Goal: Check status: Check status

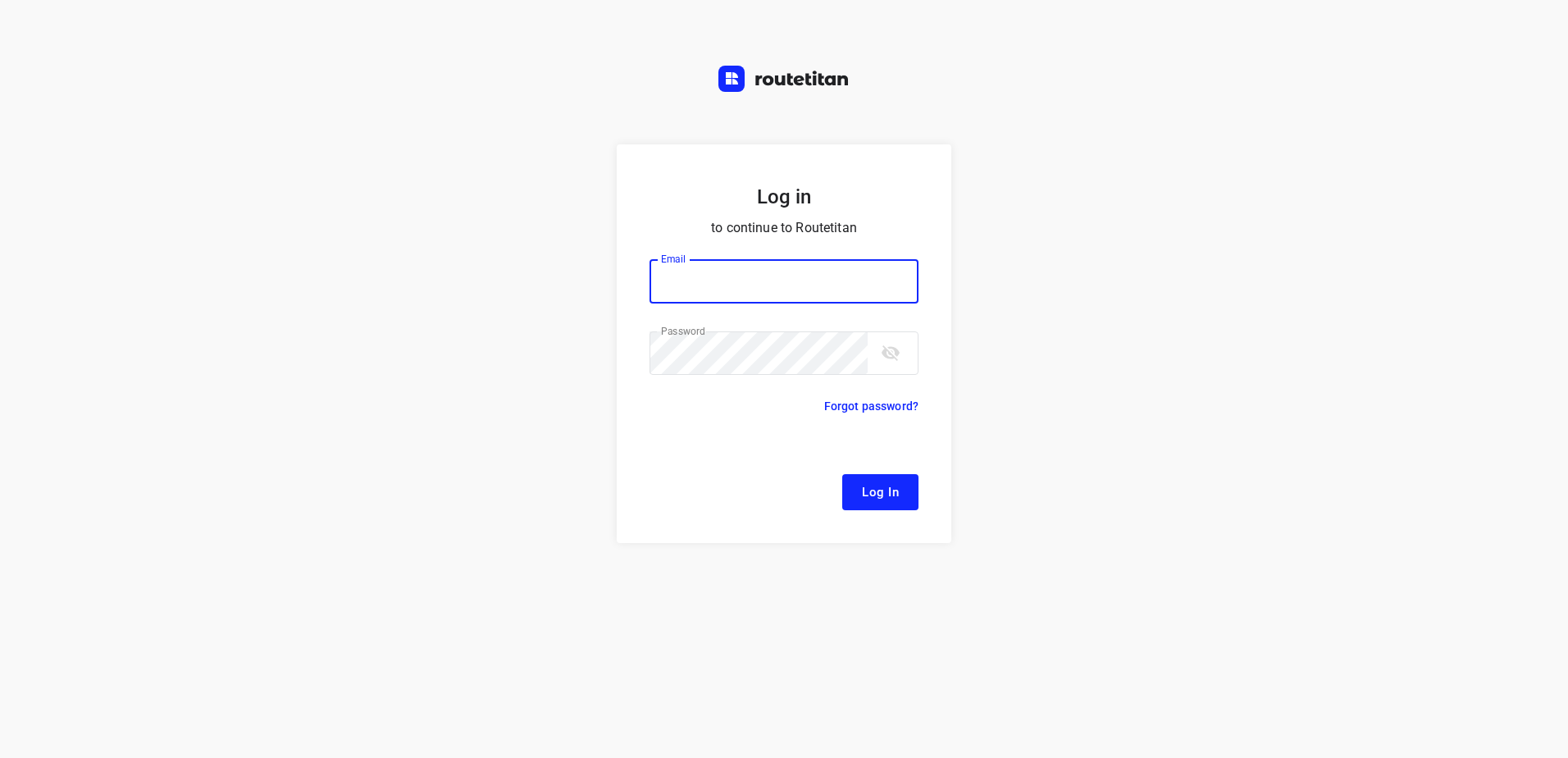
type input "remco@fruitopjewerk.nl"
click at [878, 499] on span "Log In" at bounding box center [880, 493] width 37 height 22
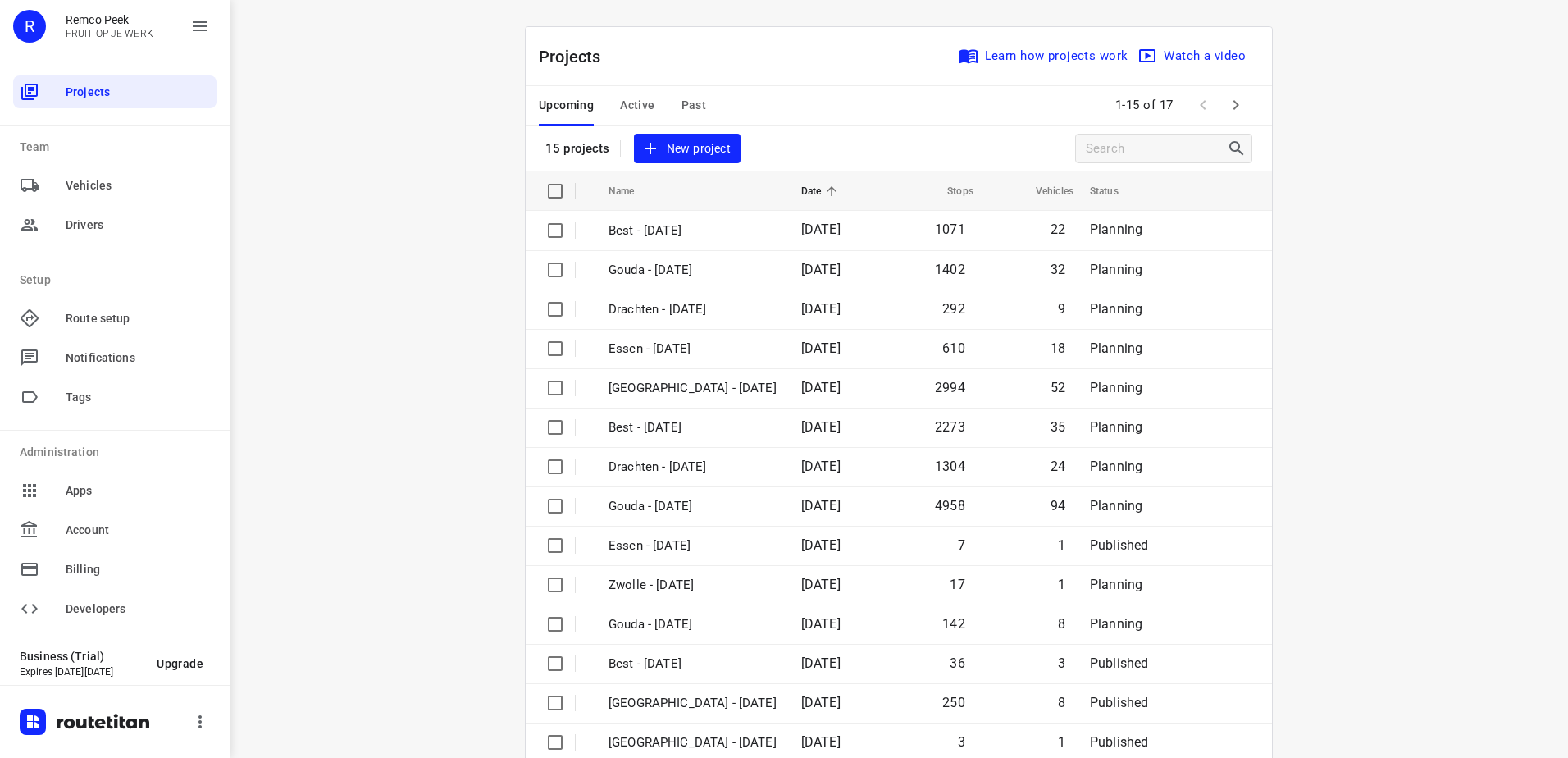
click at [631, 101] on span "Active" at bounding box center [637, 105] width 34 height 21
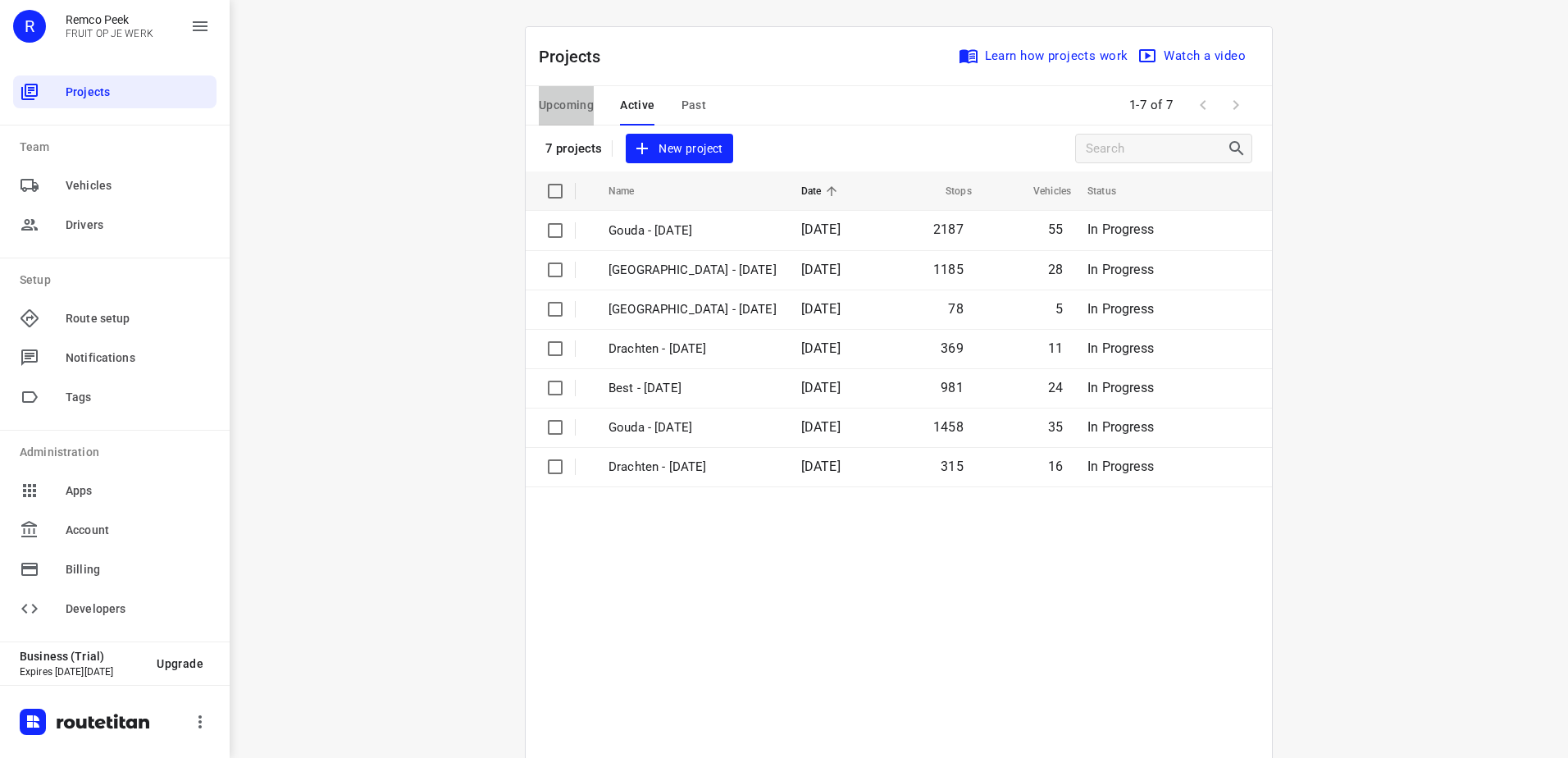
click at [558, 104] on span "Upcoming" at bounding box center [566, 105] width 55 height 21
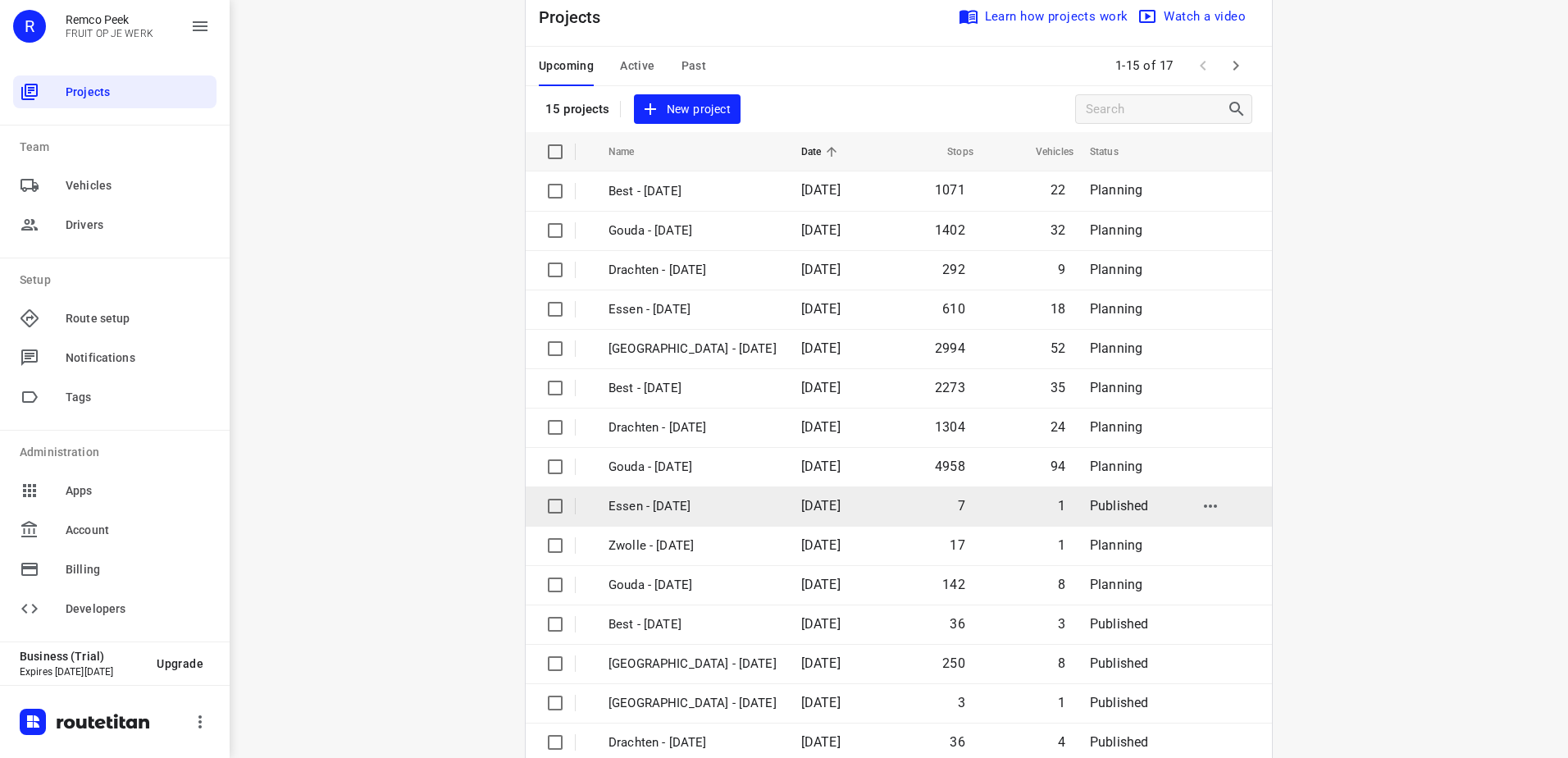
scroll to position [71, 0]
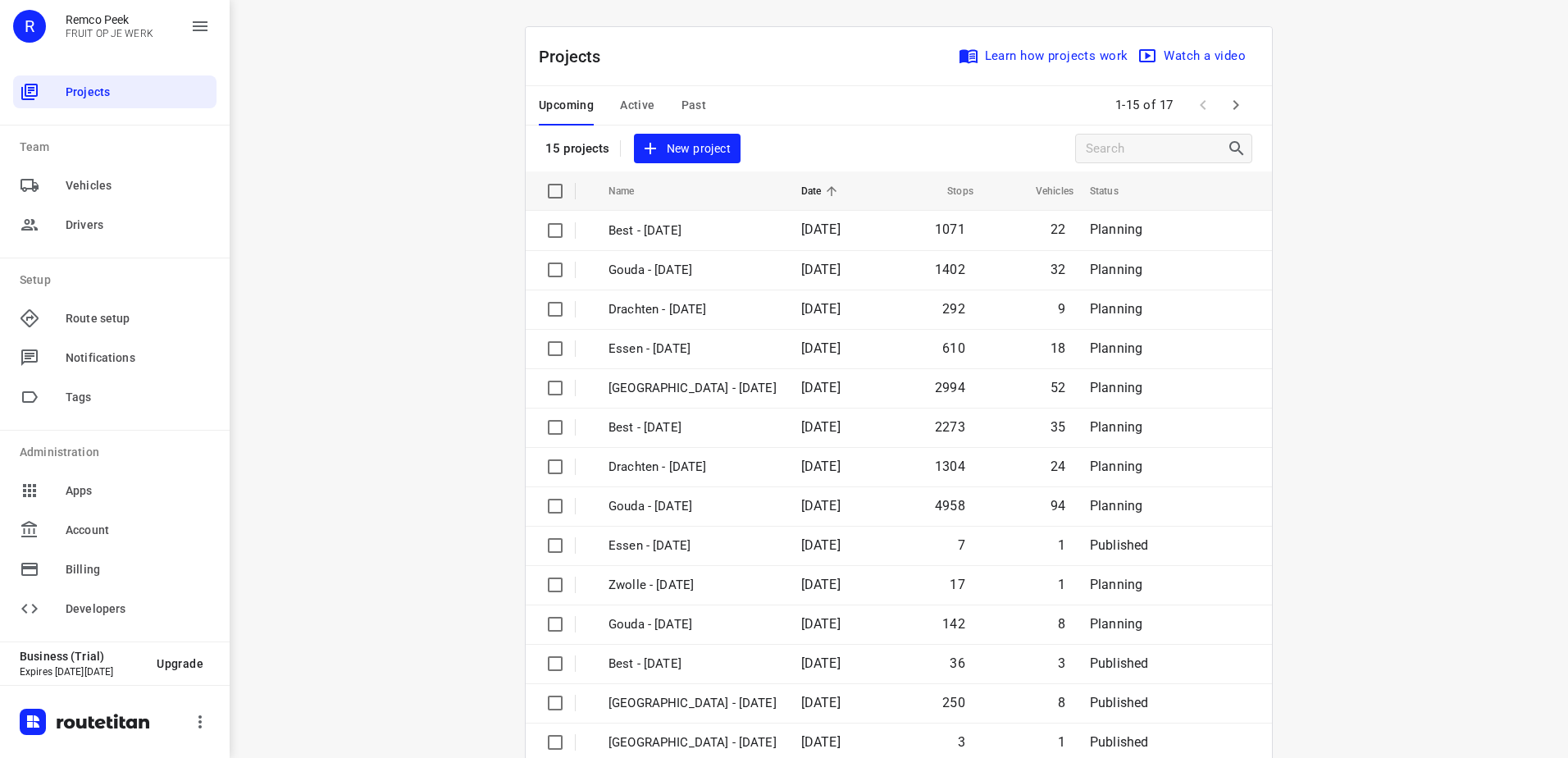
click at [1233, 107] on icon "button" at bounding box center [1236, 105] width 20 height 20
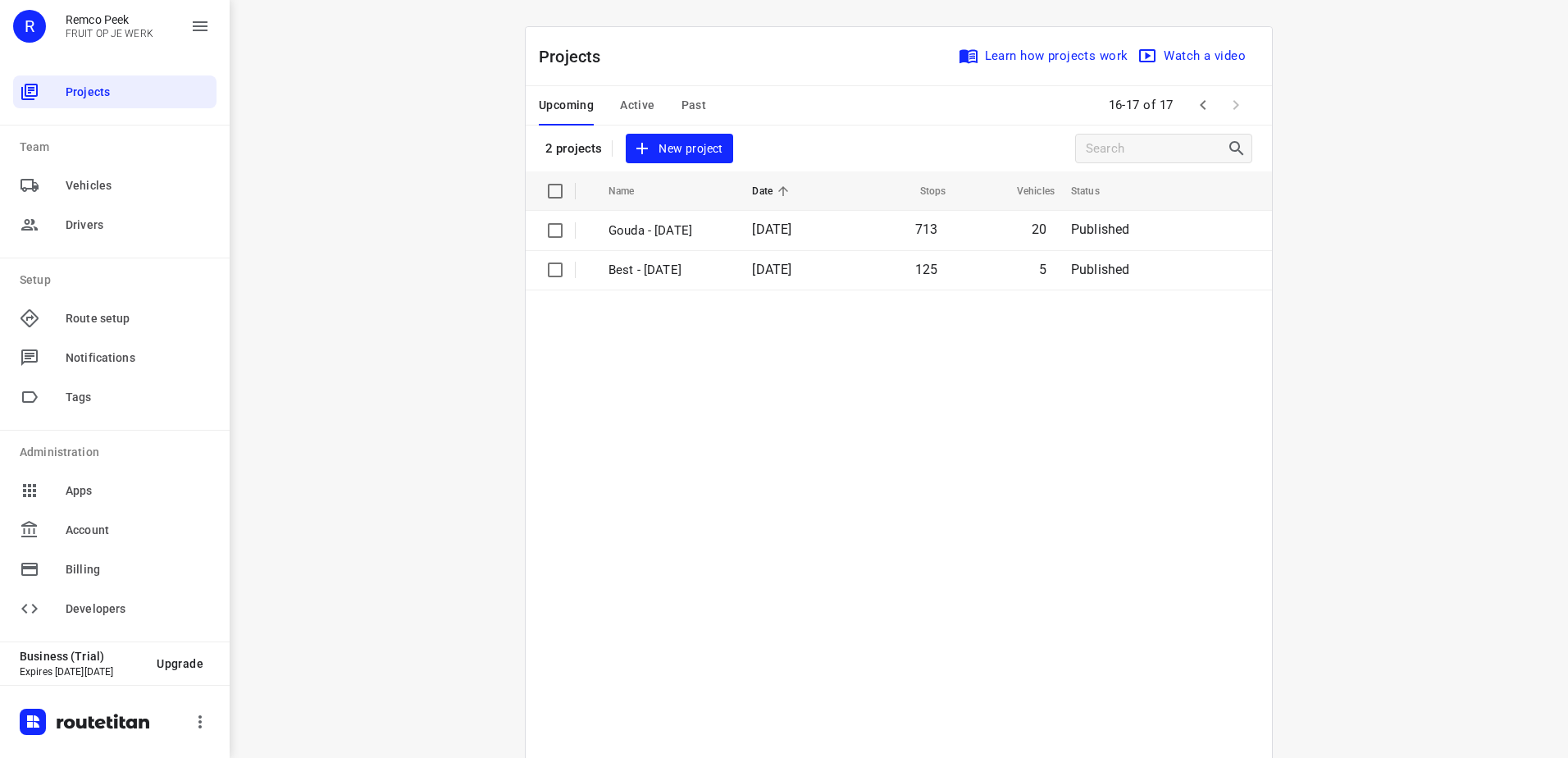
click at [388, 131] on div "i © 2025 Routetitan , © Stadia Maps , © OpenMapTiles © OpenStreetMap contributo…" at bounding box center [899, 379] width 1338 height 758
click at [639, 106] on span "Active" at bounding box center [637, 105] width 34 height 21
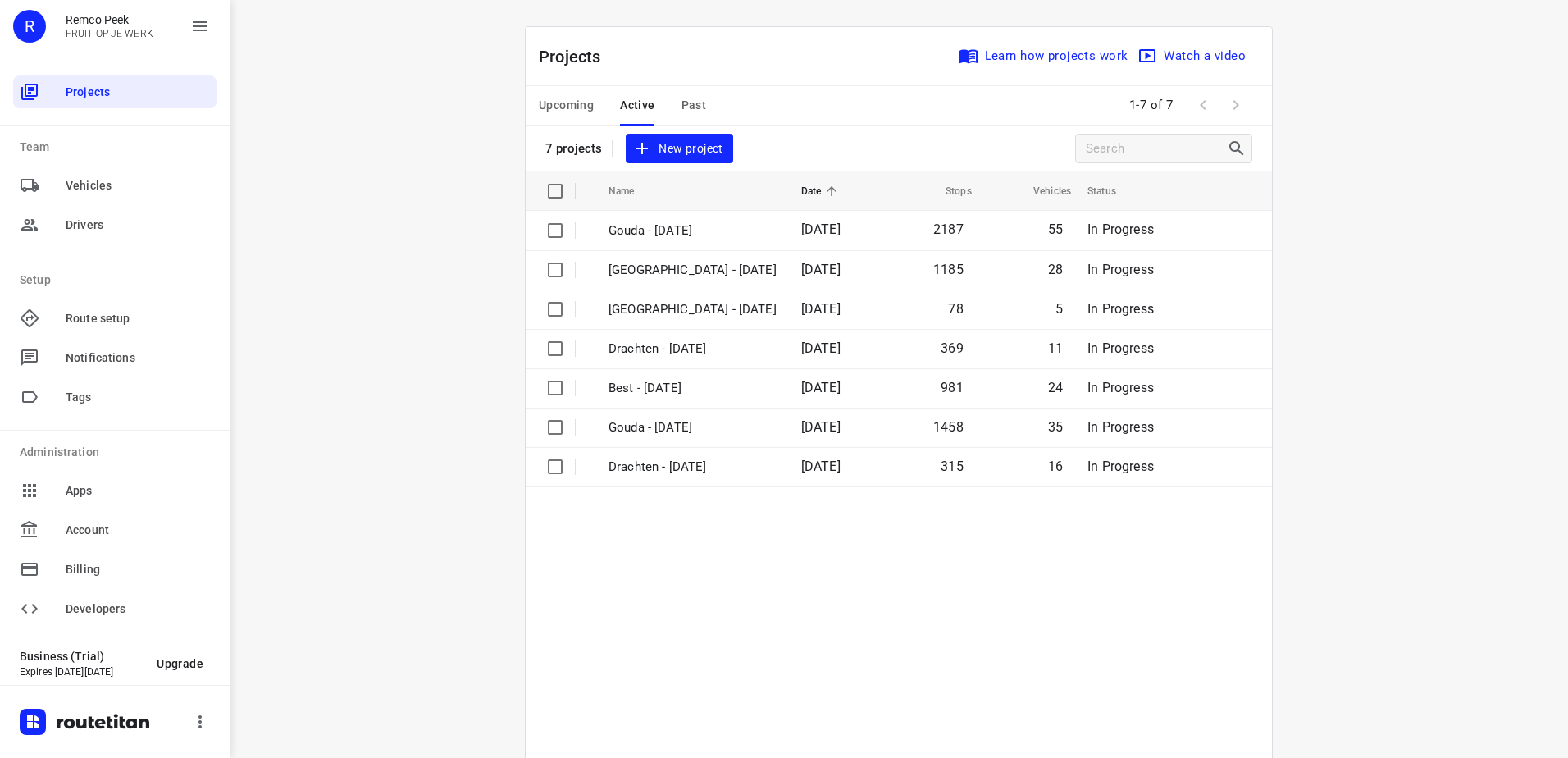
click at [687, 110] on span "Past" at bounding box center [694, 105] width 25 height 21
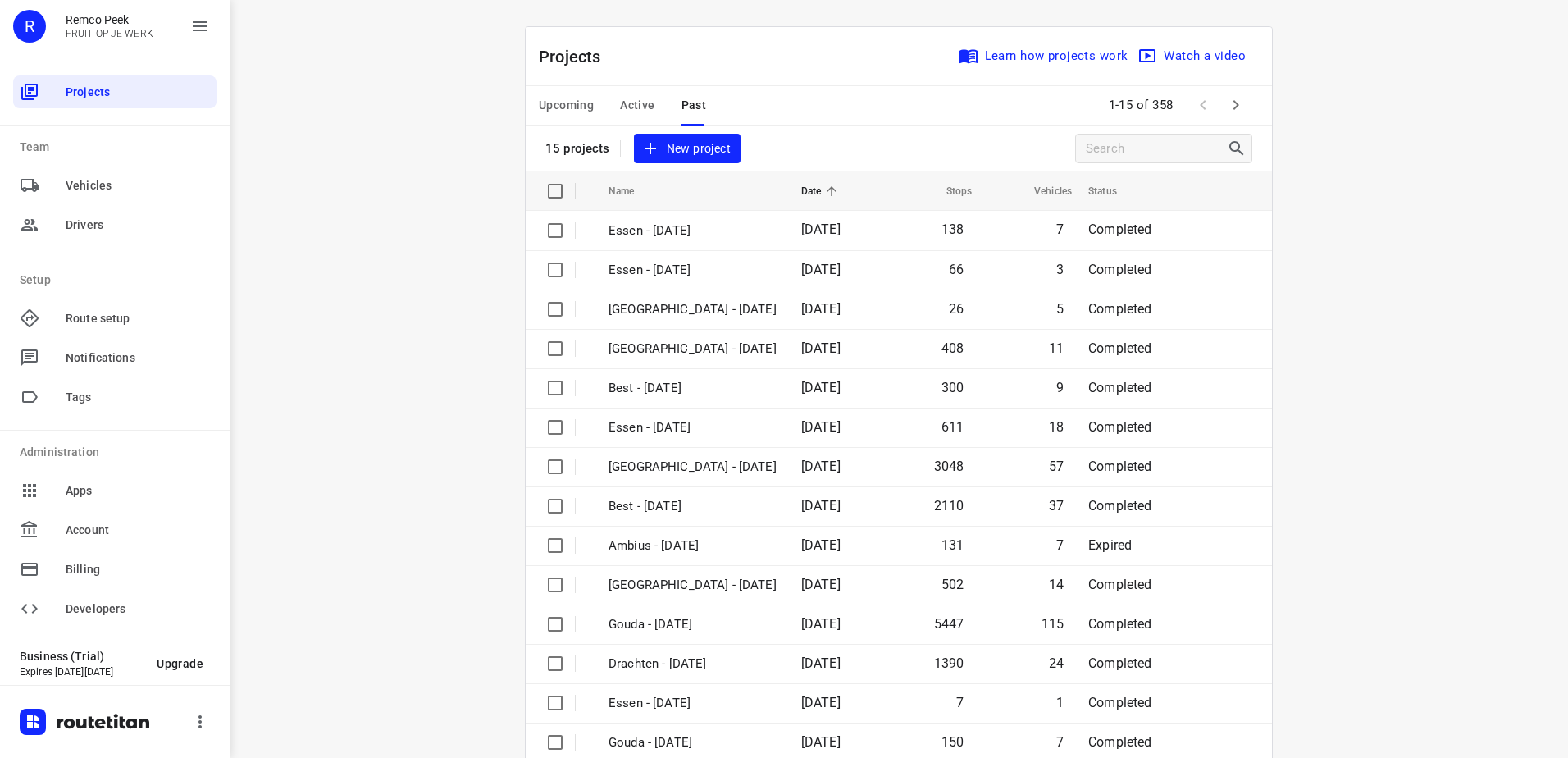
click at [573, 118] on button "Upcoming" at bounding box center [566, 106] width 55 height 40
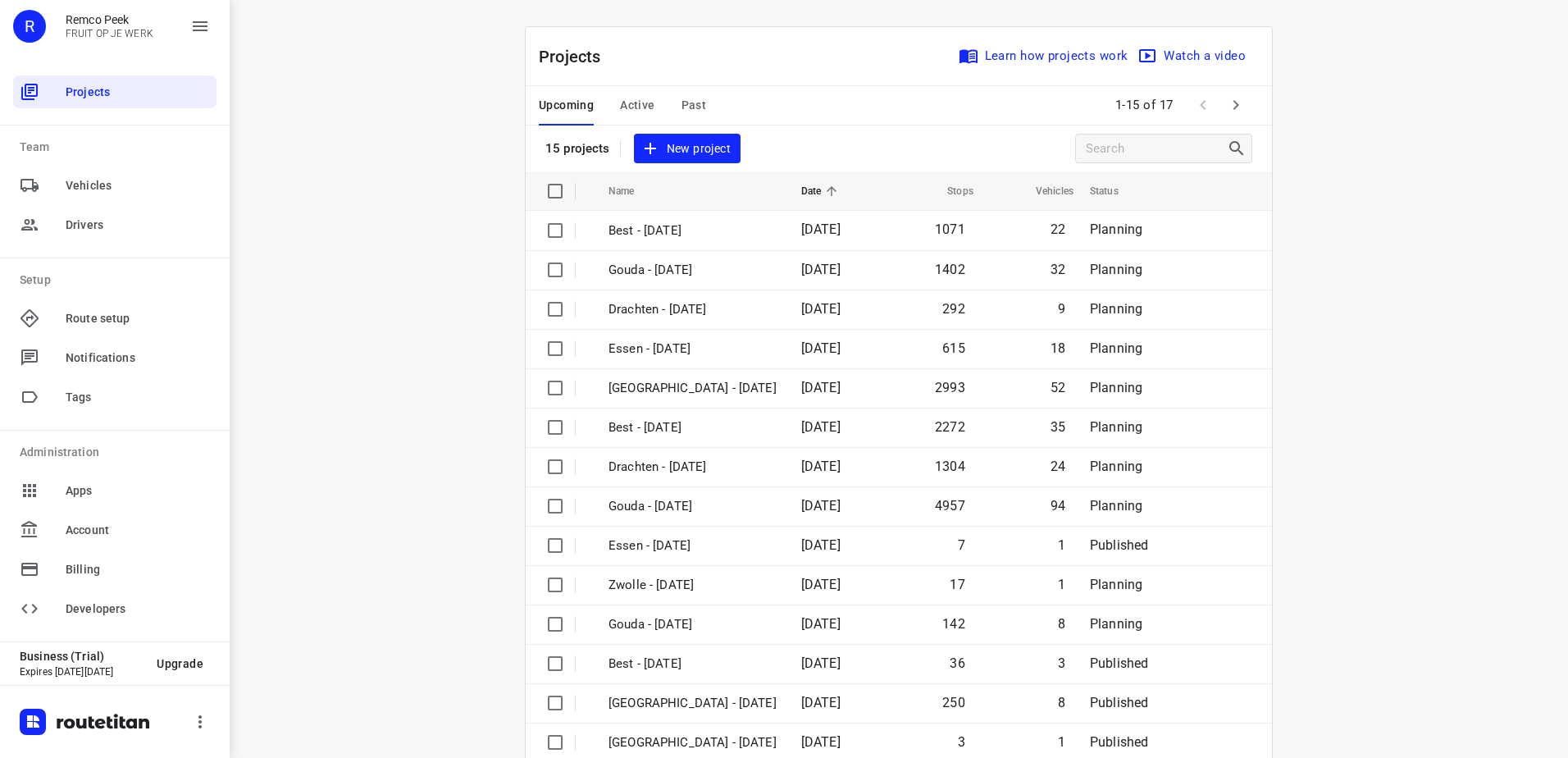
click at [558, 106] on span "Upcoming" at bounding box center [566, 105] width 55 height 21
click at [1234, 100] on icon "button" at bounding box center [1236, 105] width 20 height 20
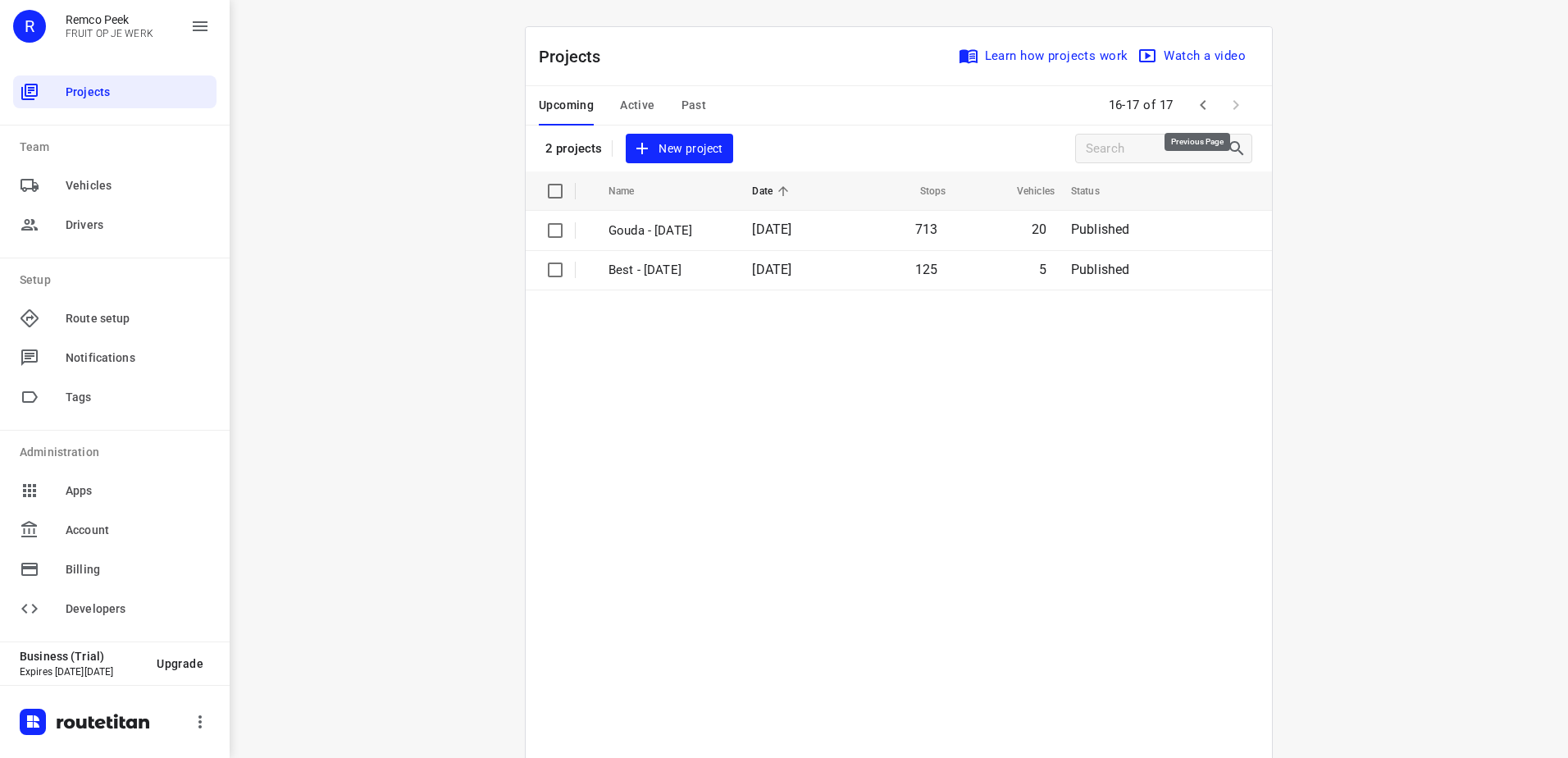
click at [1199, 103] on icon "button" at bounding box center [1204, 105] width 20 height 20
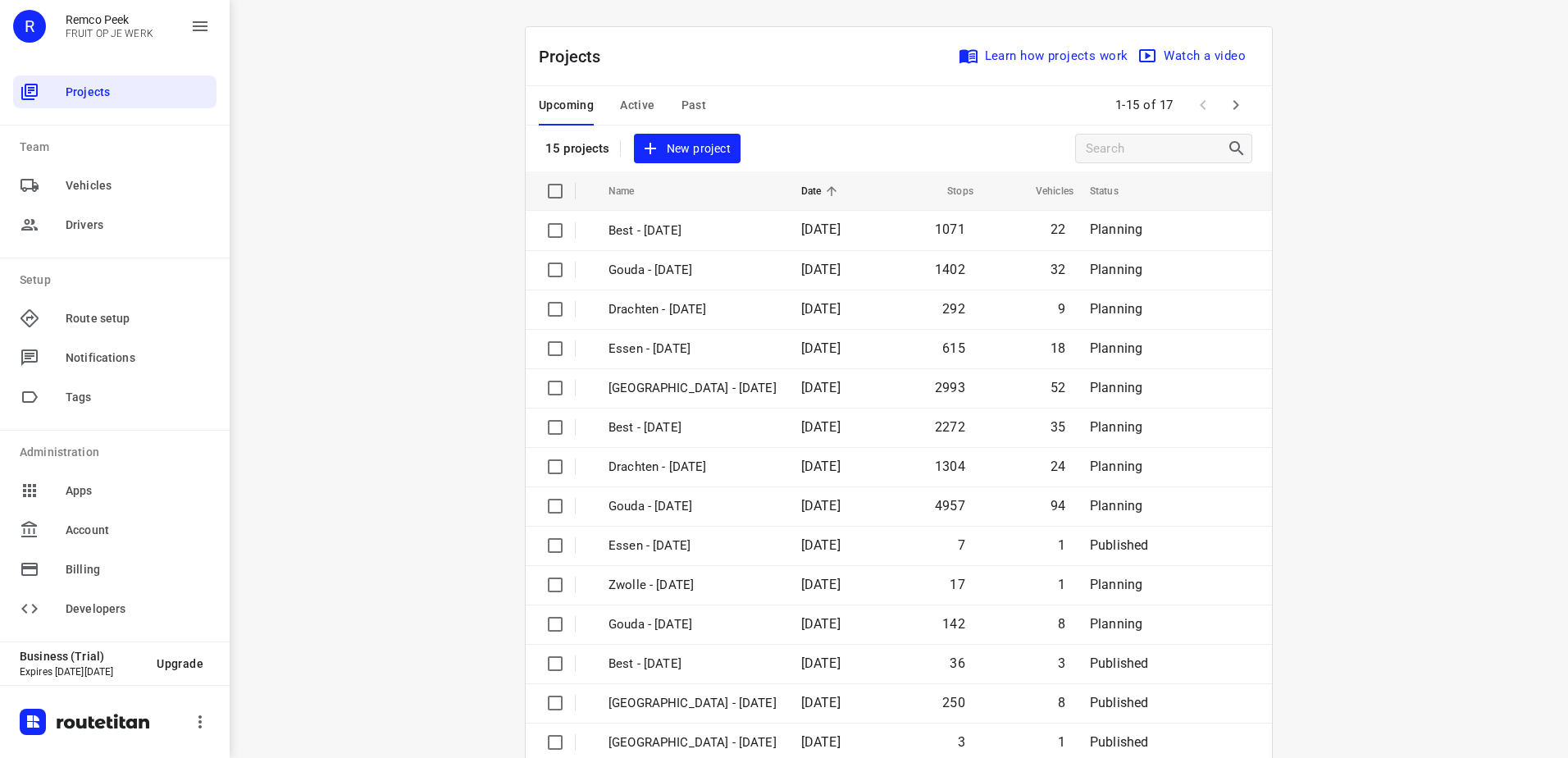
click at [620, 106] on span "Active" at bounding box center [637, 105] width 34 height 21
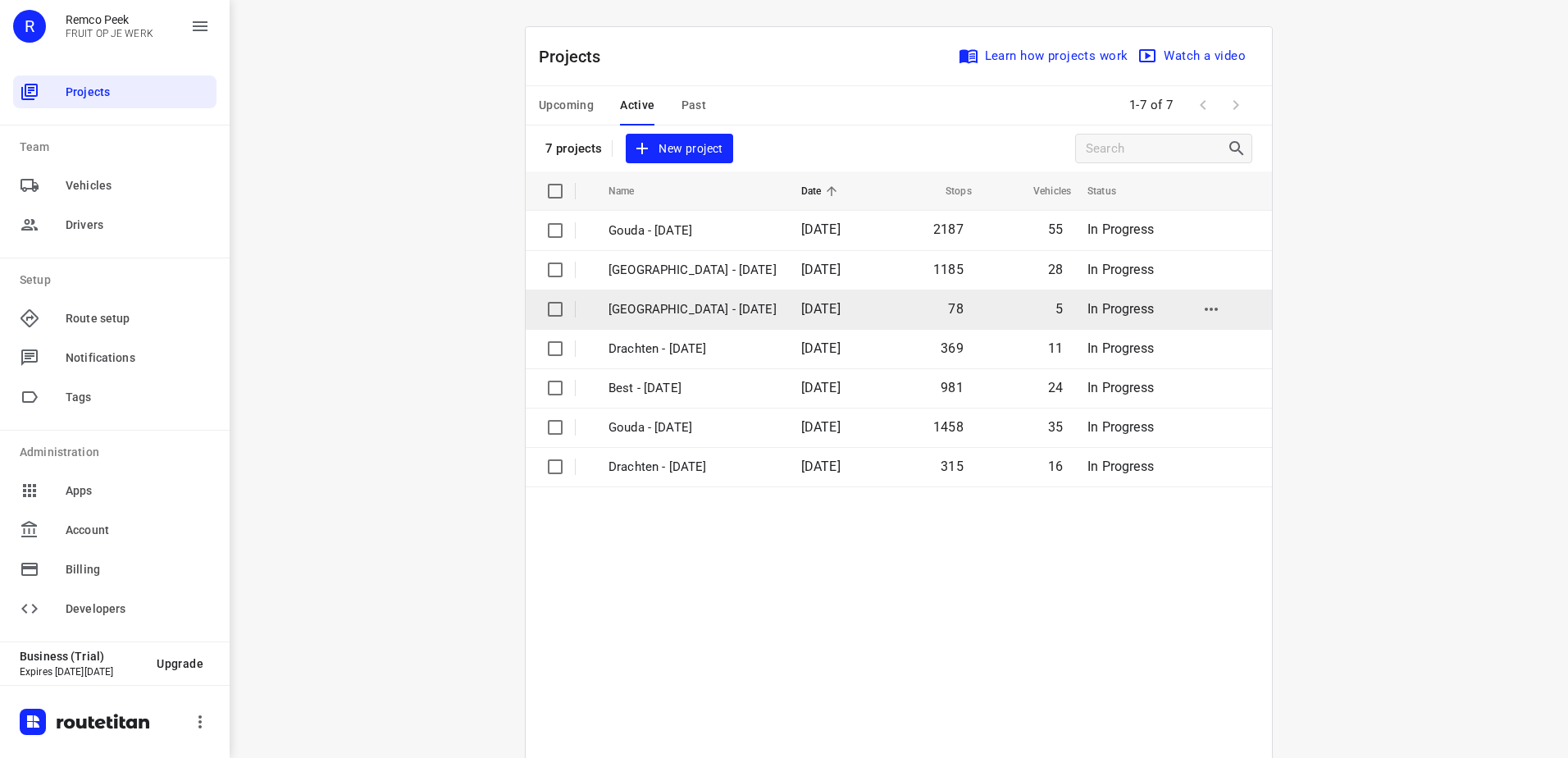
click at [675, 302] on p "Antwerpen - Wednesday" at bounding box center [692, 310] width 168 height 19
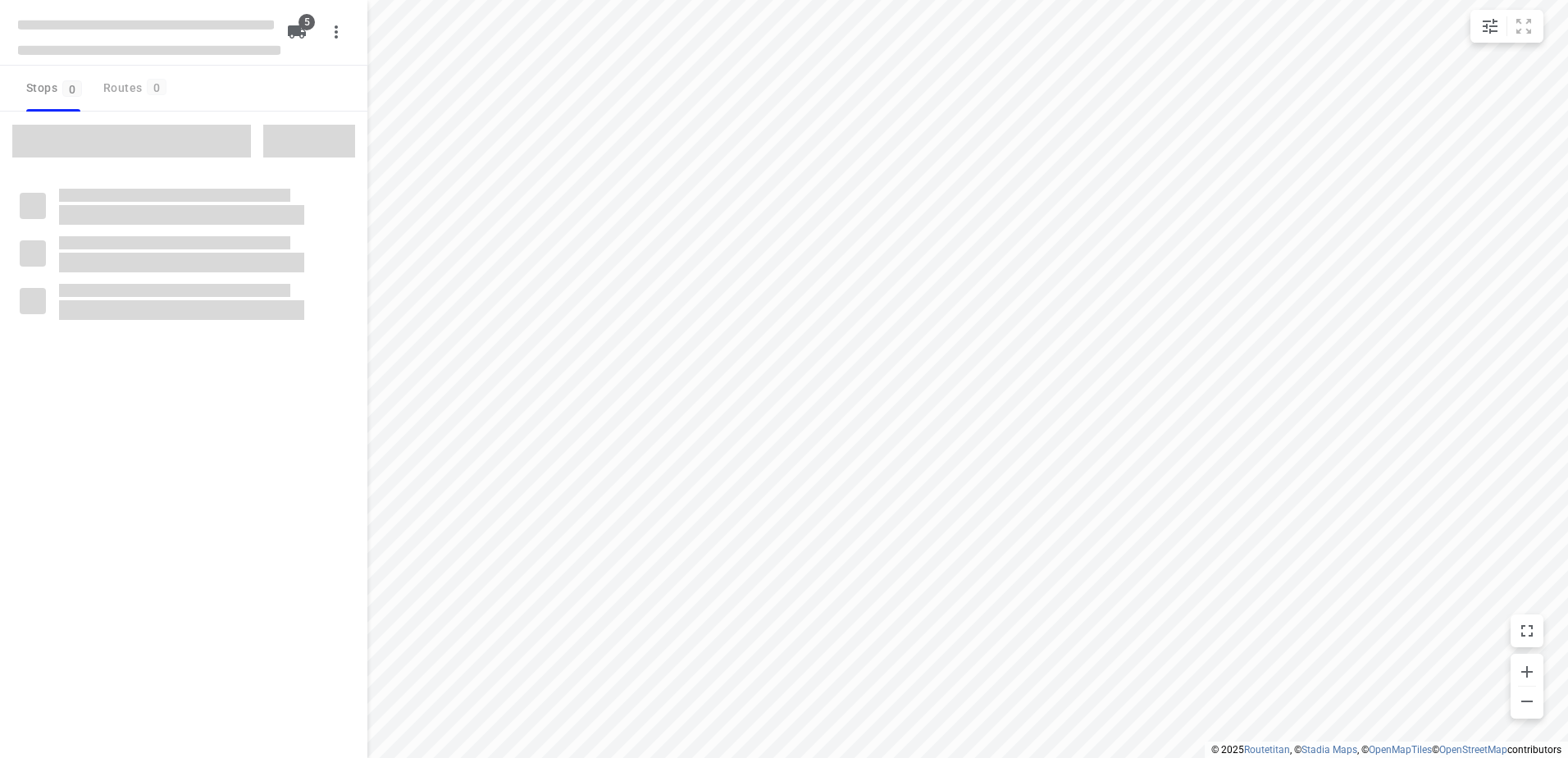
checkbox input "true"
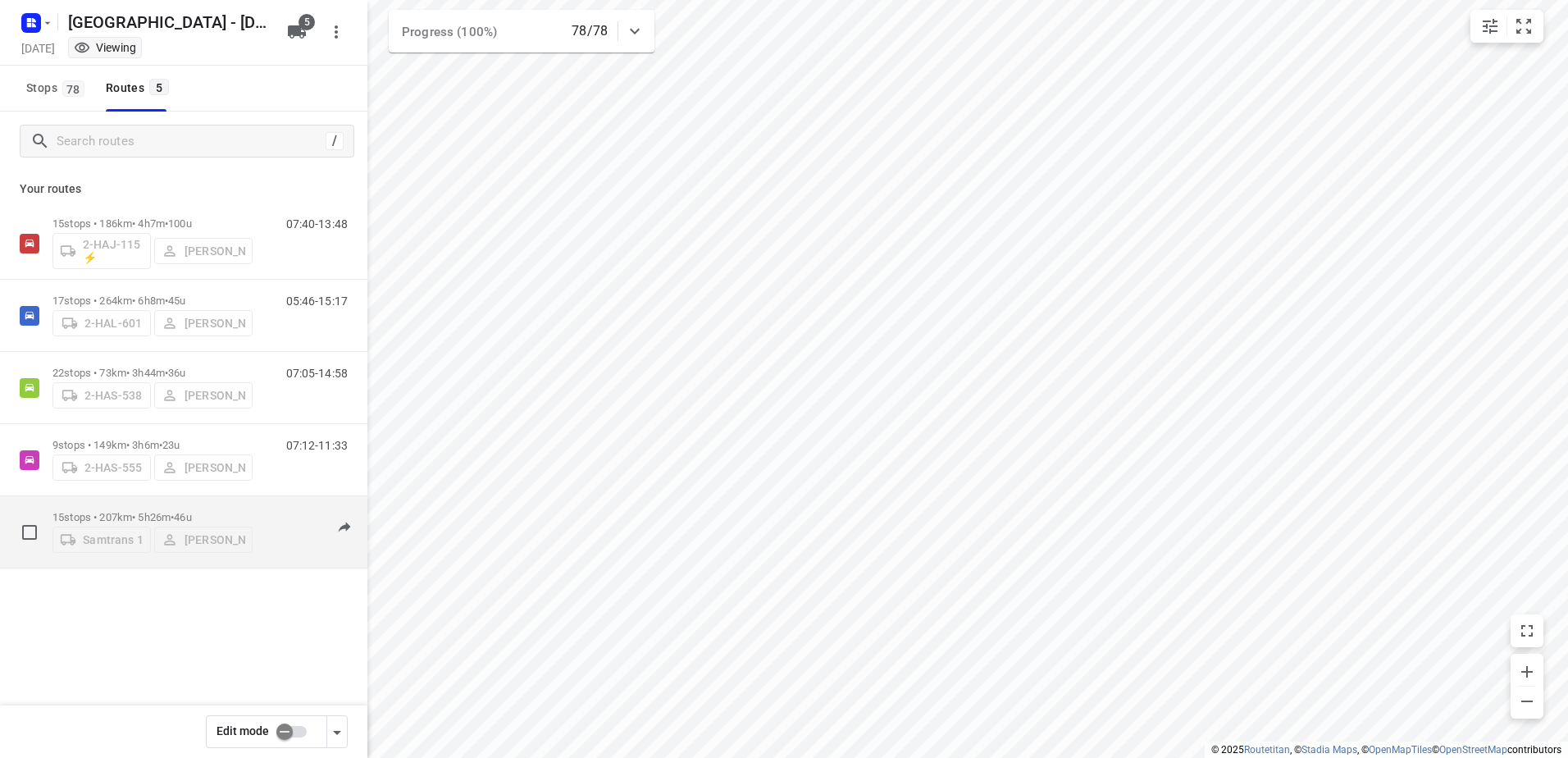
click at [158, 511] on p "15 stops • 207km • 5h26m • 46u" at bounding box center [152, 517] width 200 height 13
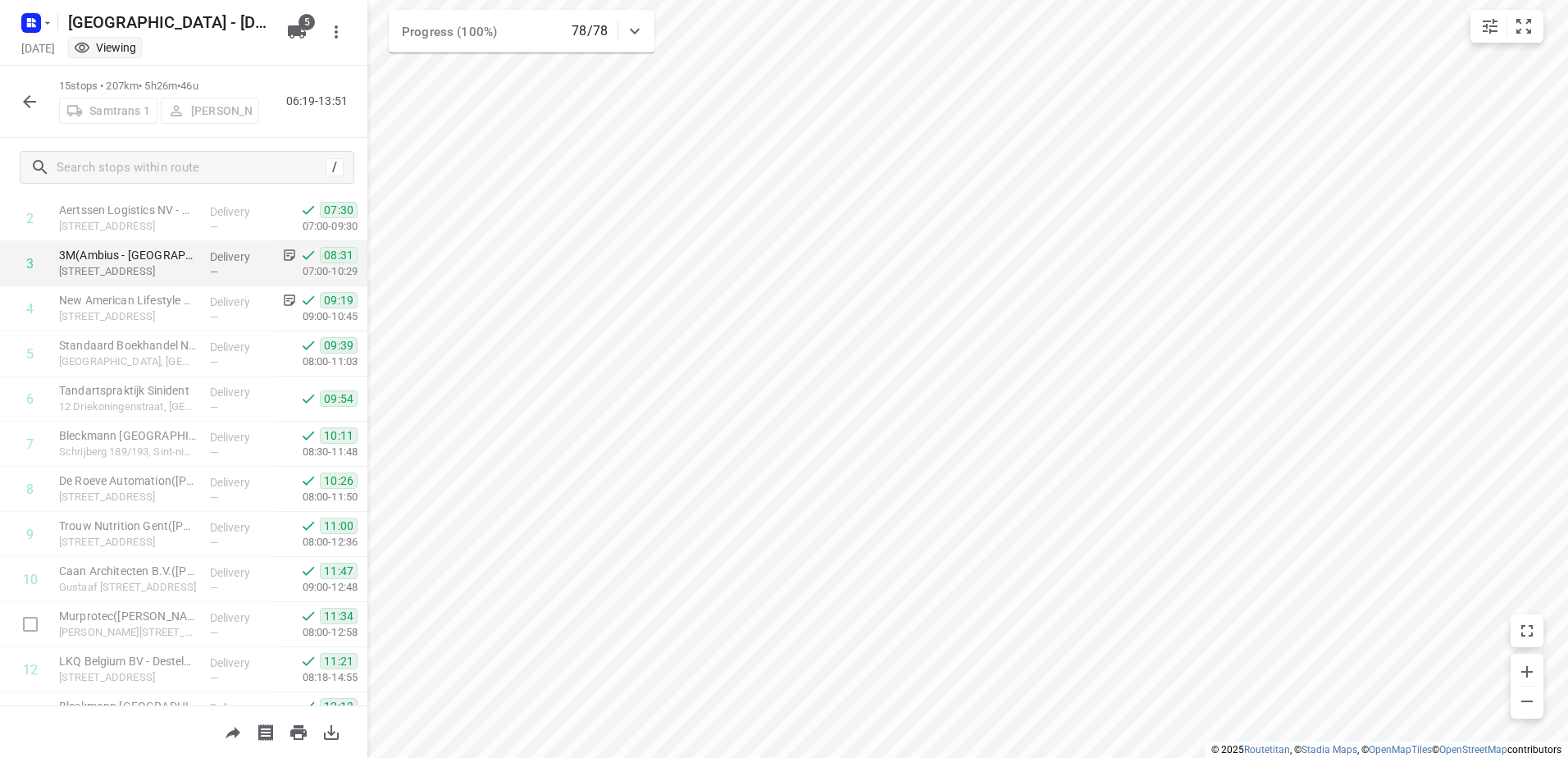
scroll to position [50, 0]
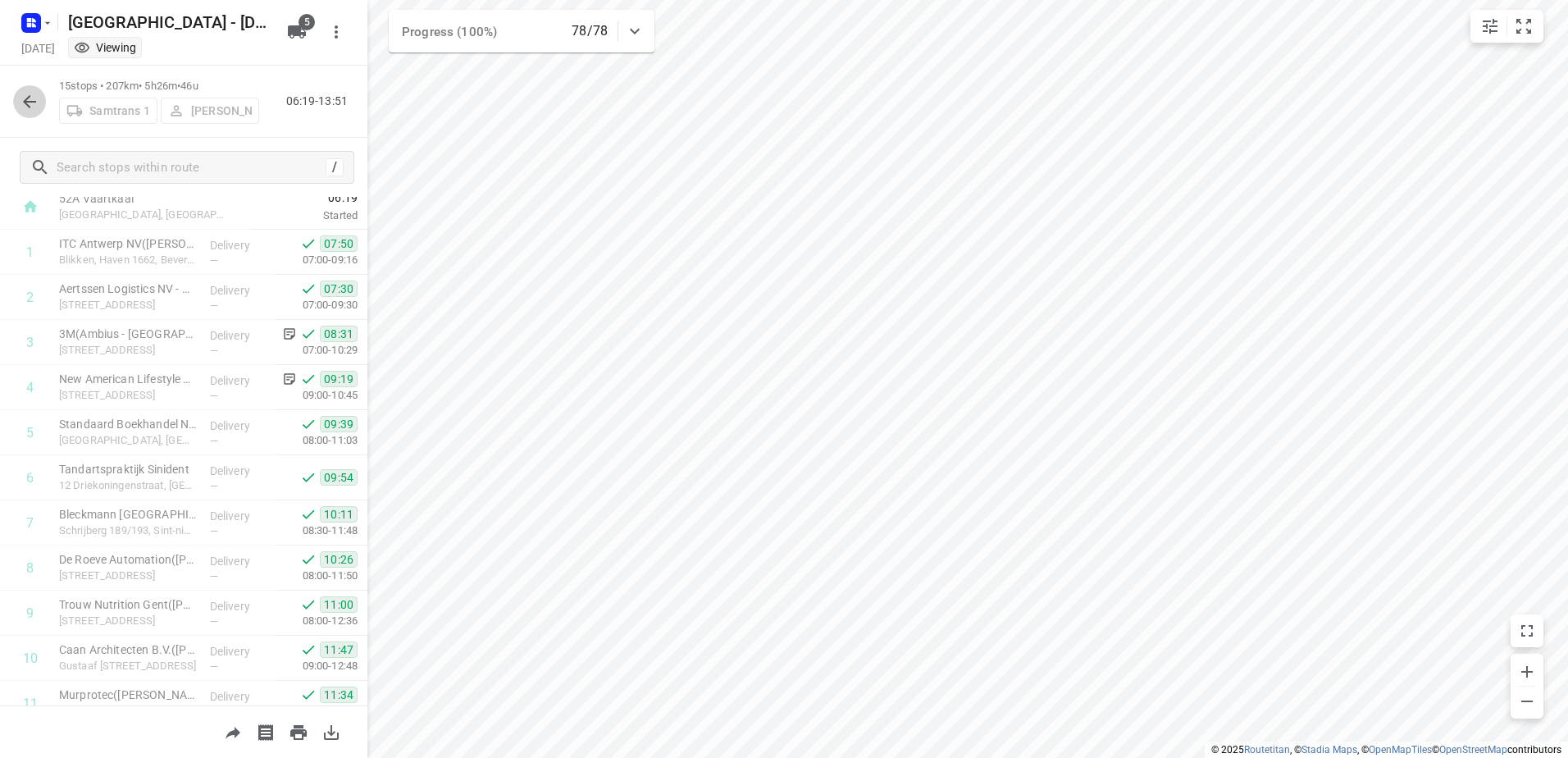
click at [22, 107] on icon "button" at bounding box center [30, 102] width 20 height 20
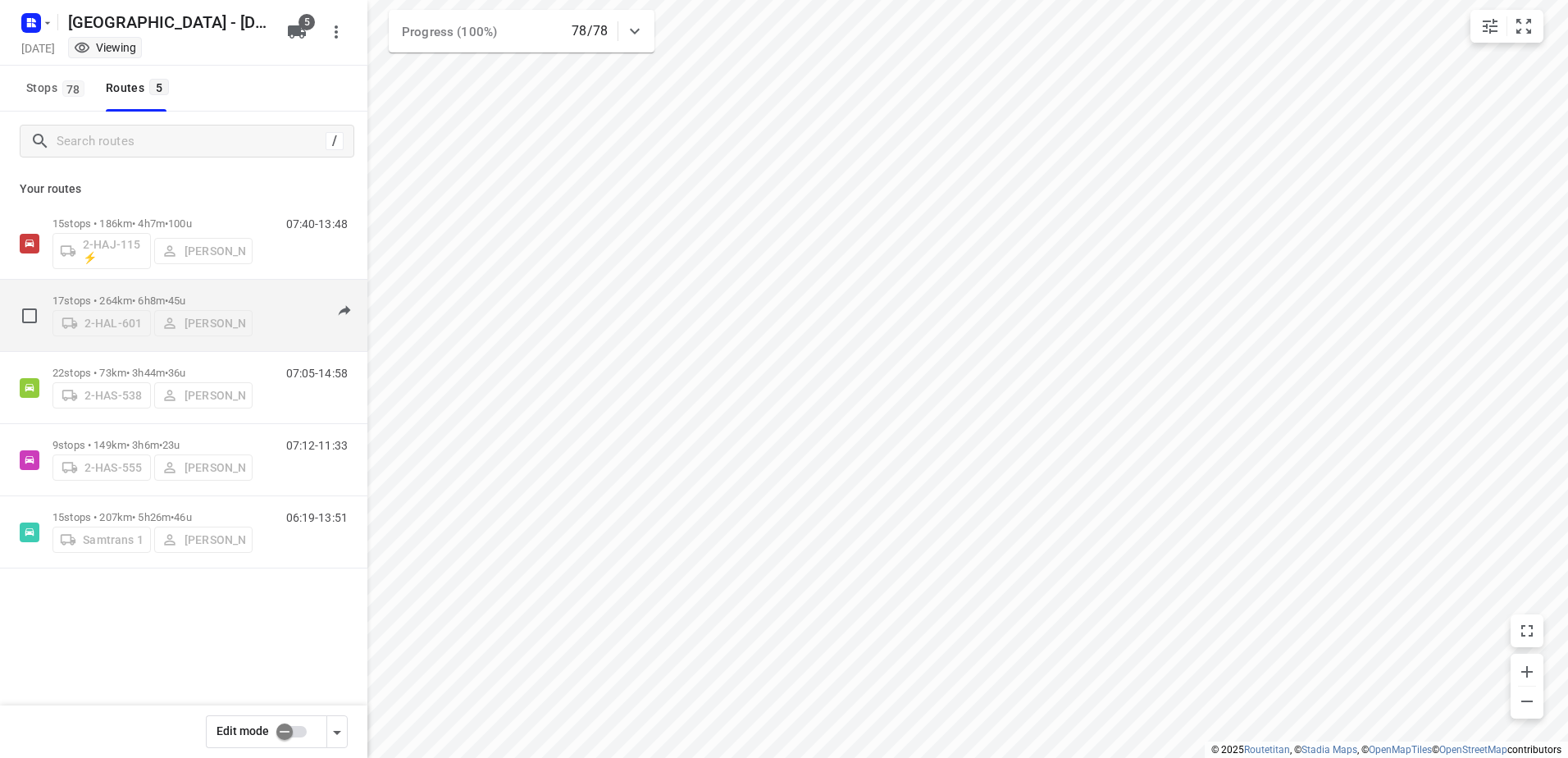
click at [134, 294] on p "17 stops • 264km • 6h8m • 45u" at bounding box center [152, 300] width 200 height 13
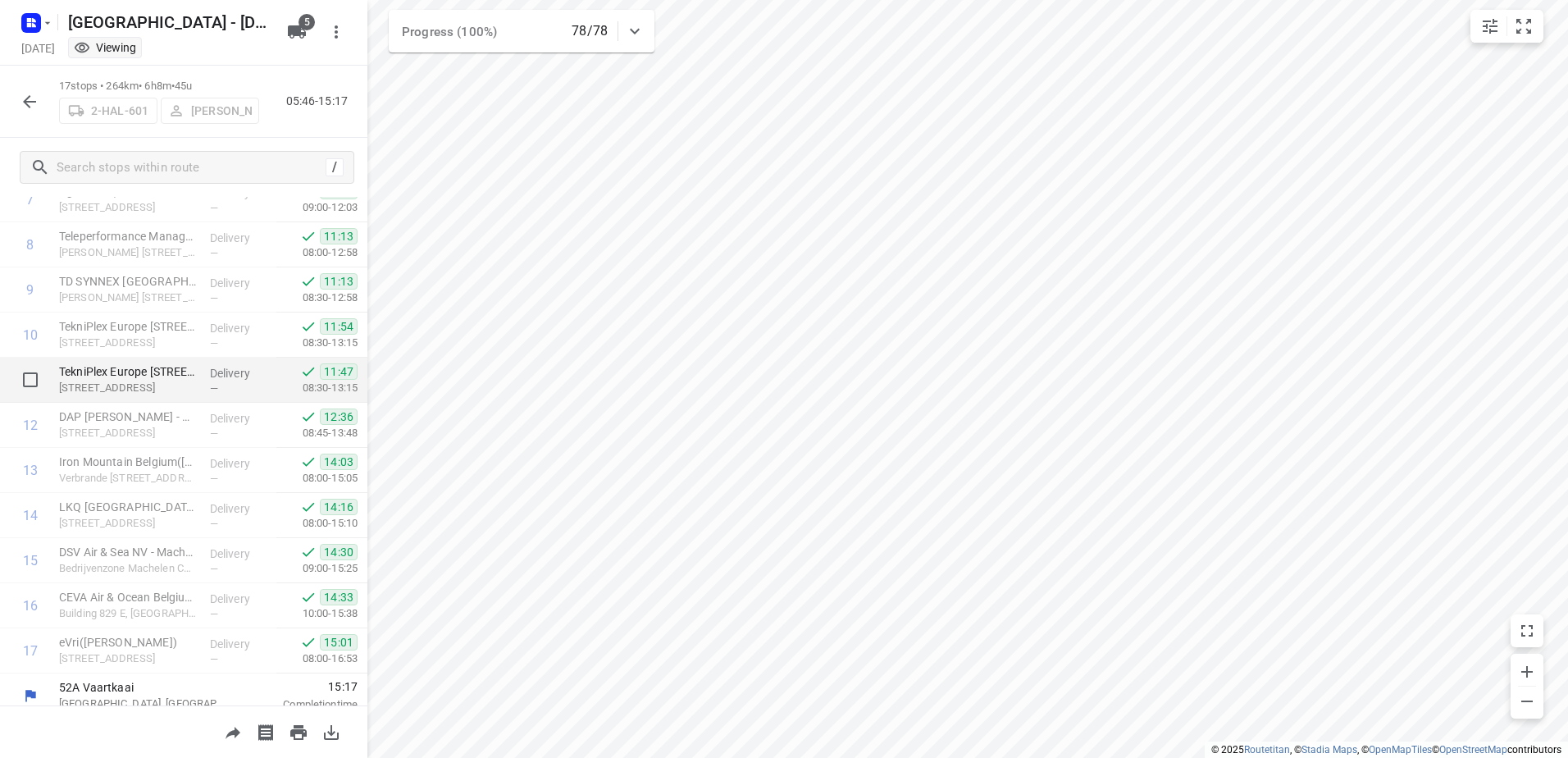
scroll to position [385, 0]
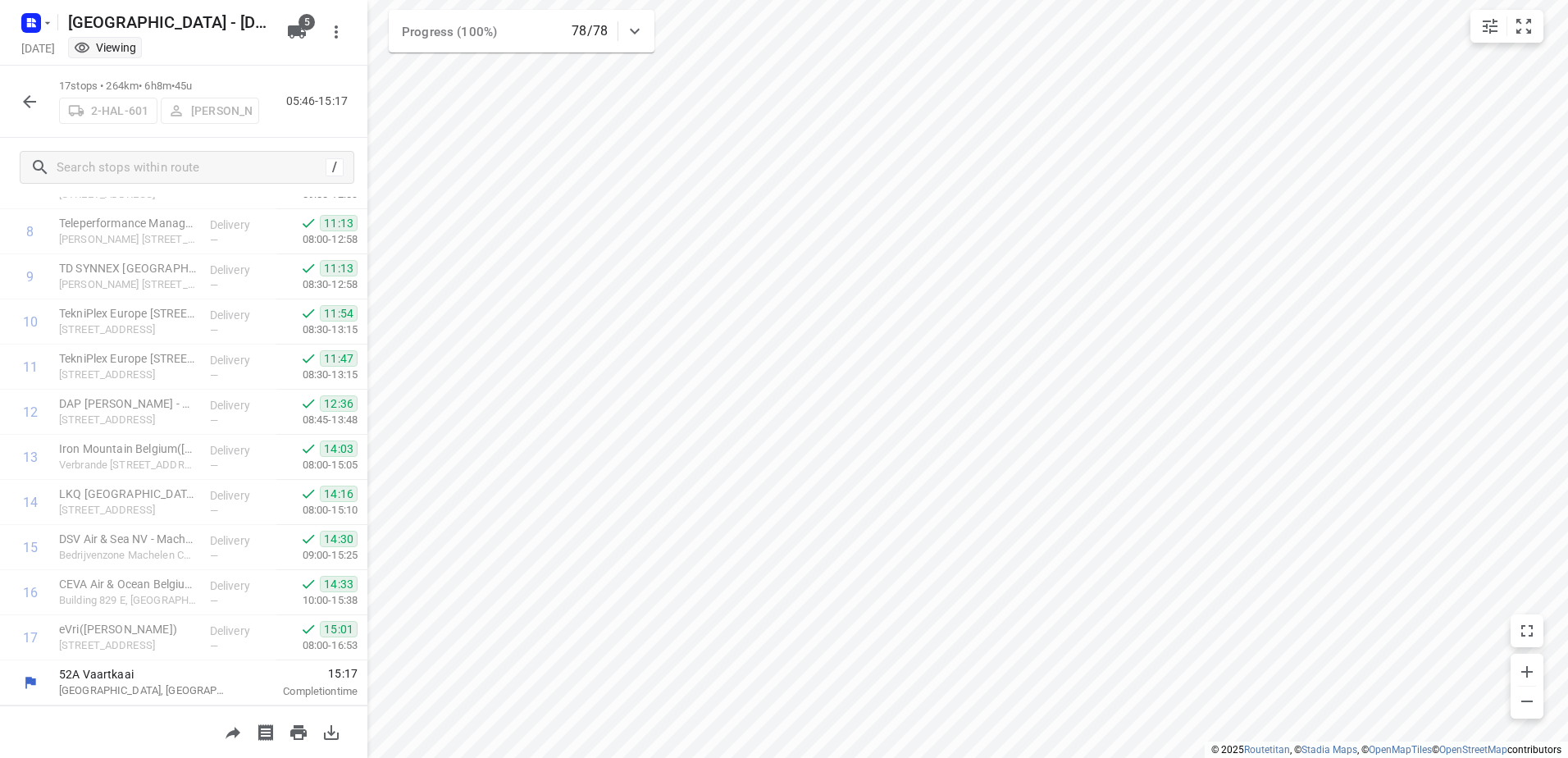
click at [28, 104] on icon "button" at bounding box center [30, 102] width 20 height 20
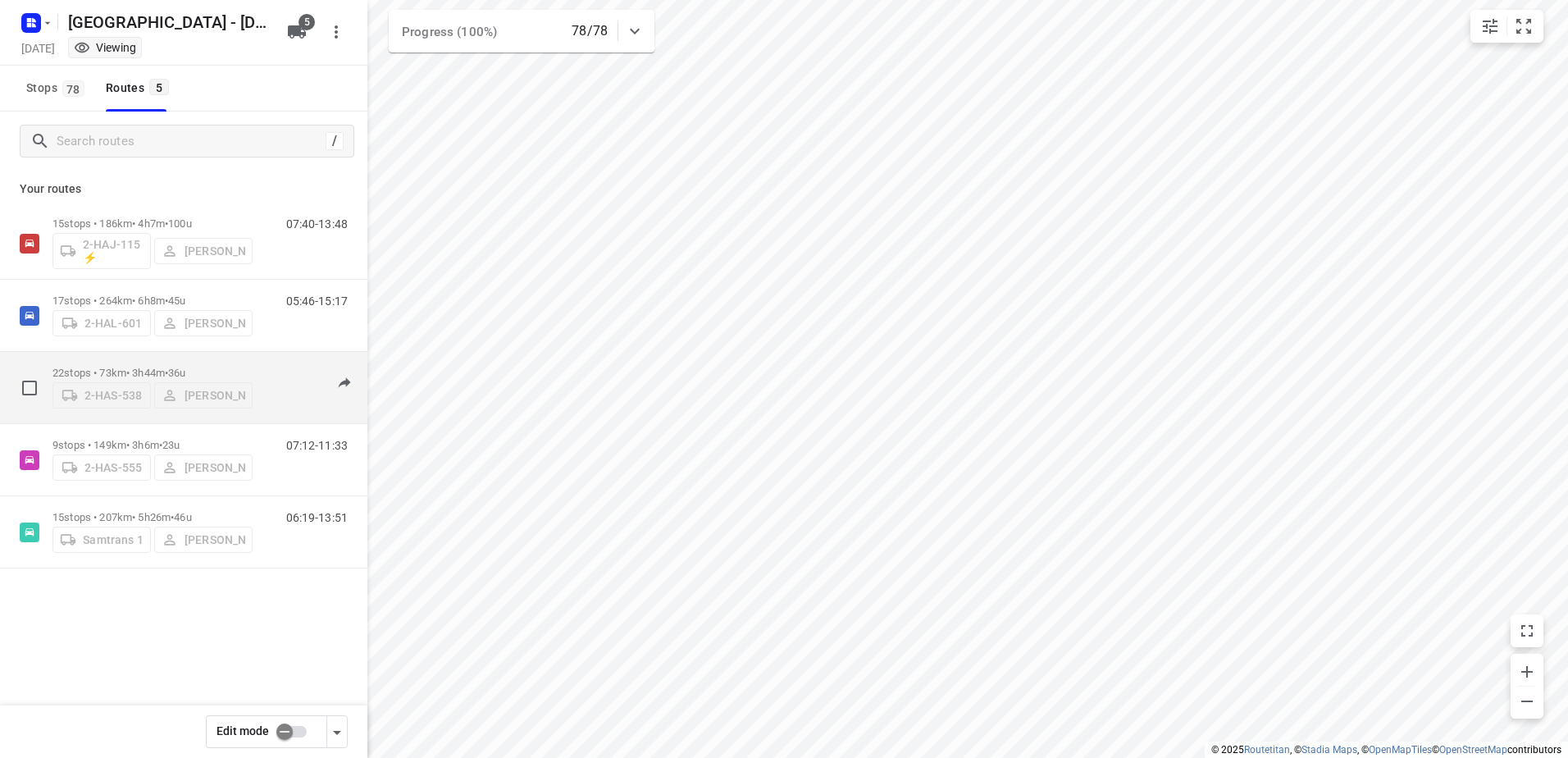
click at [138, 368] on p "22 stops • 73km • 3h44m • 36u" at bounding box center [152, 373] width 200 height 13
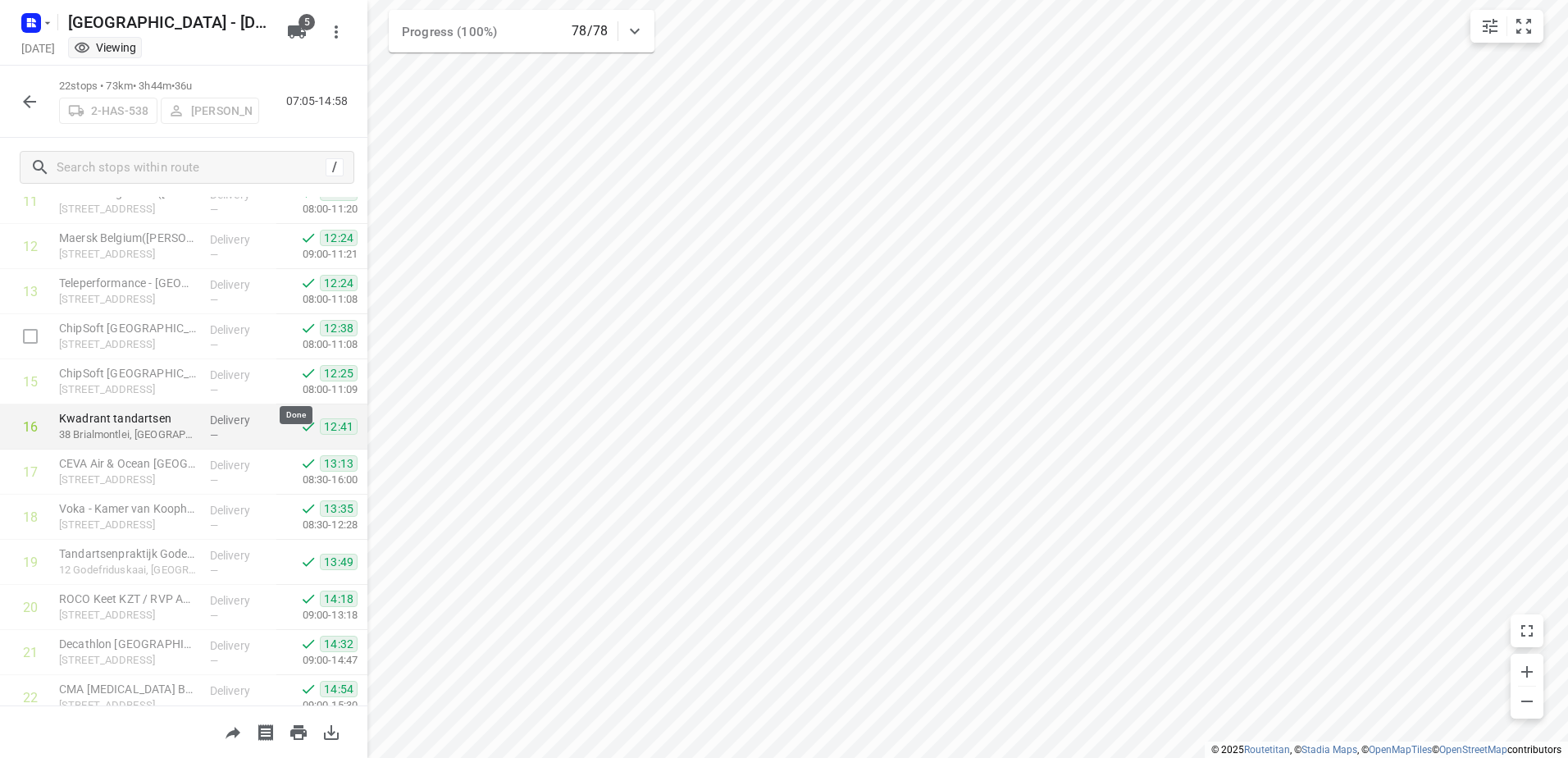
scroll to position [611, 0]
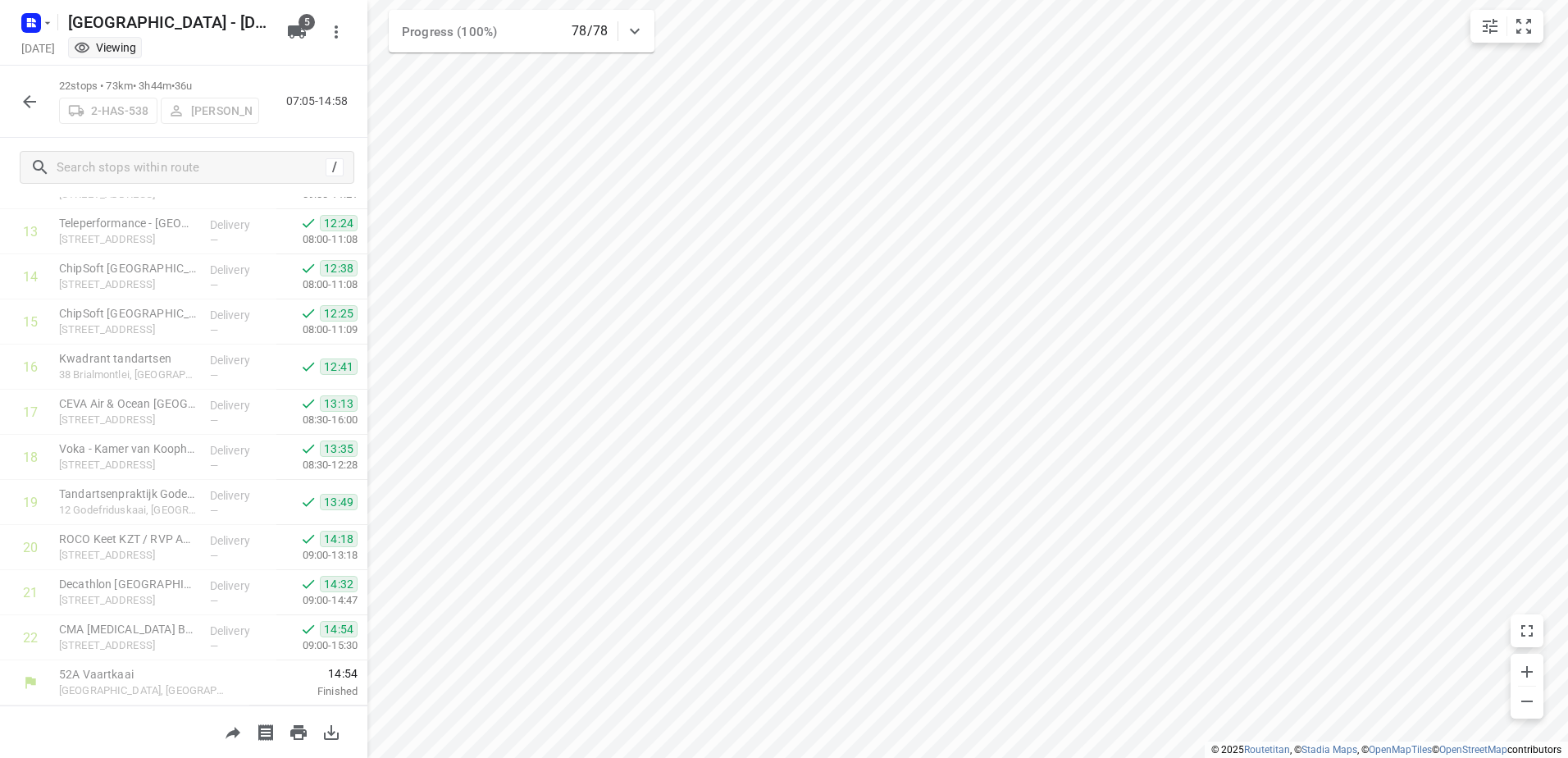
click at [32, 108] on icon "button" at bounding box center [30, 102] width 20 height 20
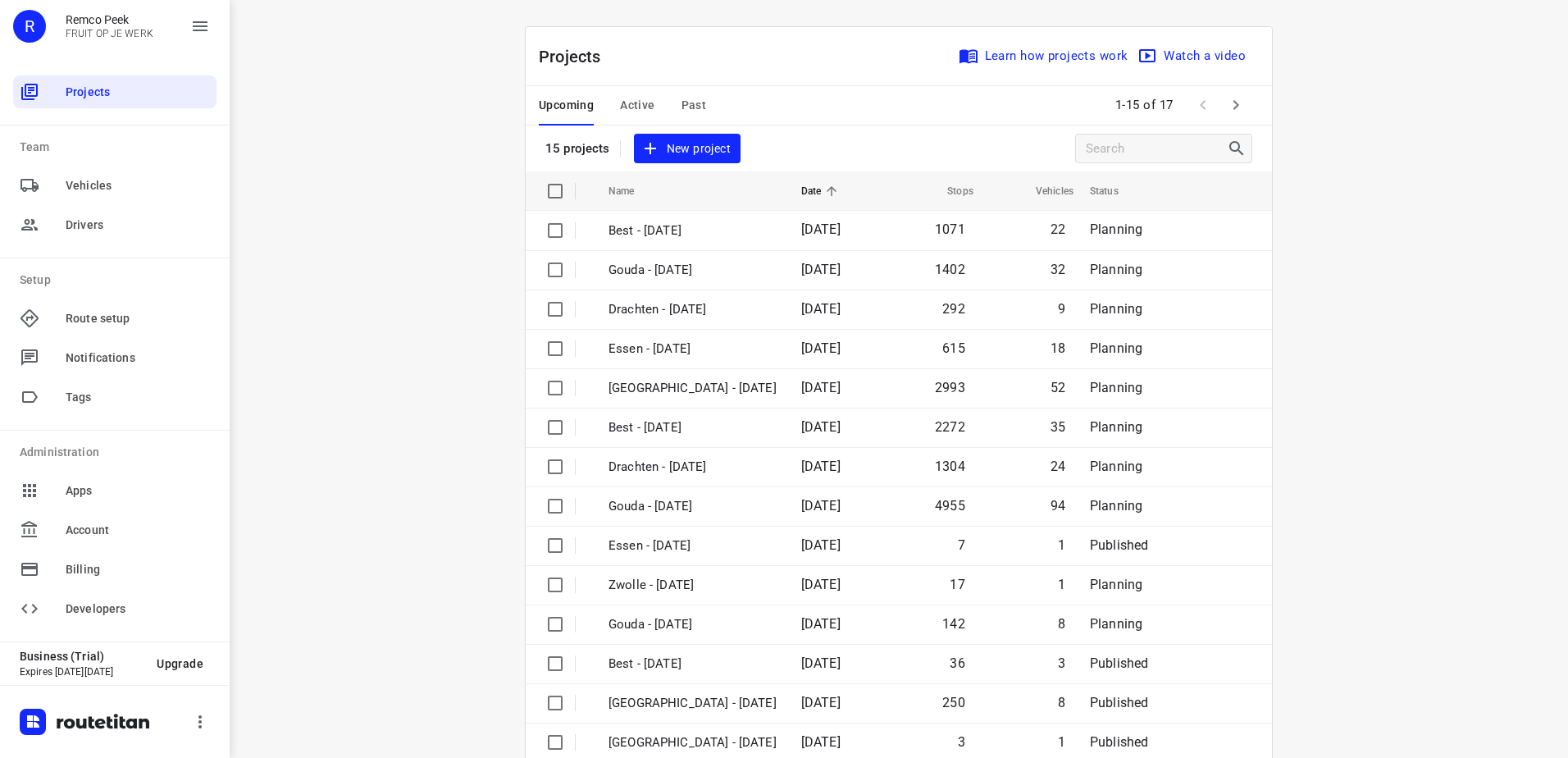
click at [681, 99] on span "Past" at bounding box center [694, 105] width 25 height 21
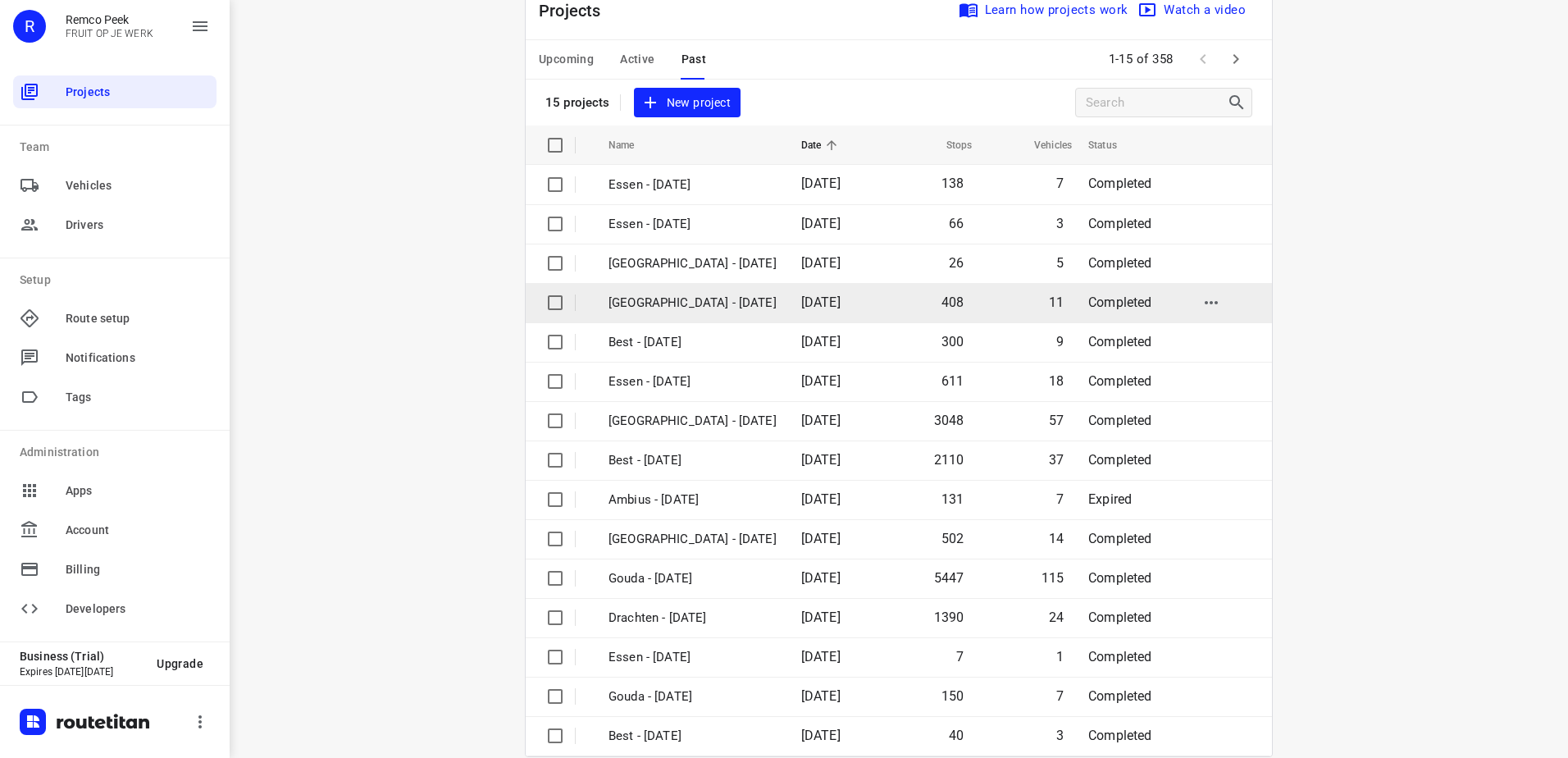
scroll to position [71, 0]
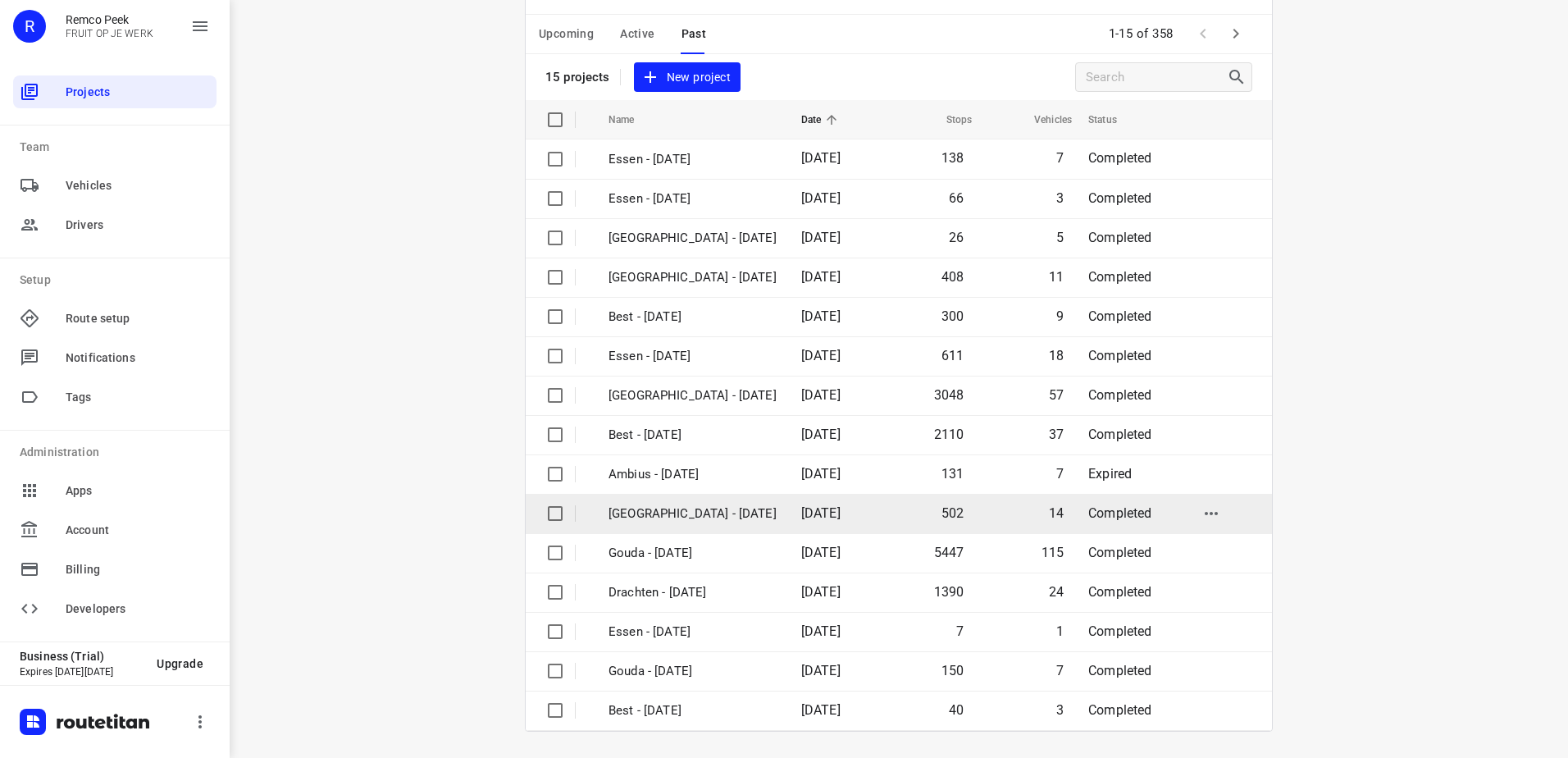
click at [672, 516] on p "Antwerpen - Monday" at bounding box center [692, 513] width 168 height 19
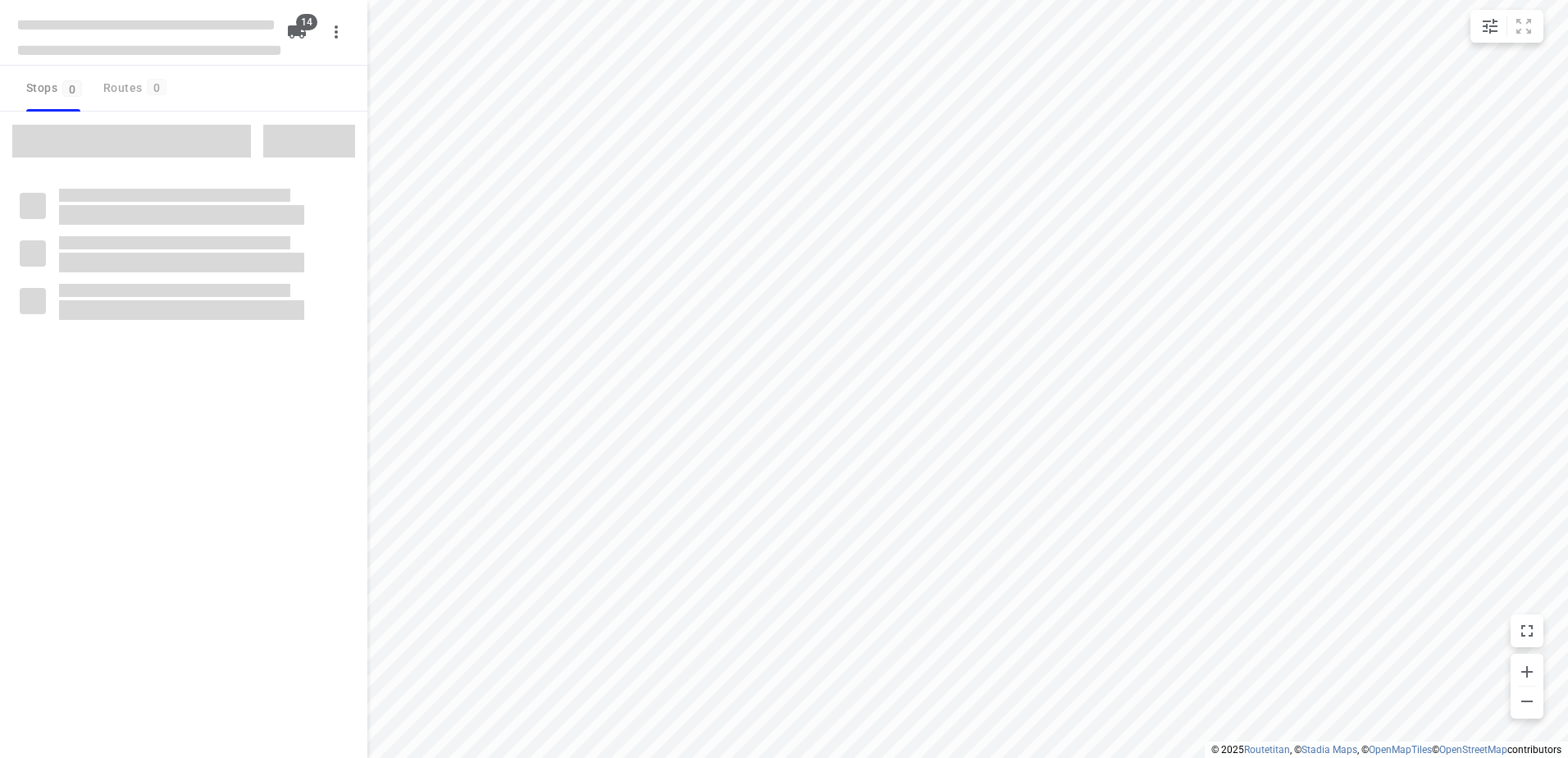
checkbox input "true"
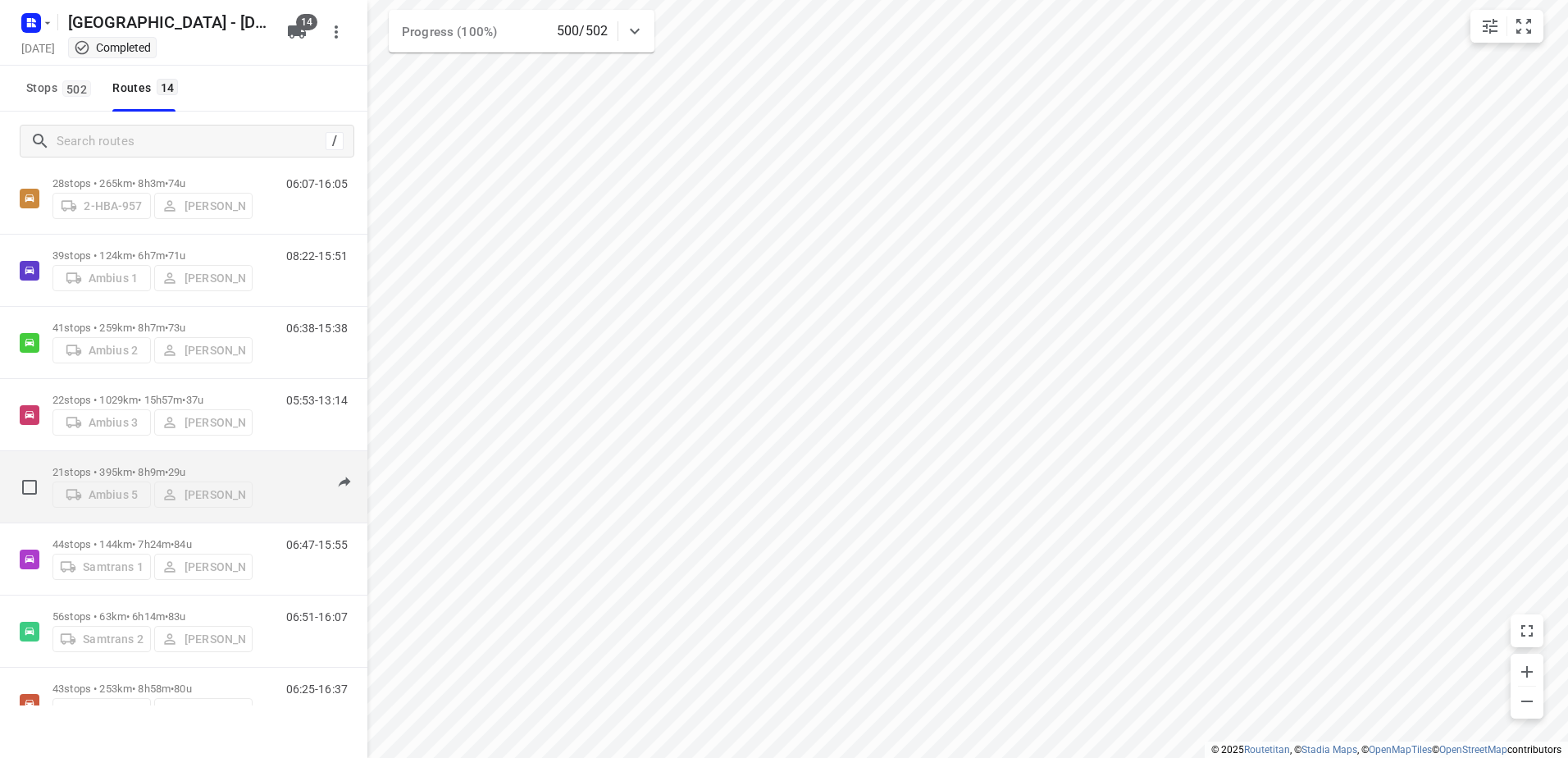
scroll to position [410, 0]
click at [112, 465] on p "21 stops • 395km • 8h9m • 29u" at bounding box center [152, 468] width 200 height 13
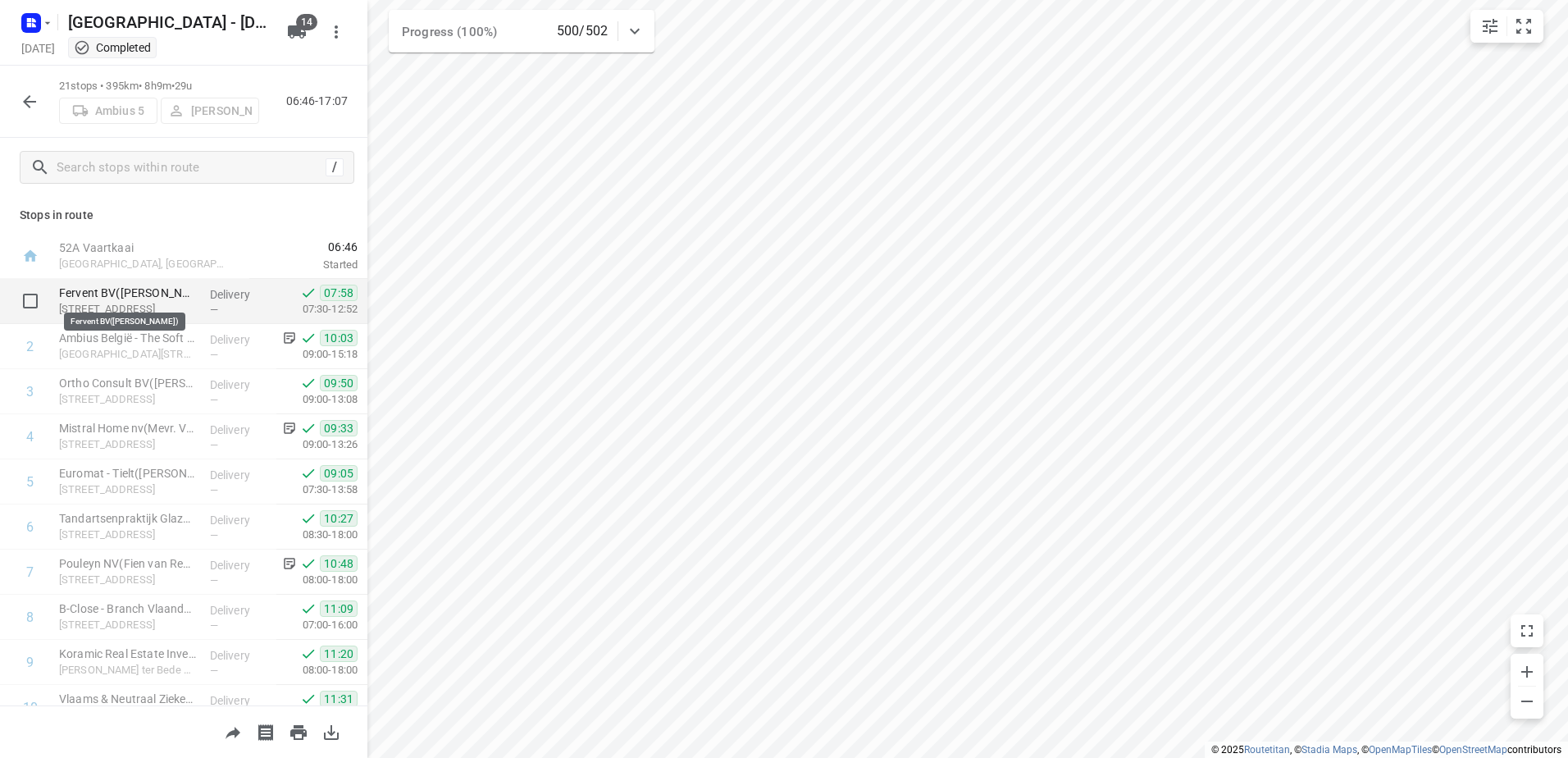
click at [136, 299] on p "Fervent BV(Michael Delmotte)" at bounding box center [127, 292] width 138 height 16
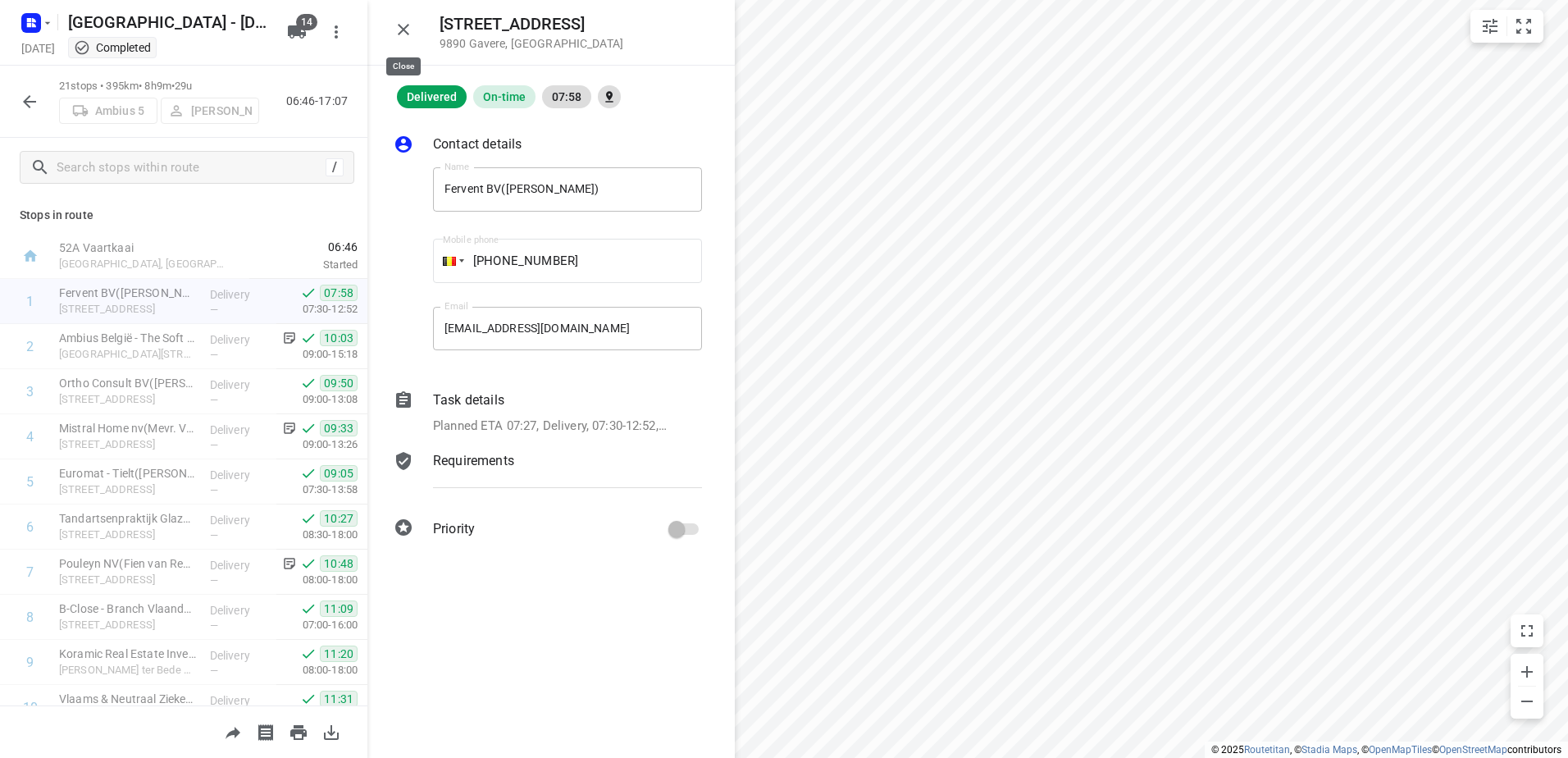
click at [410, 40] on button "button" at bounding box center [403, 30] width 32 height 32
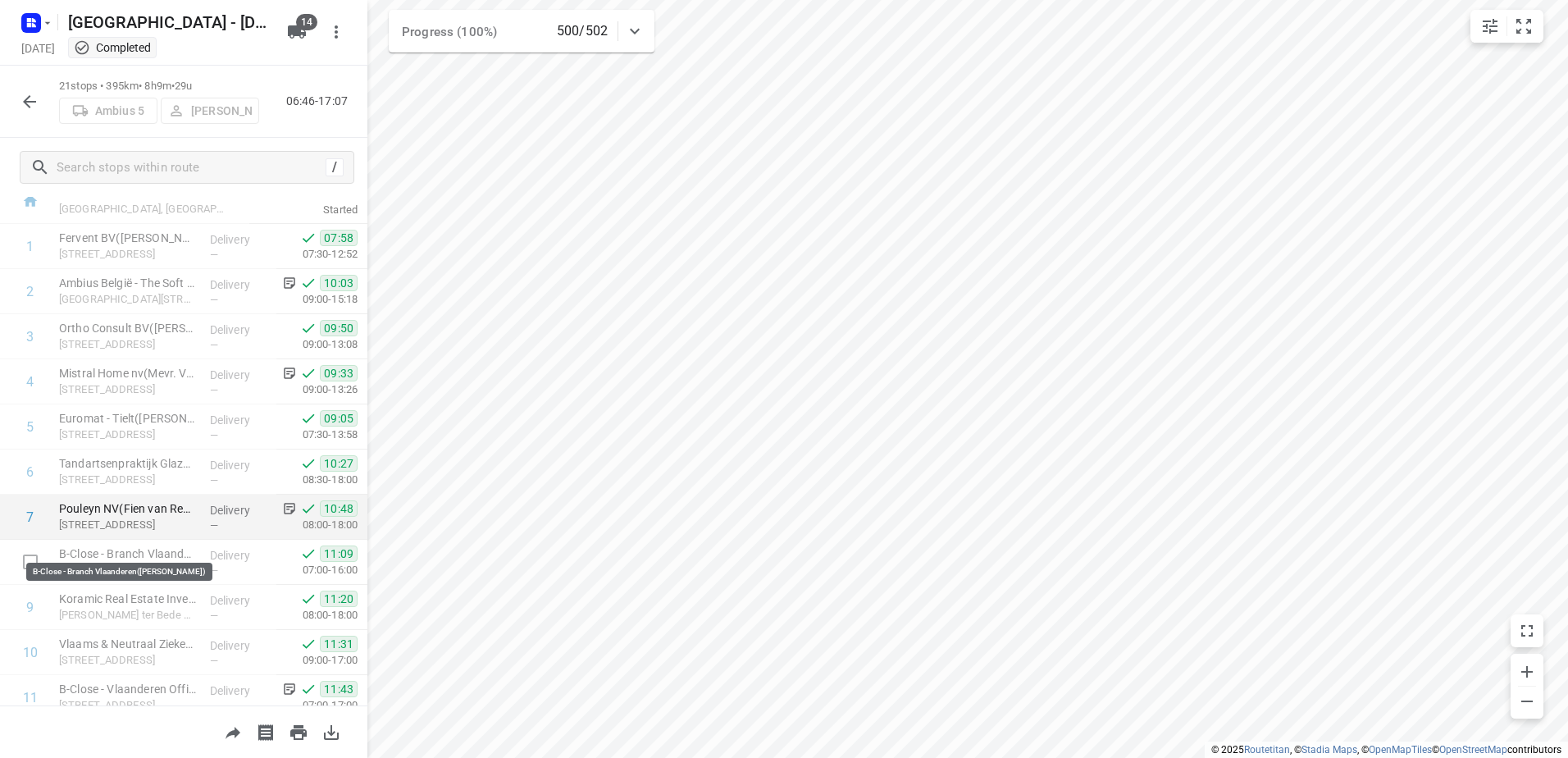
scroll to position [164, 0]
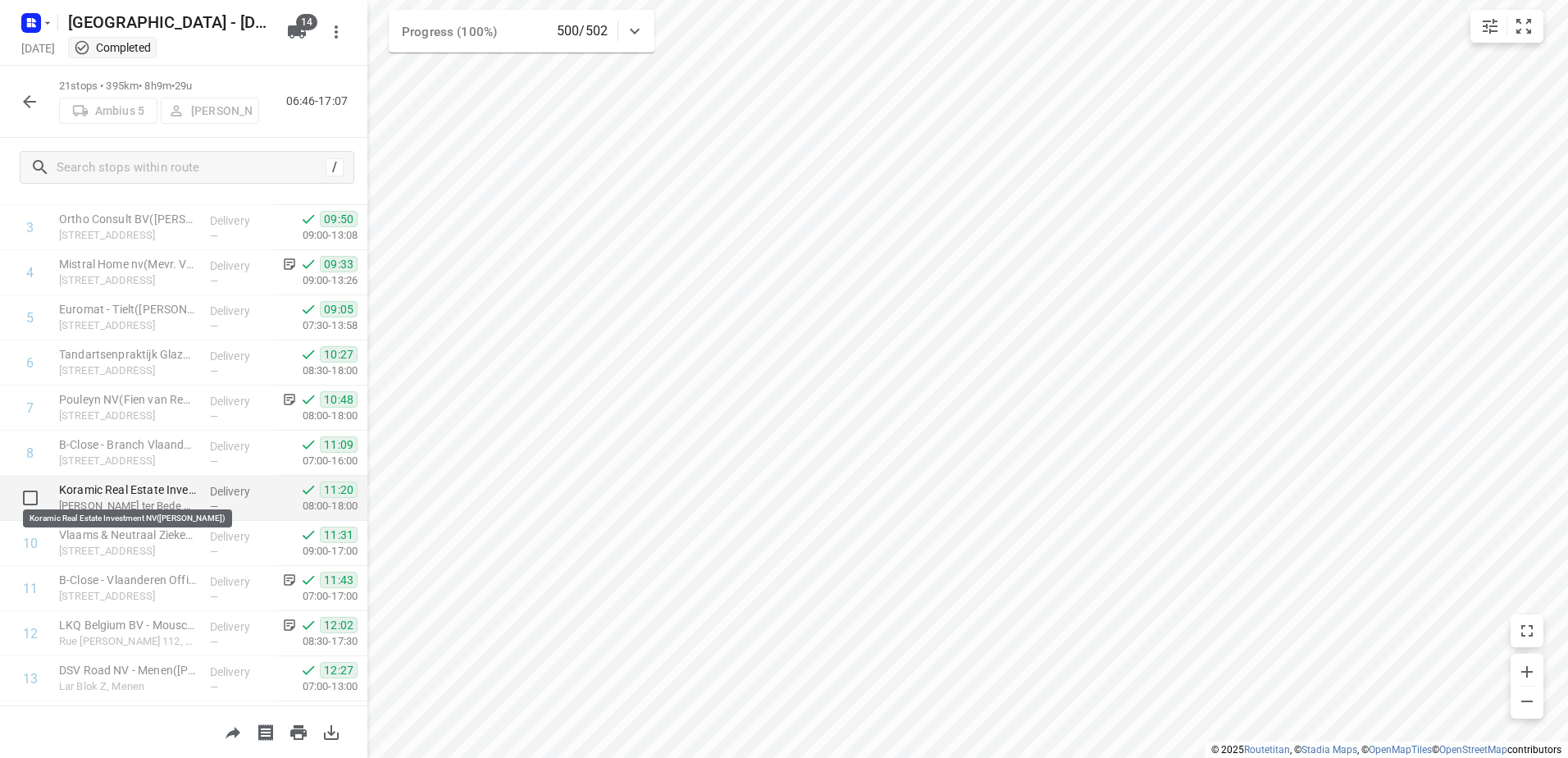
click at [143, 485] on p "Koramic Real Estate Investment NV(Mallory Sablain)" at bounding box center [127, 490] width 138 height 16
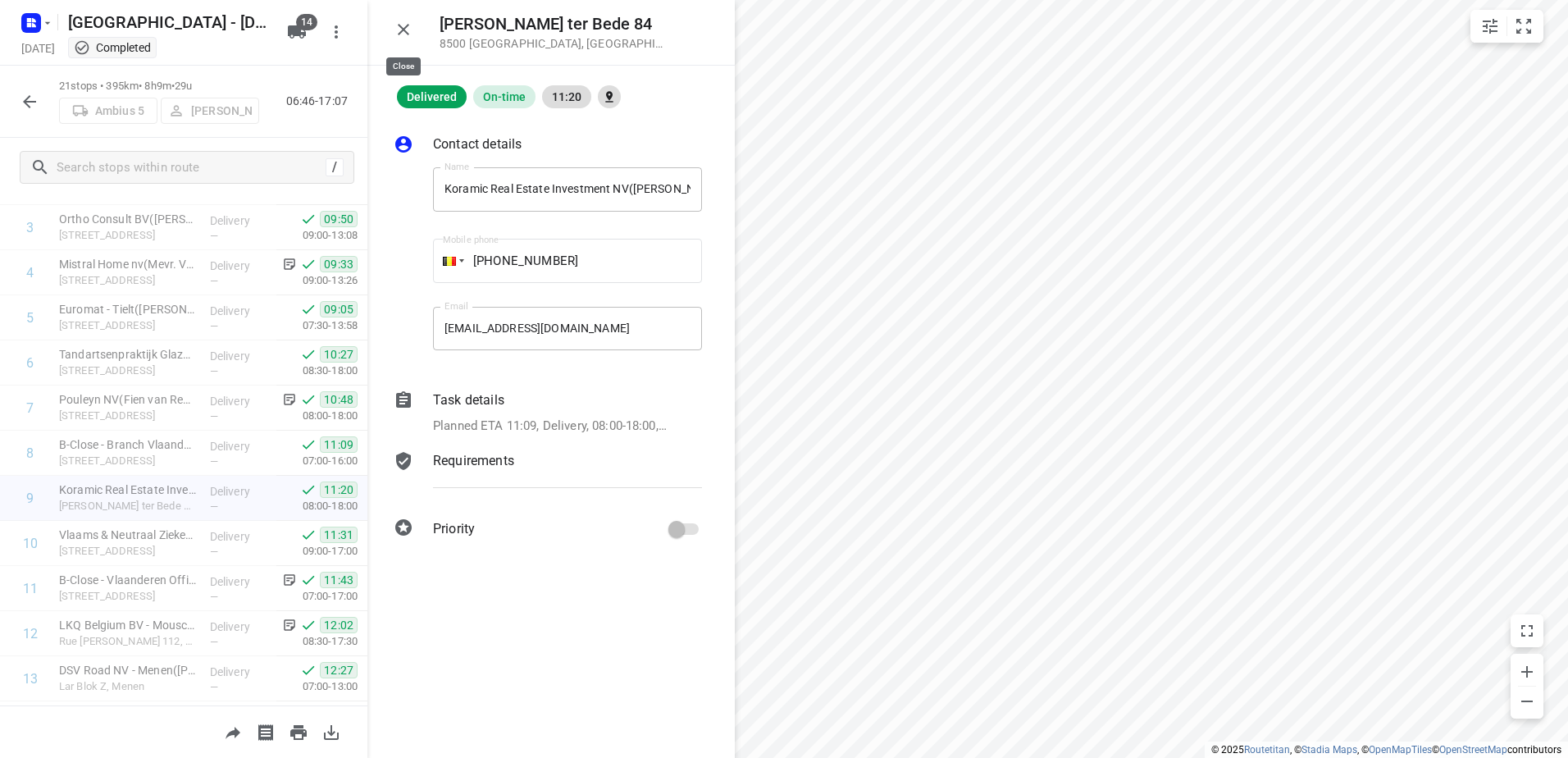
click at [411, 33] on icon "button" at bounding box center [403, 30] width 20 height 20
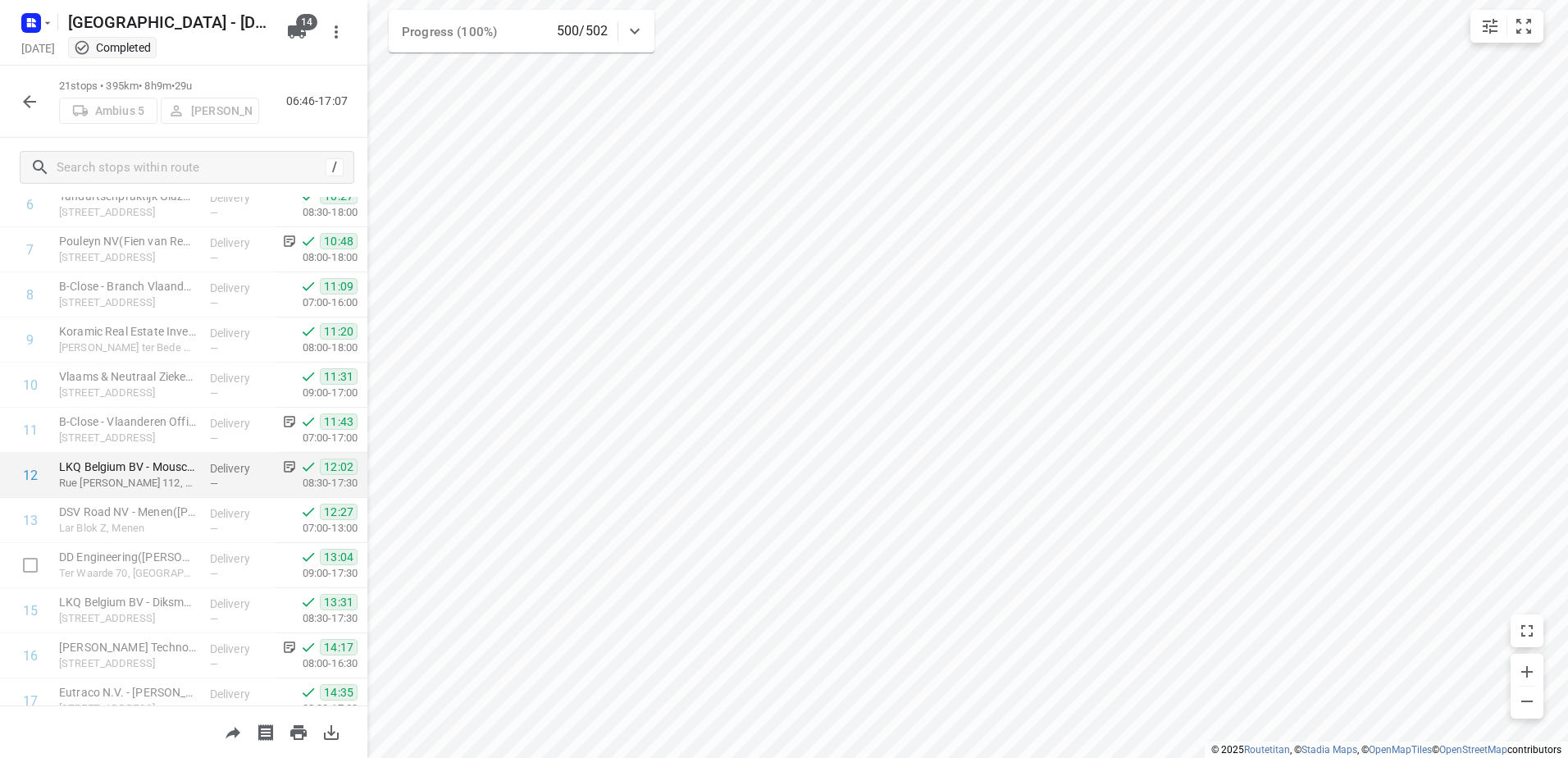
scroll to position [410, 0]
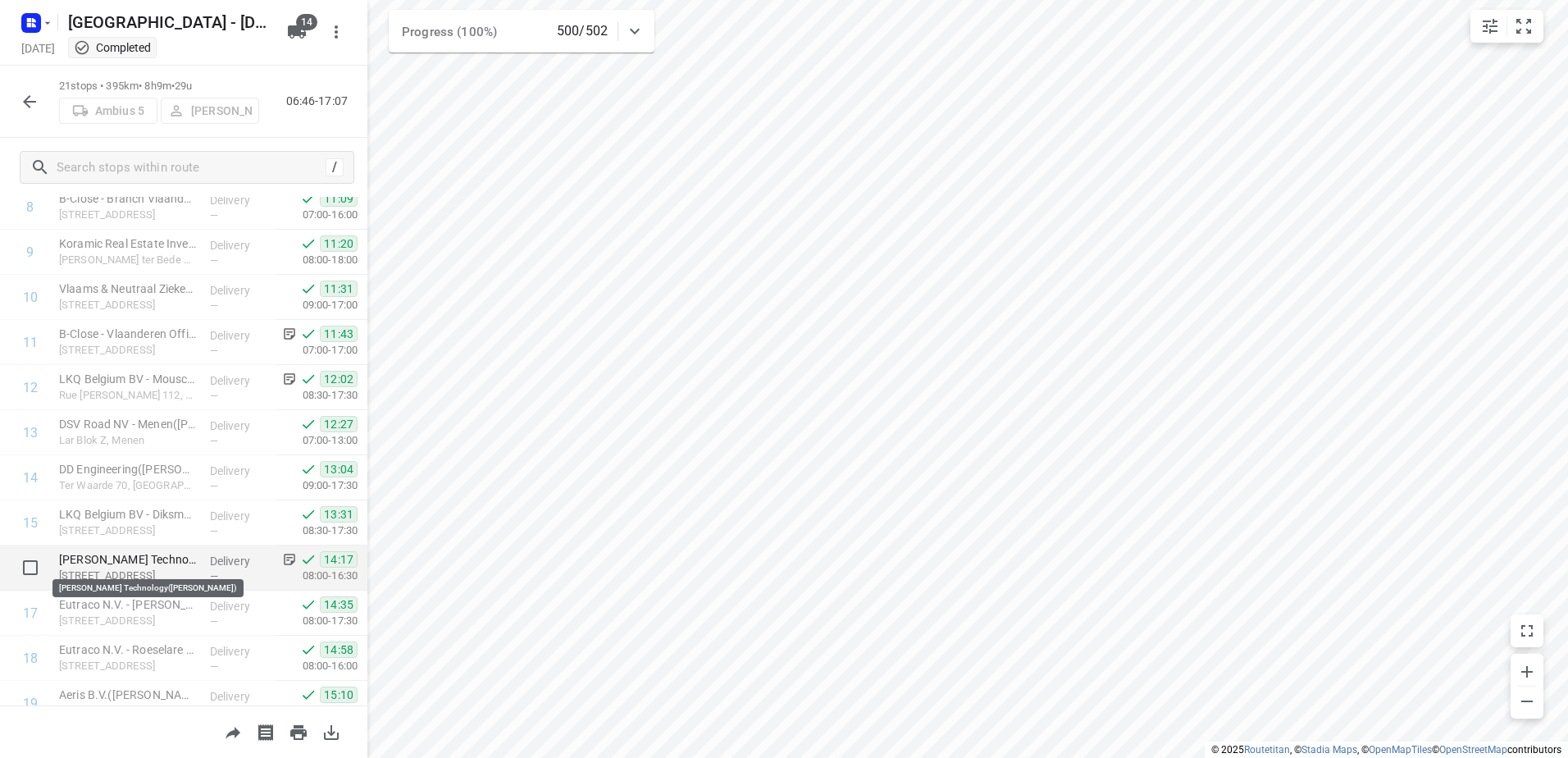
click at [156, 559] on p "Soenen Technology(Chloë Verfaillie)" at bounding box center [127, 559] width 138 height 16
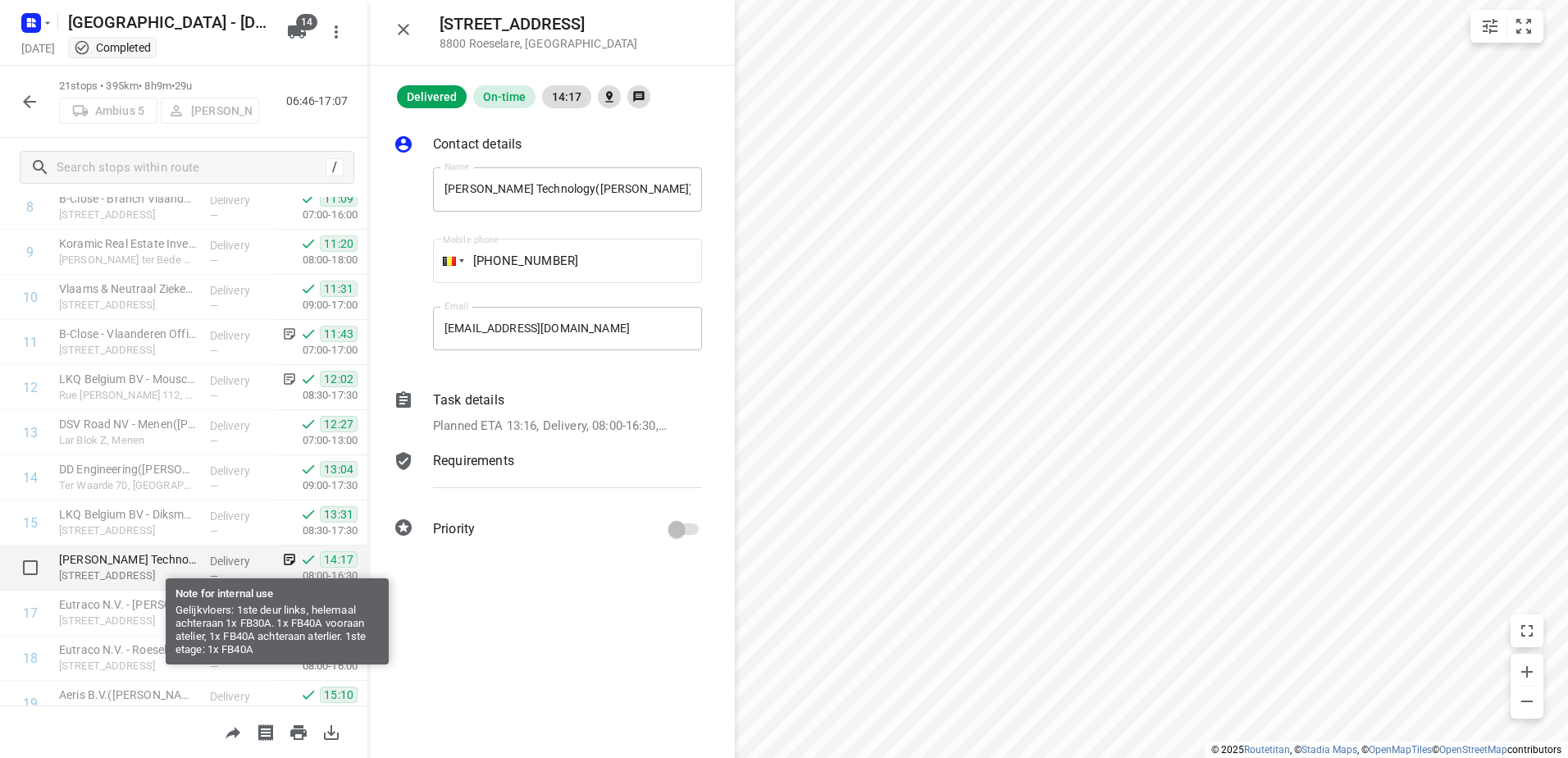
click at [282, 559] on icon at bounding box center [290, 559] width 14 height 14
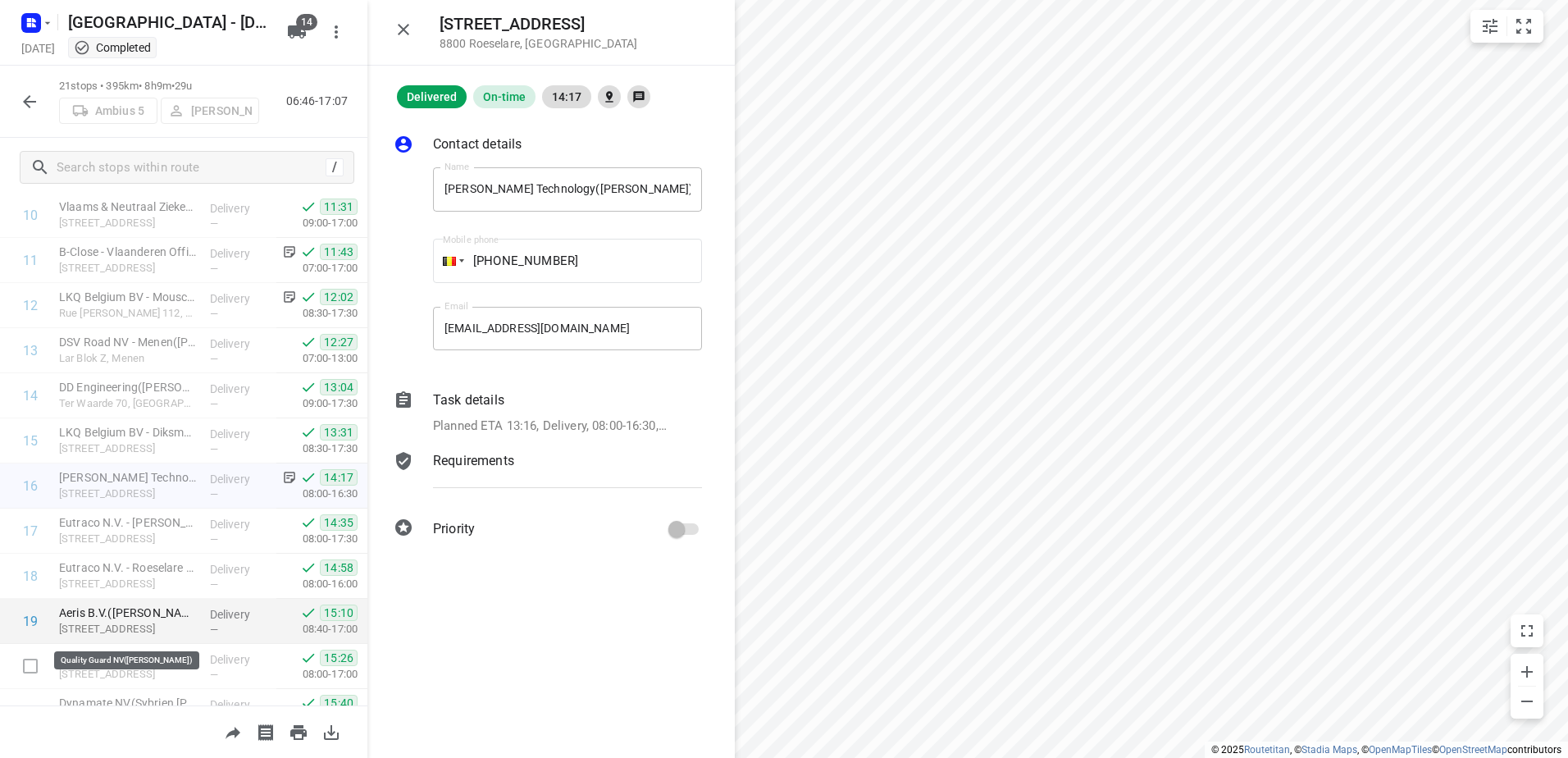
scroll to position [566, 0]
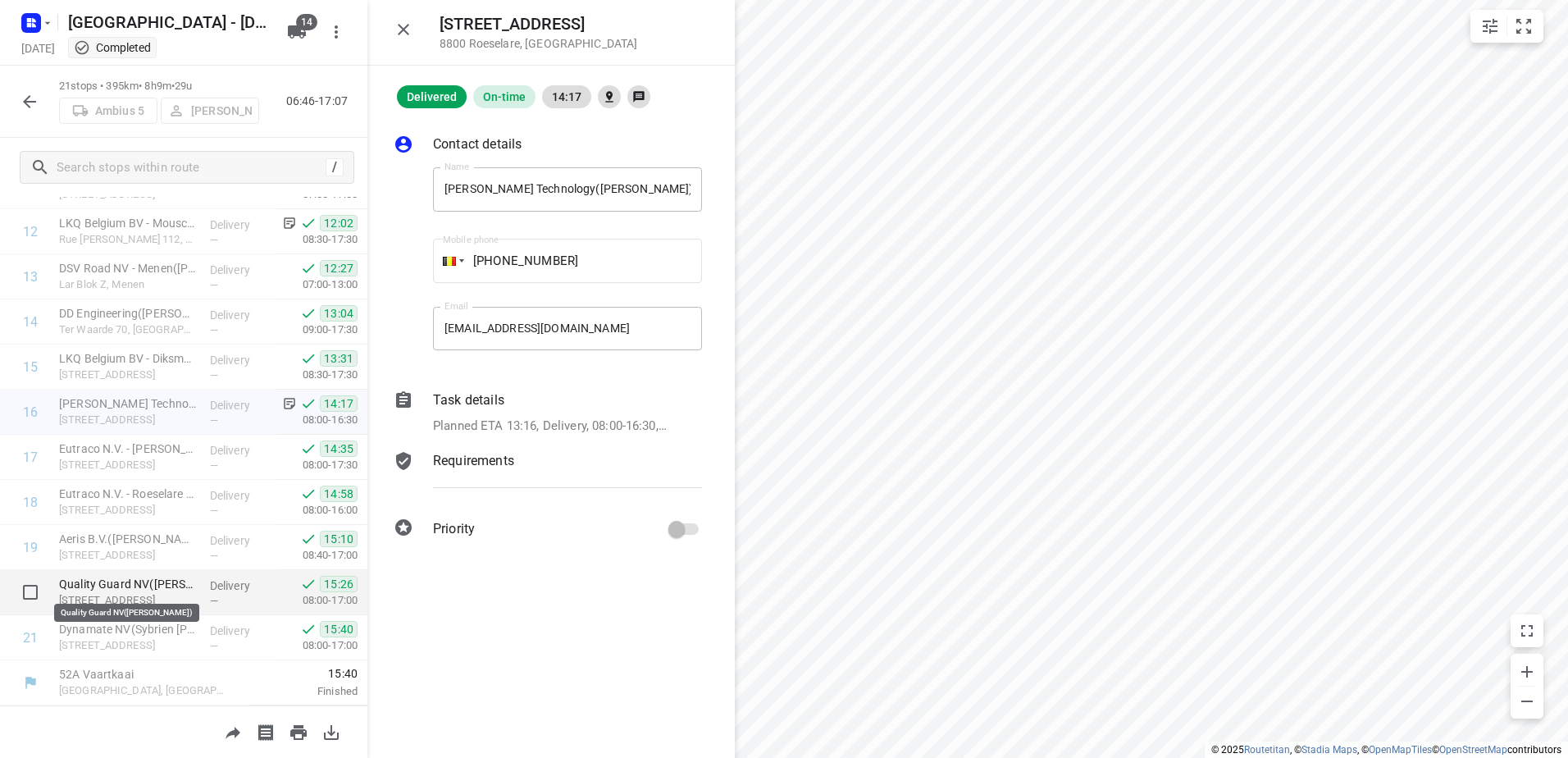
click at [155, 590] on p "Quality Guard NV(Amber Dedecker)" at bounding box center [127, 584] width 138 height 16
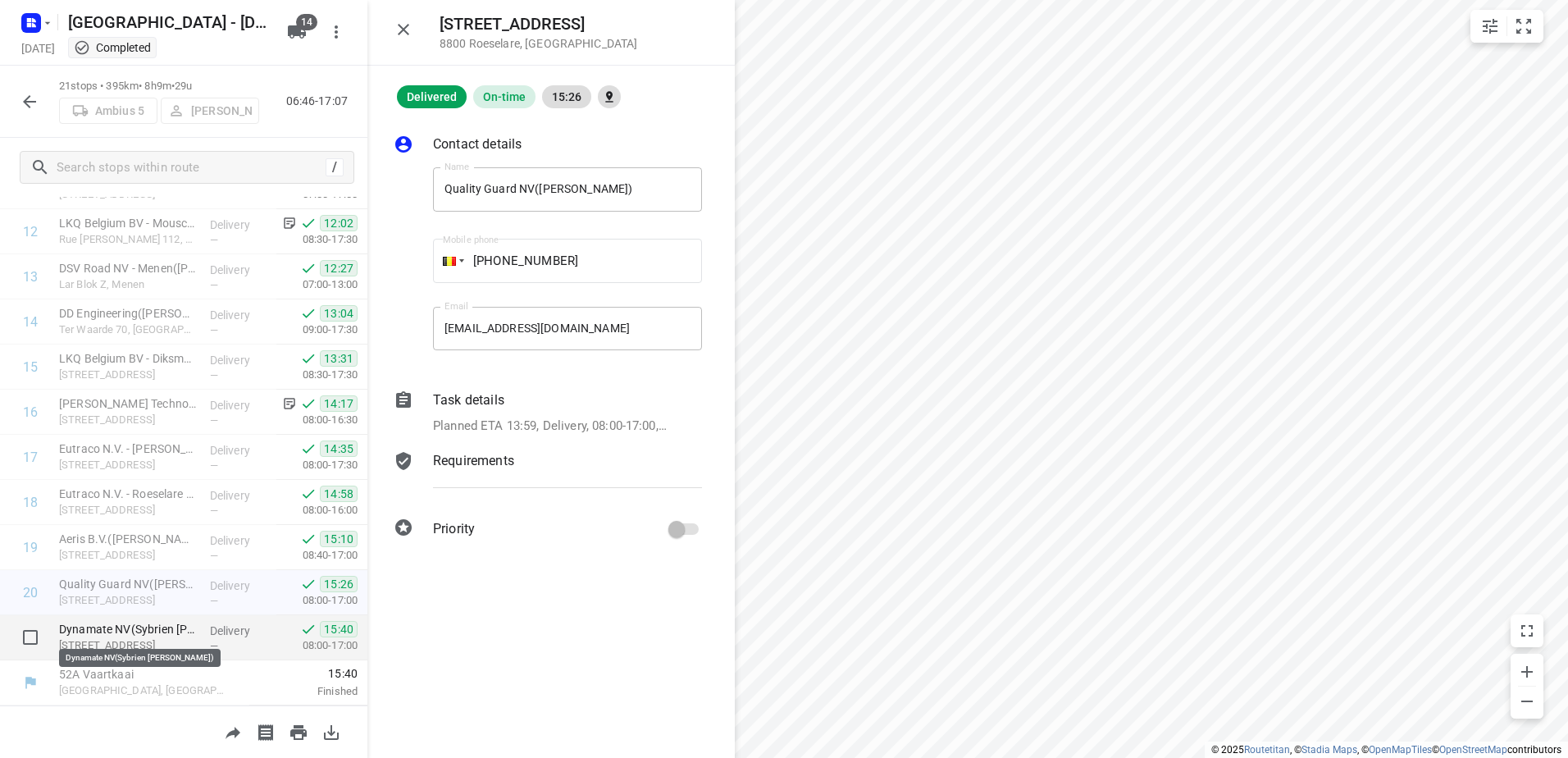
click at [149, 627] on p "Dynamate NV(Sybrien Vandaele)" at bounding box center [127, 629] width 138 height 16
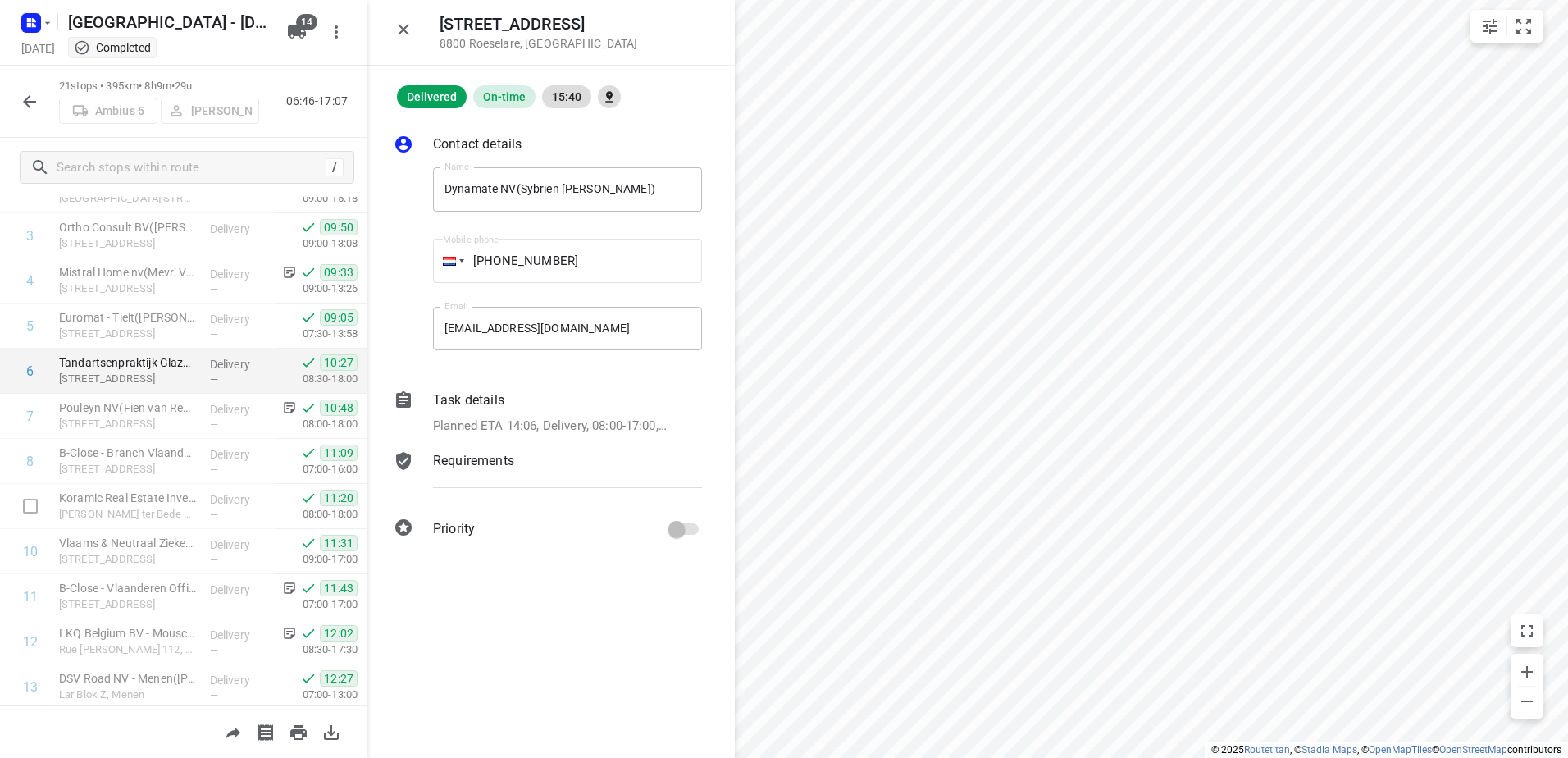
scroll to position [0, 0]
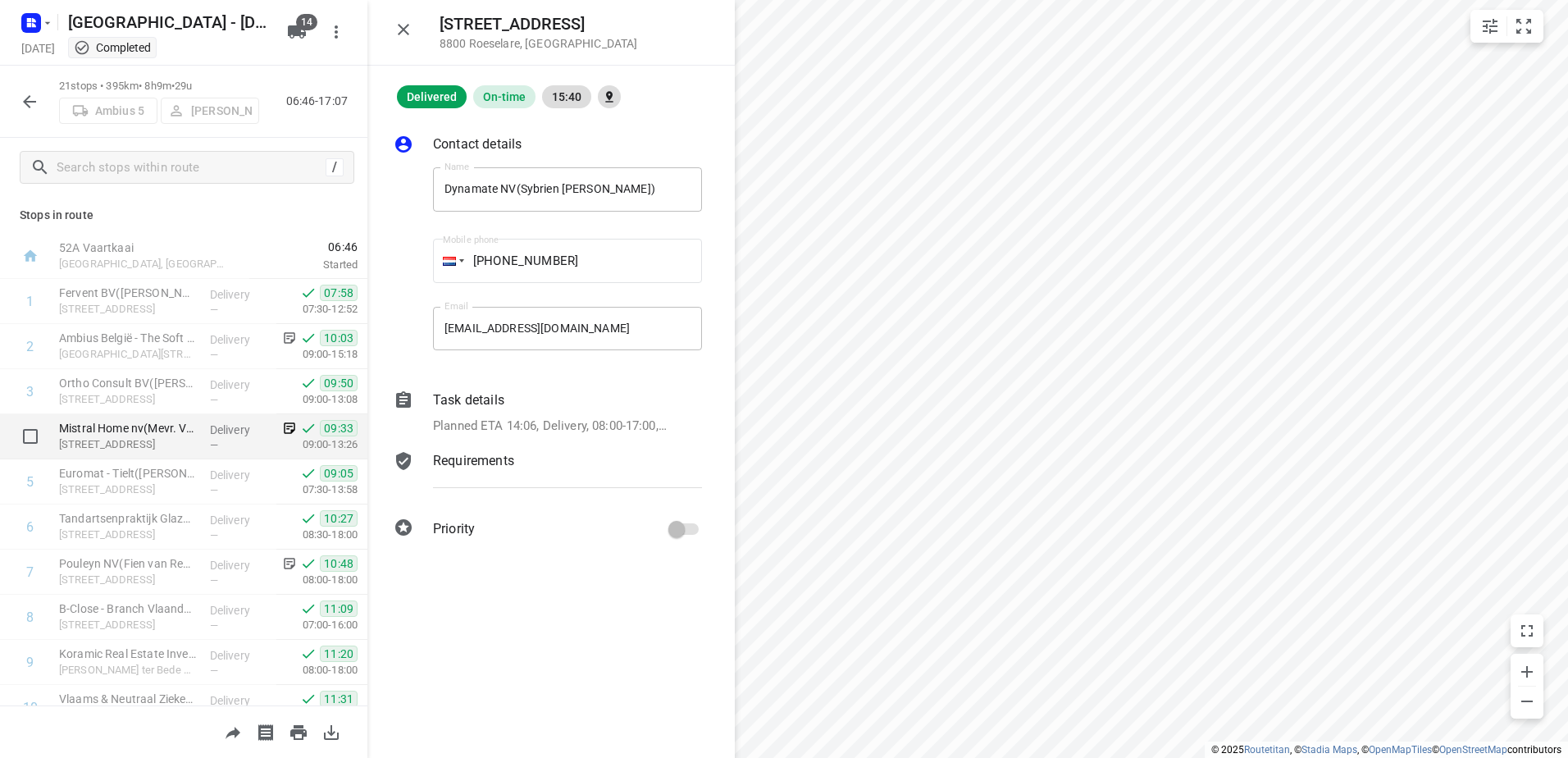
click at [282, 435] on icon at bounding box center [290, 428] width 14 height 14
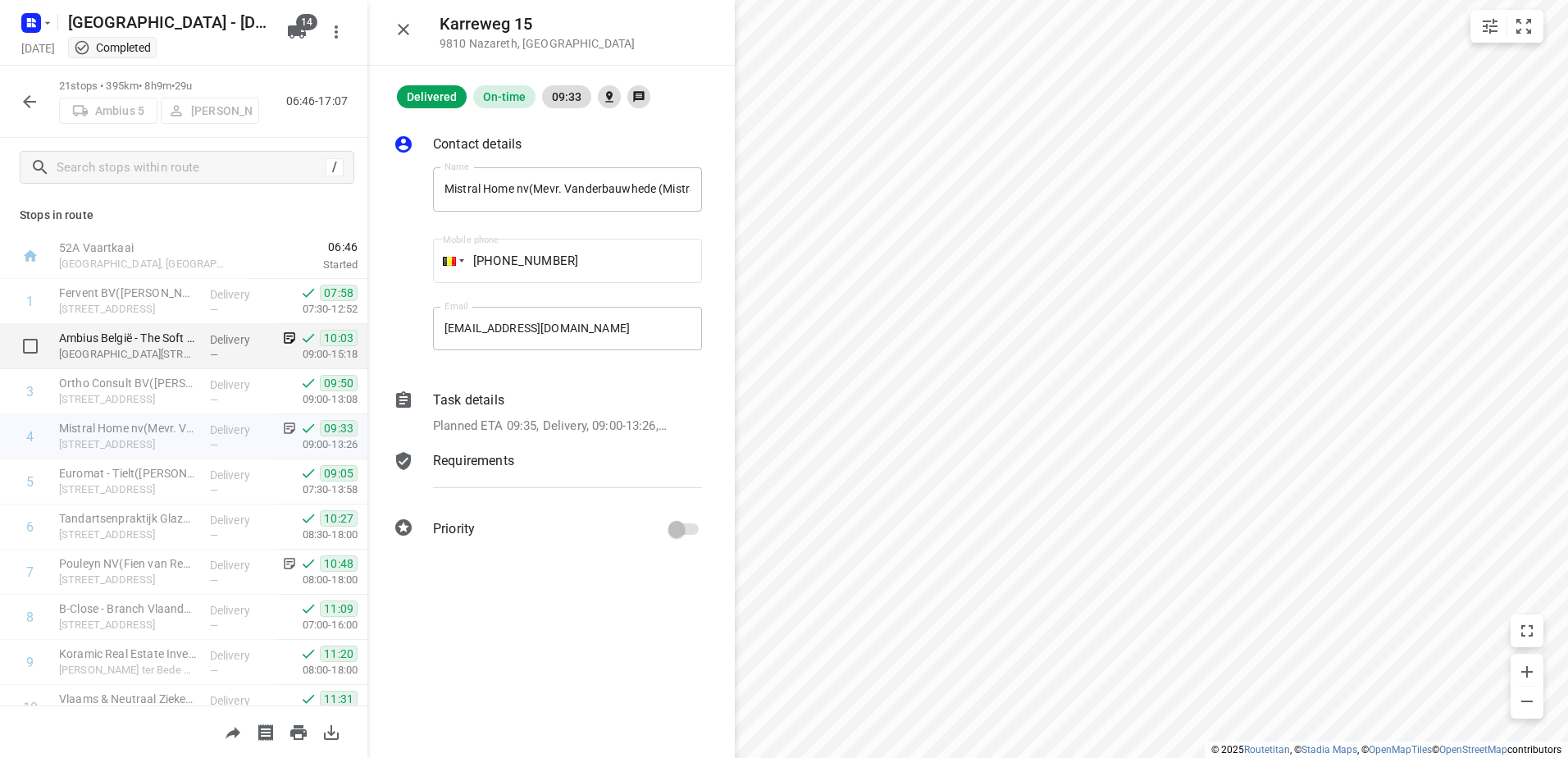
click at [284, 341] on icon at bounding box center [290, 338] width 12 height 12
click at [410, 27] on icon "button" at bounding box center [403, 30] width 20 height 20
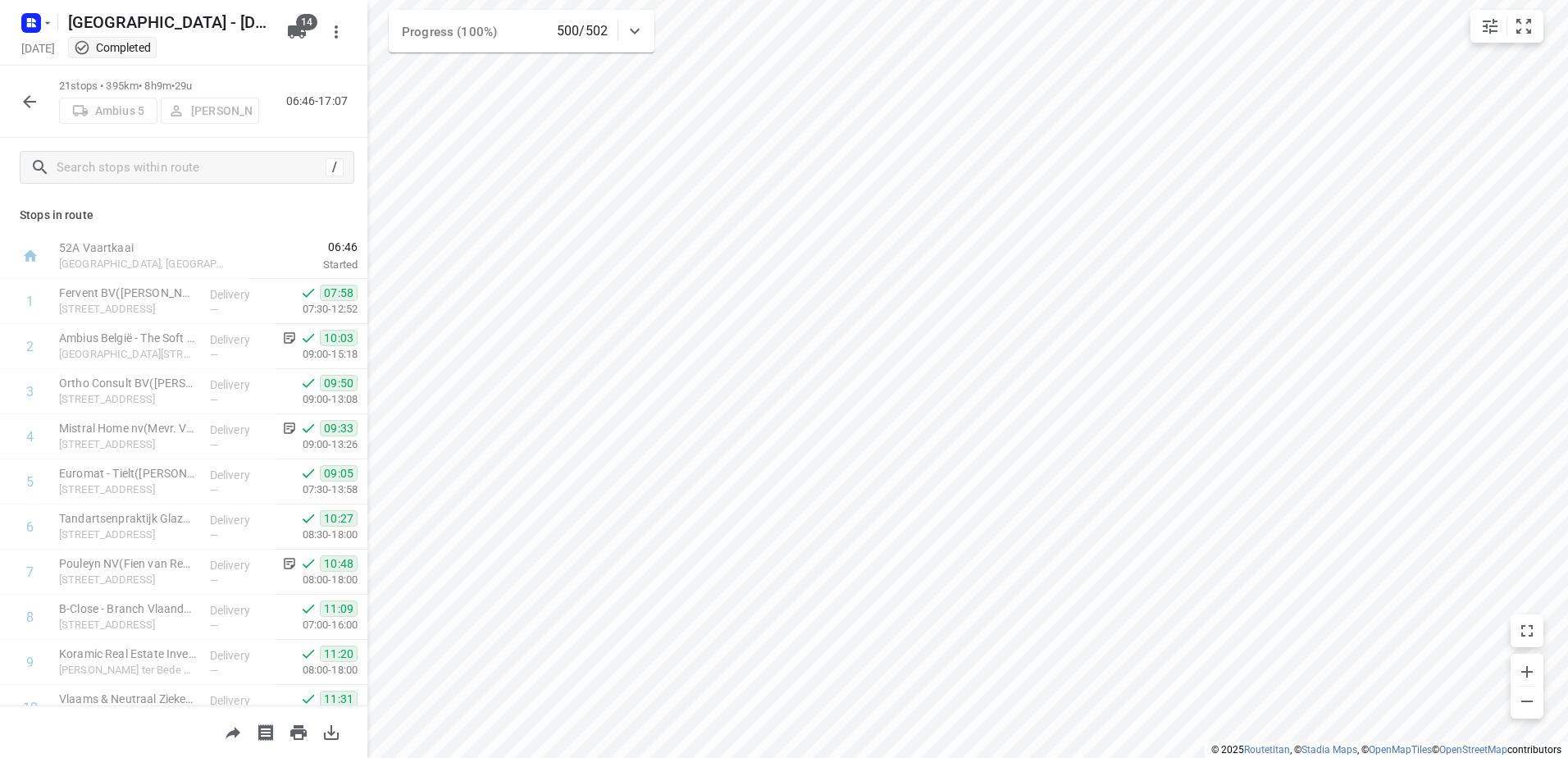
click at [29, 105] on icon "button" at bounding box center [29, 101] width 14 height 14
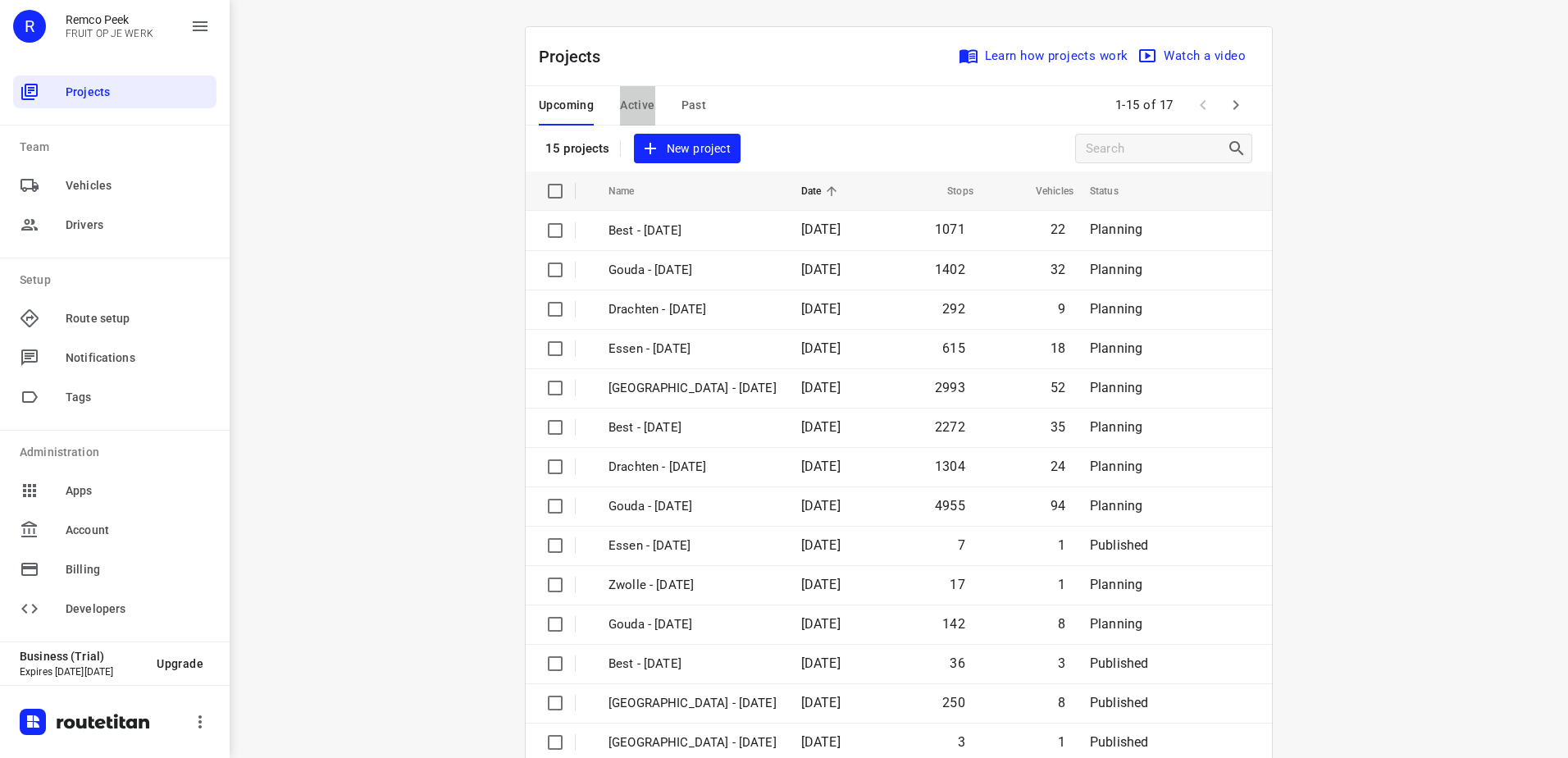
click at [637, 111] on span "Active" at bounding box center [637, 105] width 34 height 21
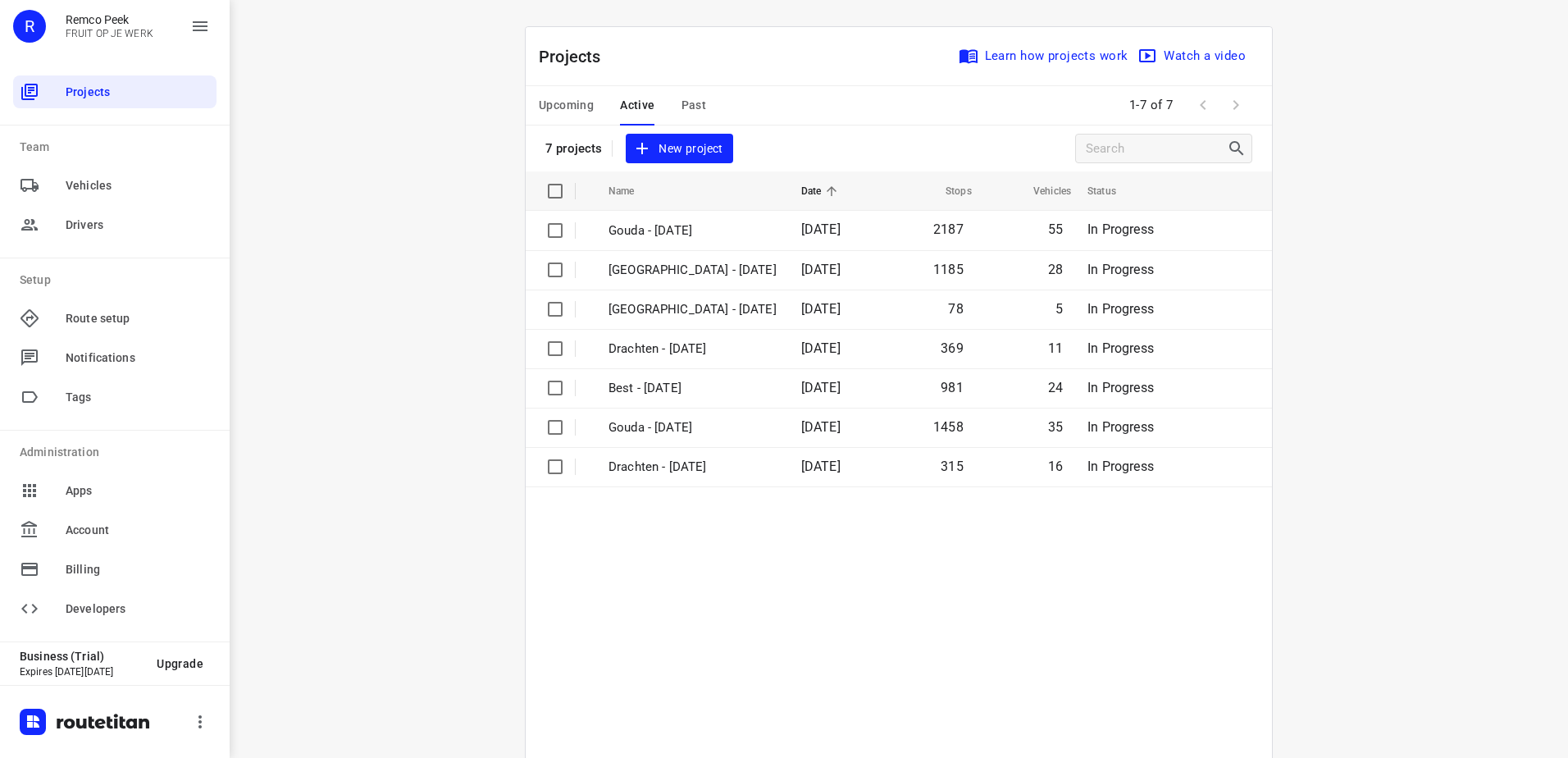
click at [572, 100] on span "Upcoming" at bounding box center [566, 105] width 55 height 21
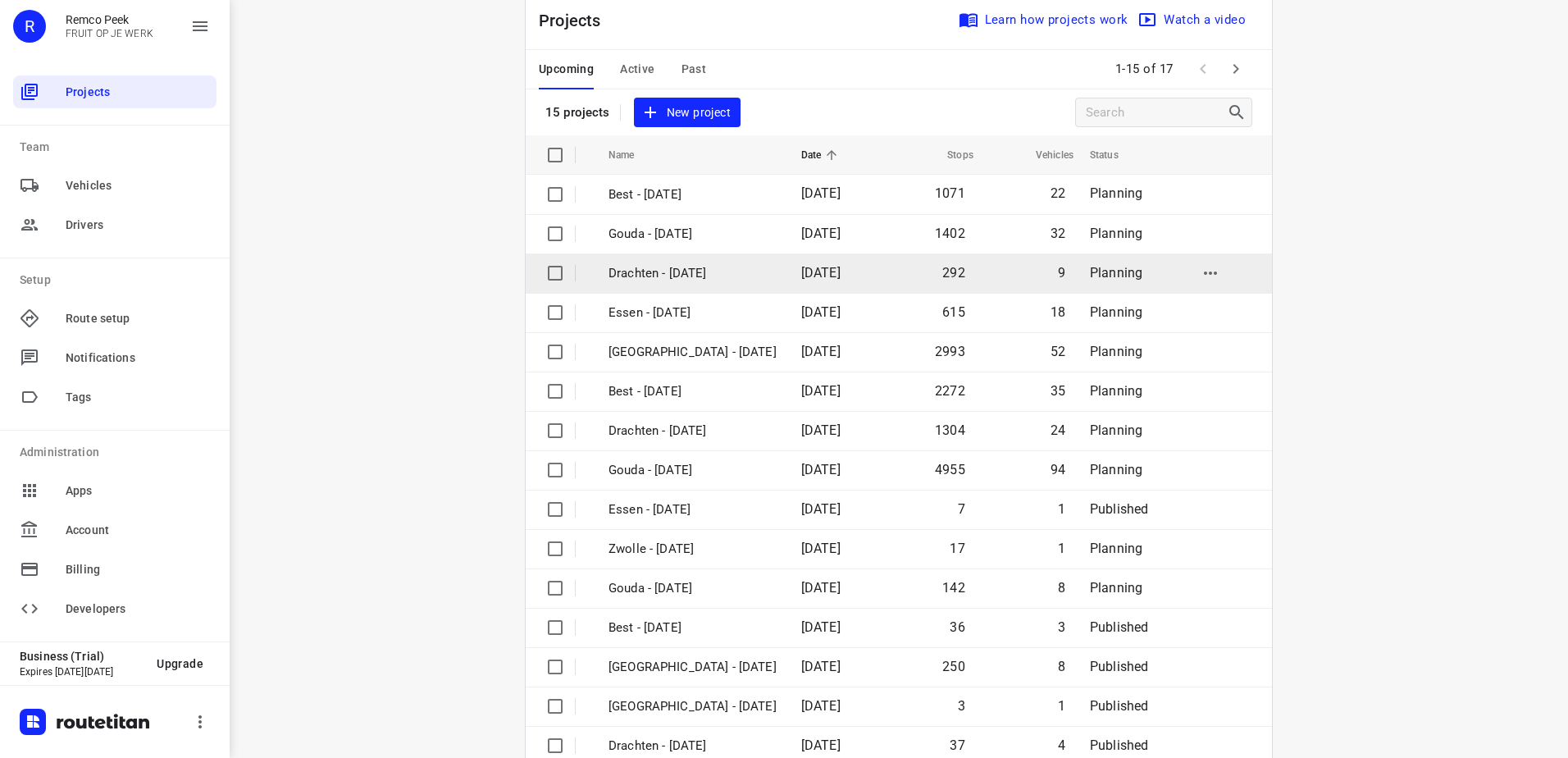
scroll to position [71, 0]
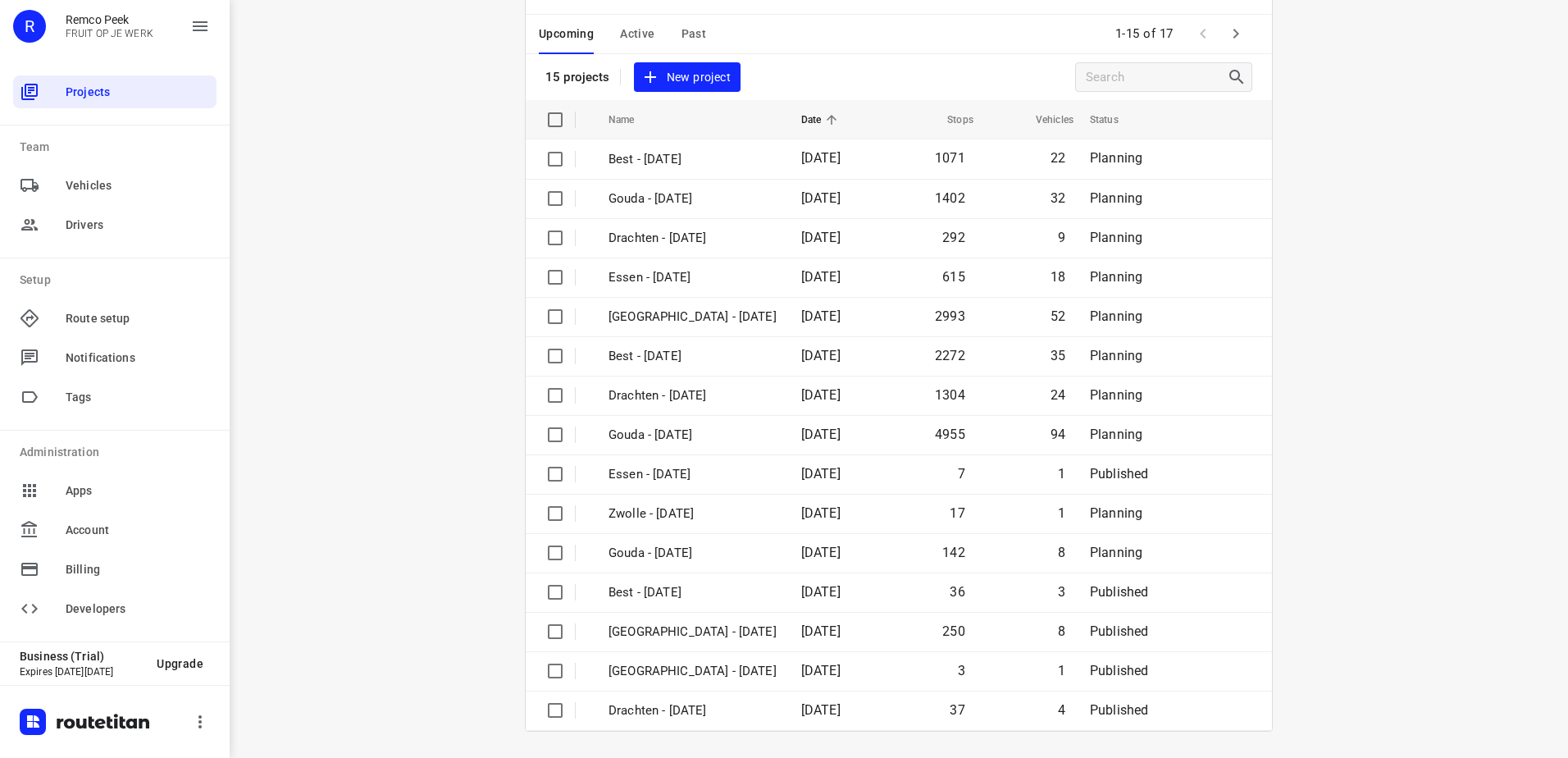
click at [698, 30] on span "Past" at bounding box center [694, 33] width 25 height 21
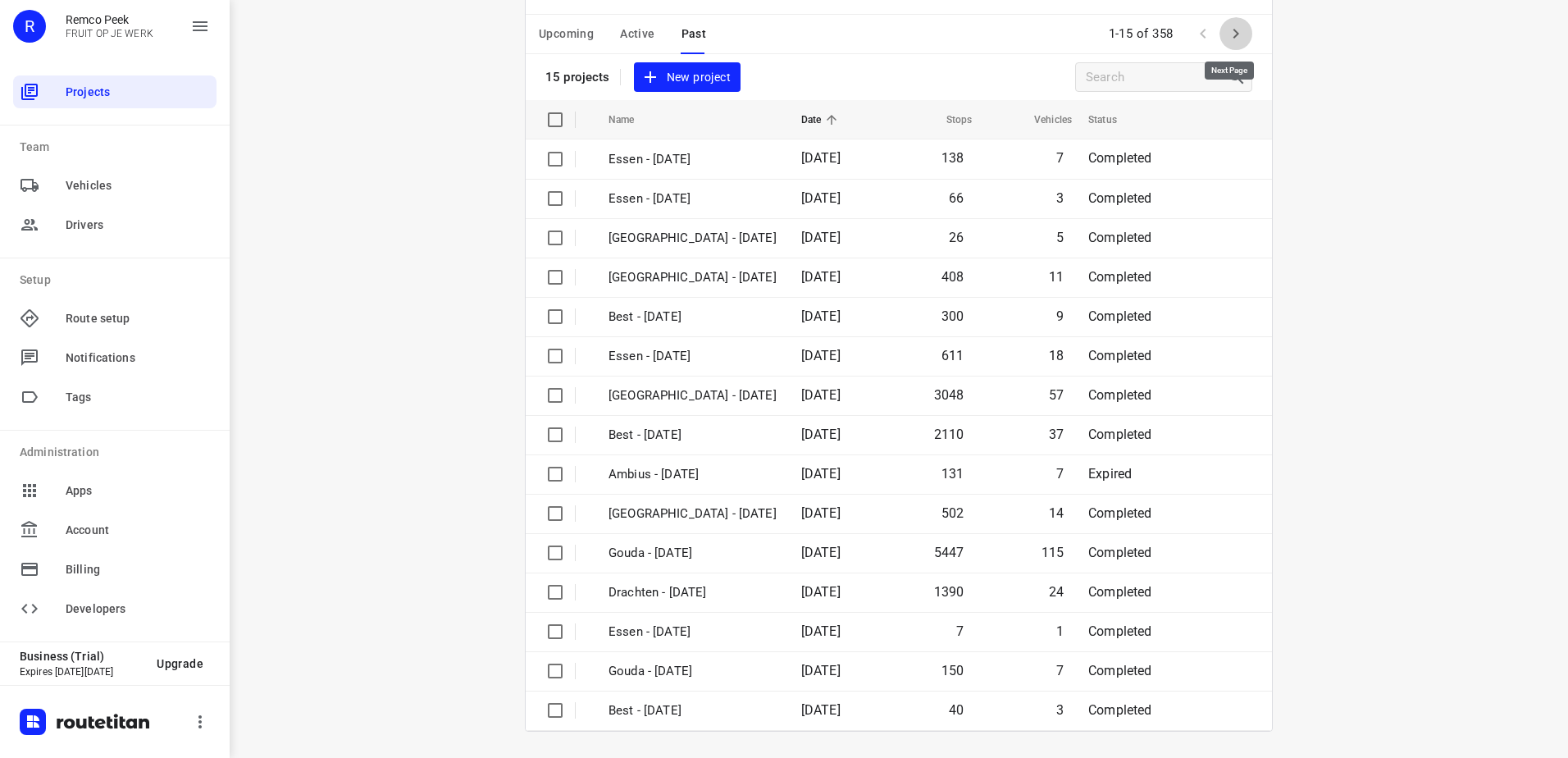
click at [1236, 32] on icon "button" at bounding box center [1236, 33] width 20 height 20
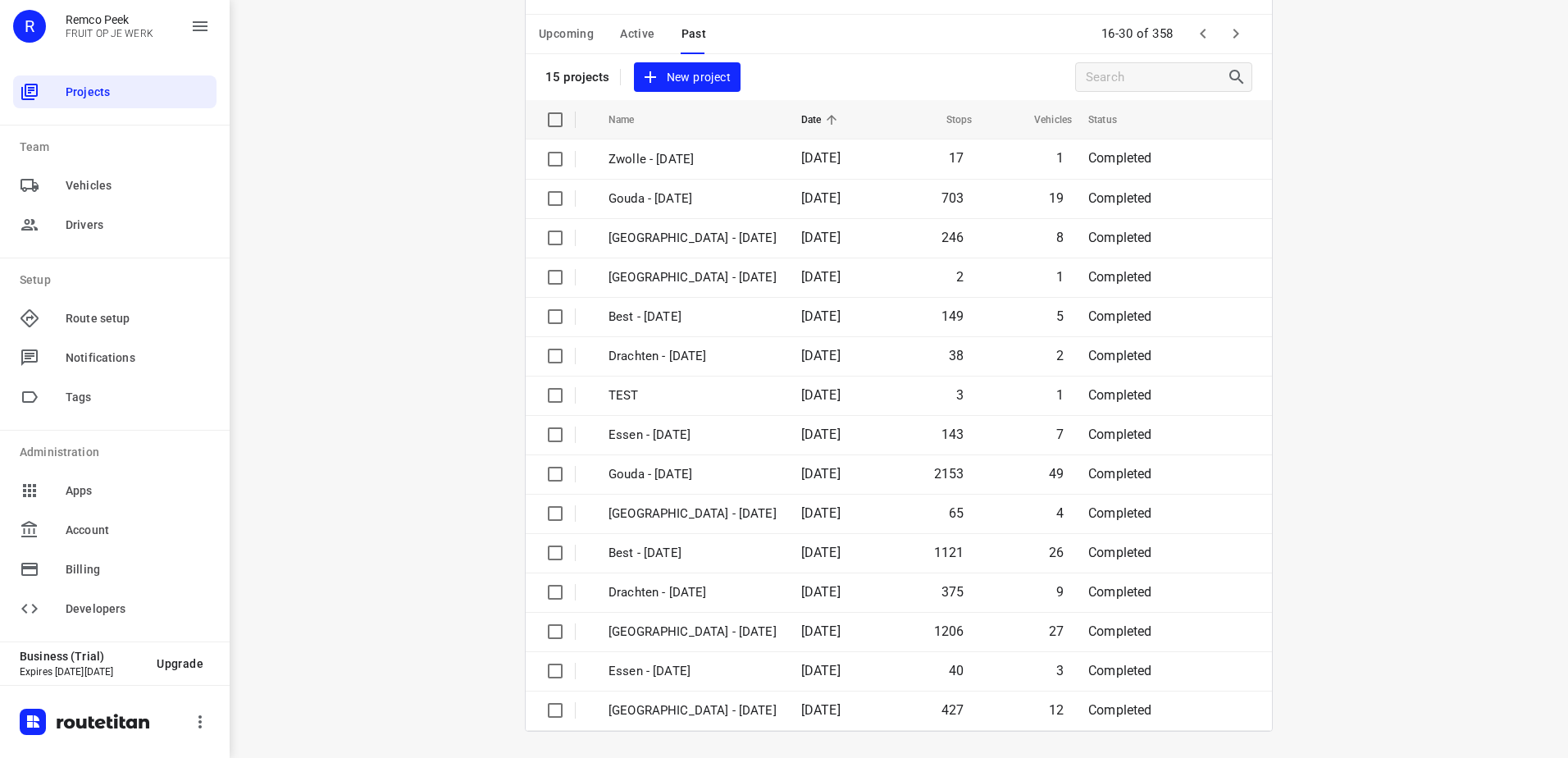
click at [1238, 31] on icon "button" at bounding box center [1236, 33] width 20 height 20
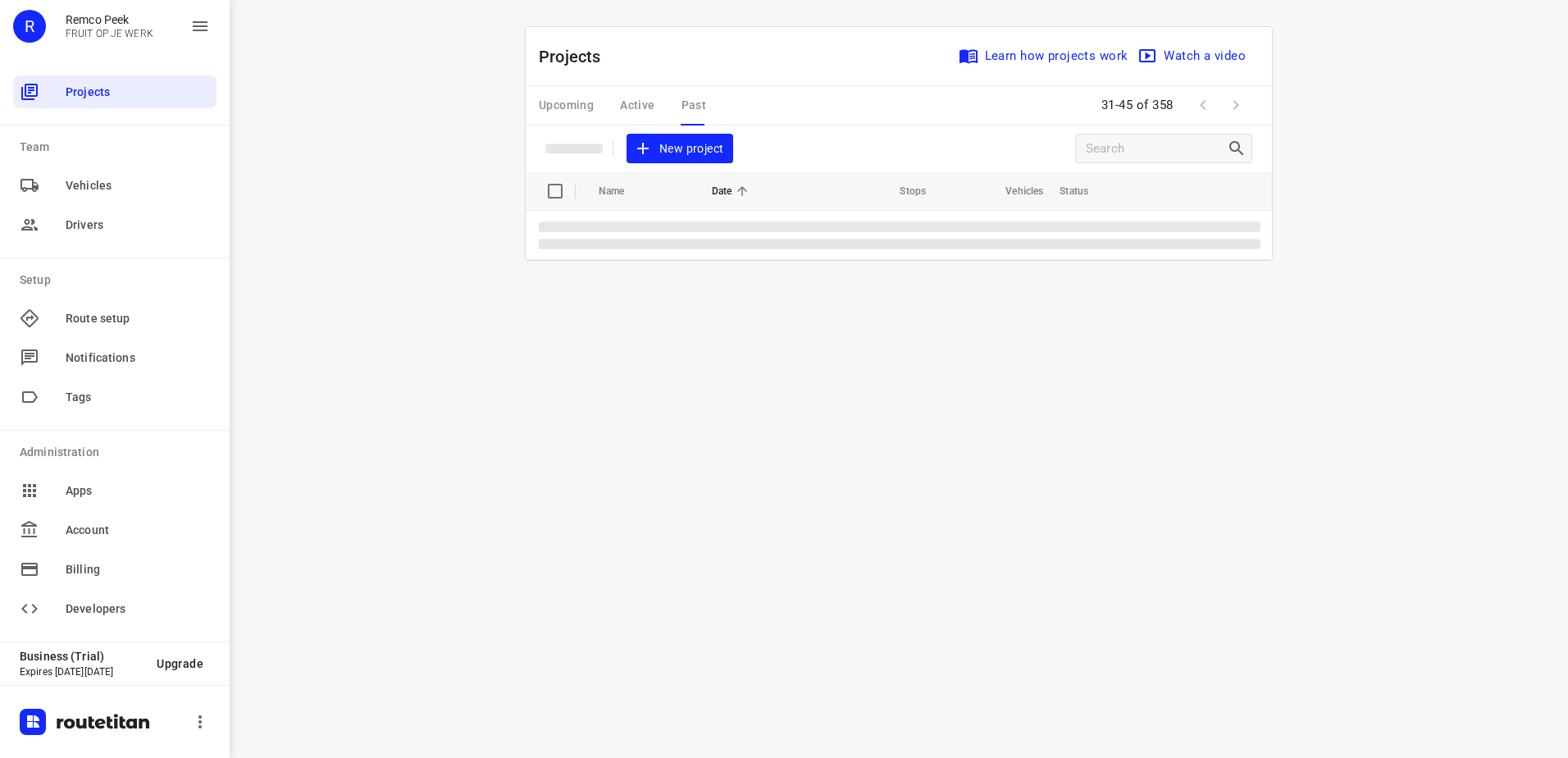
scroll to position [0, 0]
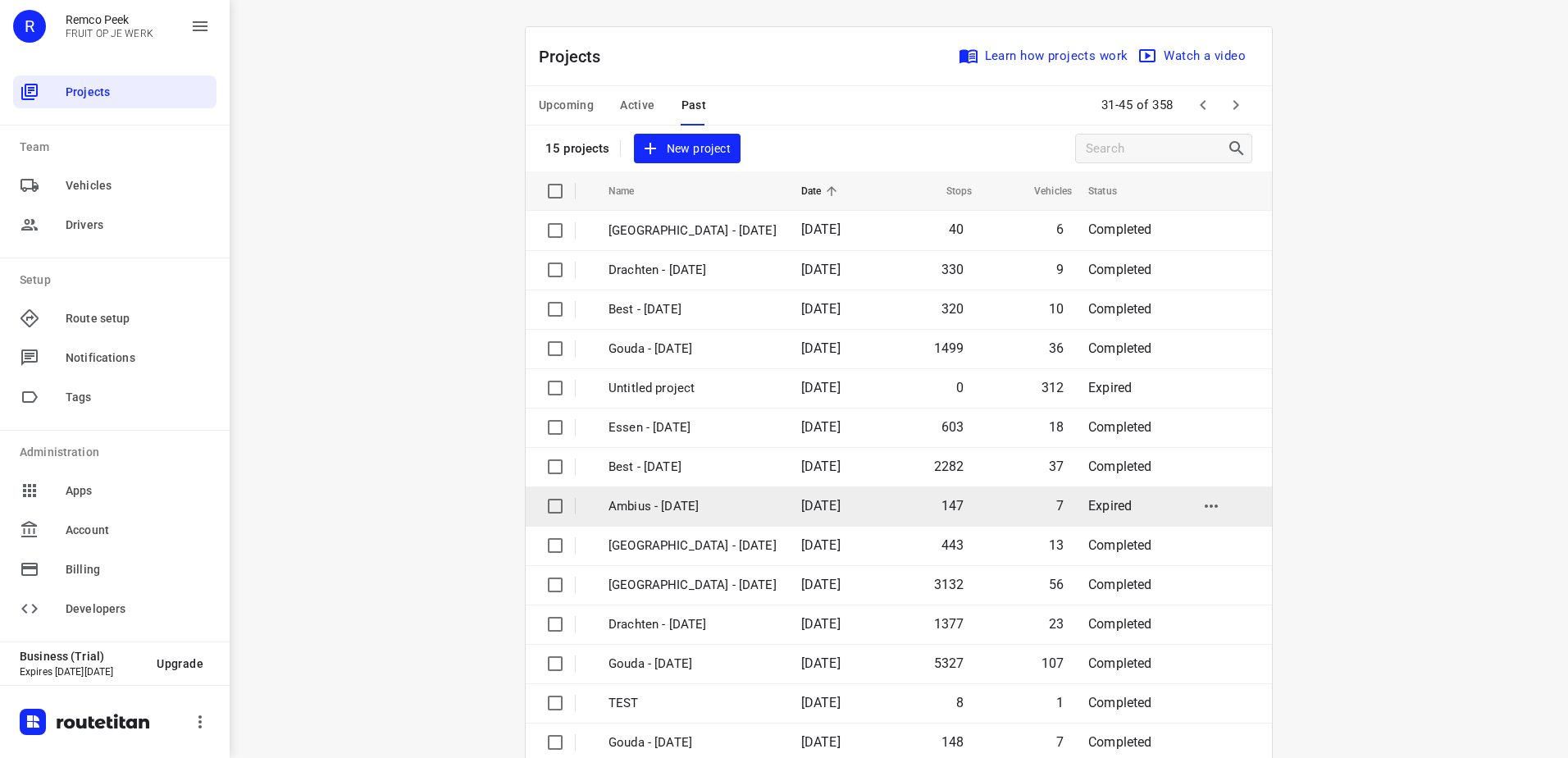
click at [650, 509] on p "Ambius - [DATE]" at bounding box center [692, 506] width 168 height 19
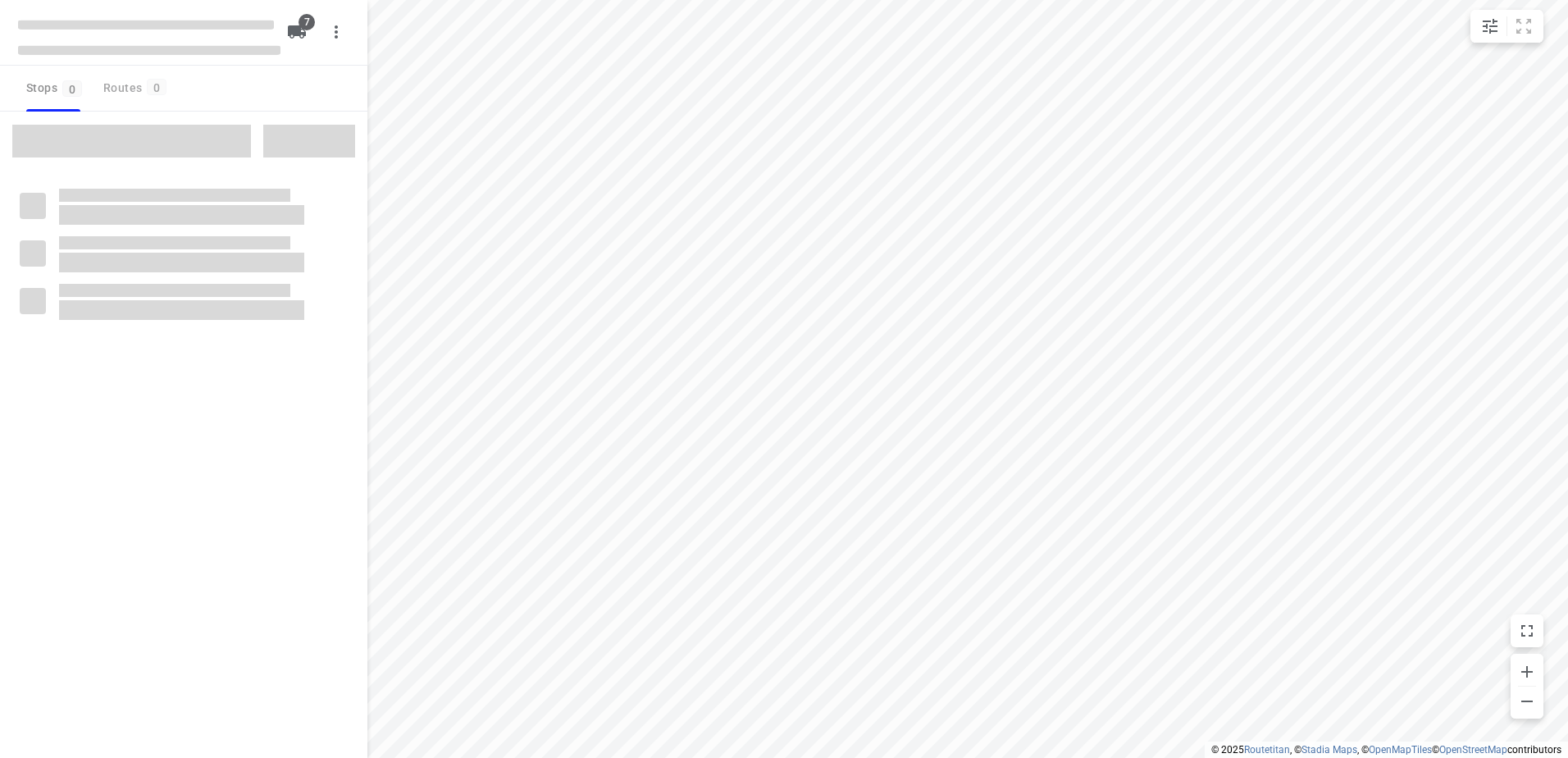
checkbox input "true"
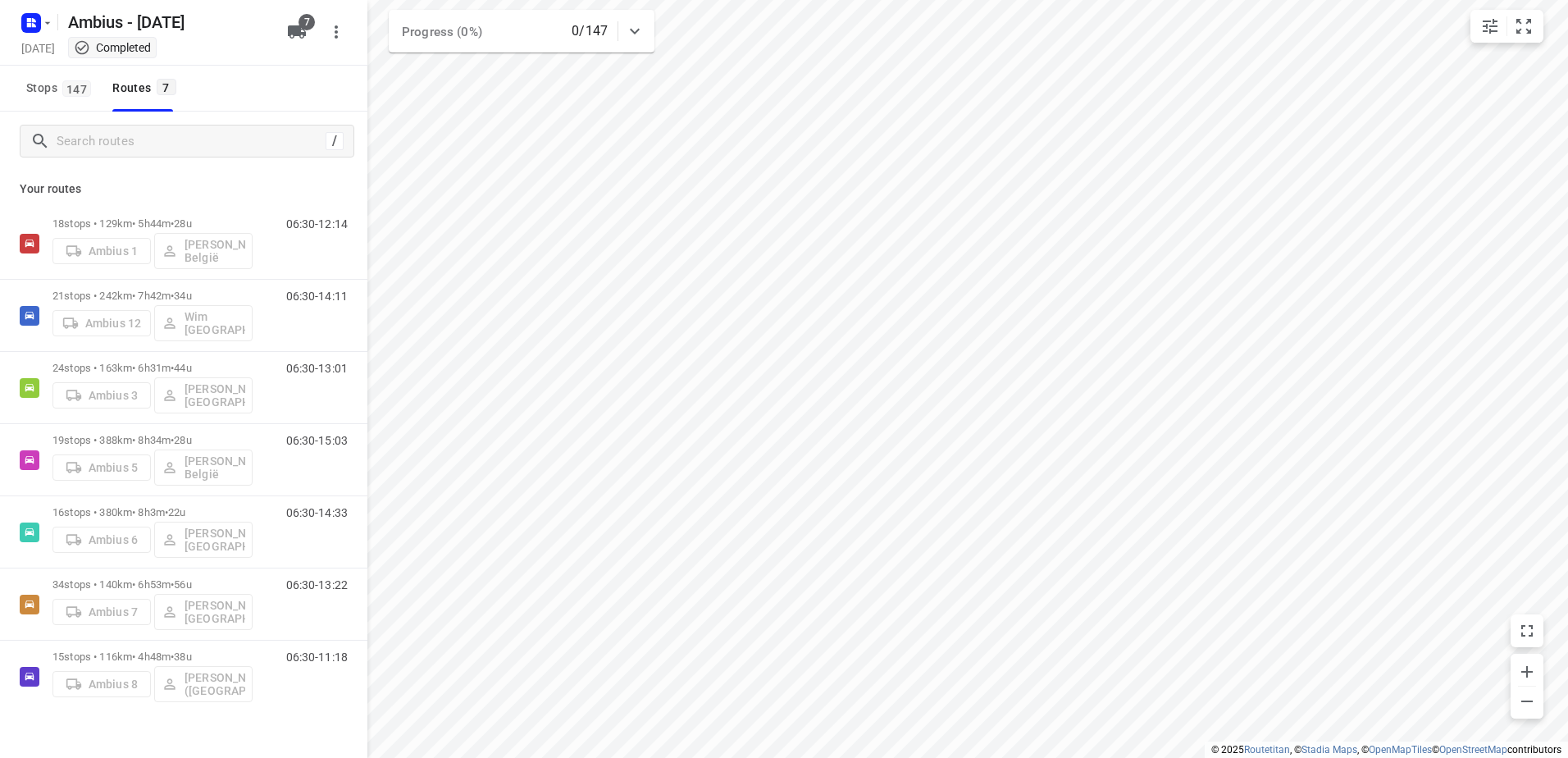
click at [861, 0] on html "i © 2025 Routetitan , © Stadia Maps , © OpenMapTiles © OpenStreetMap contributo…" at bounding box center [784, 379] width 1568 height 758
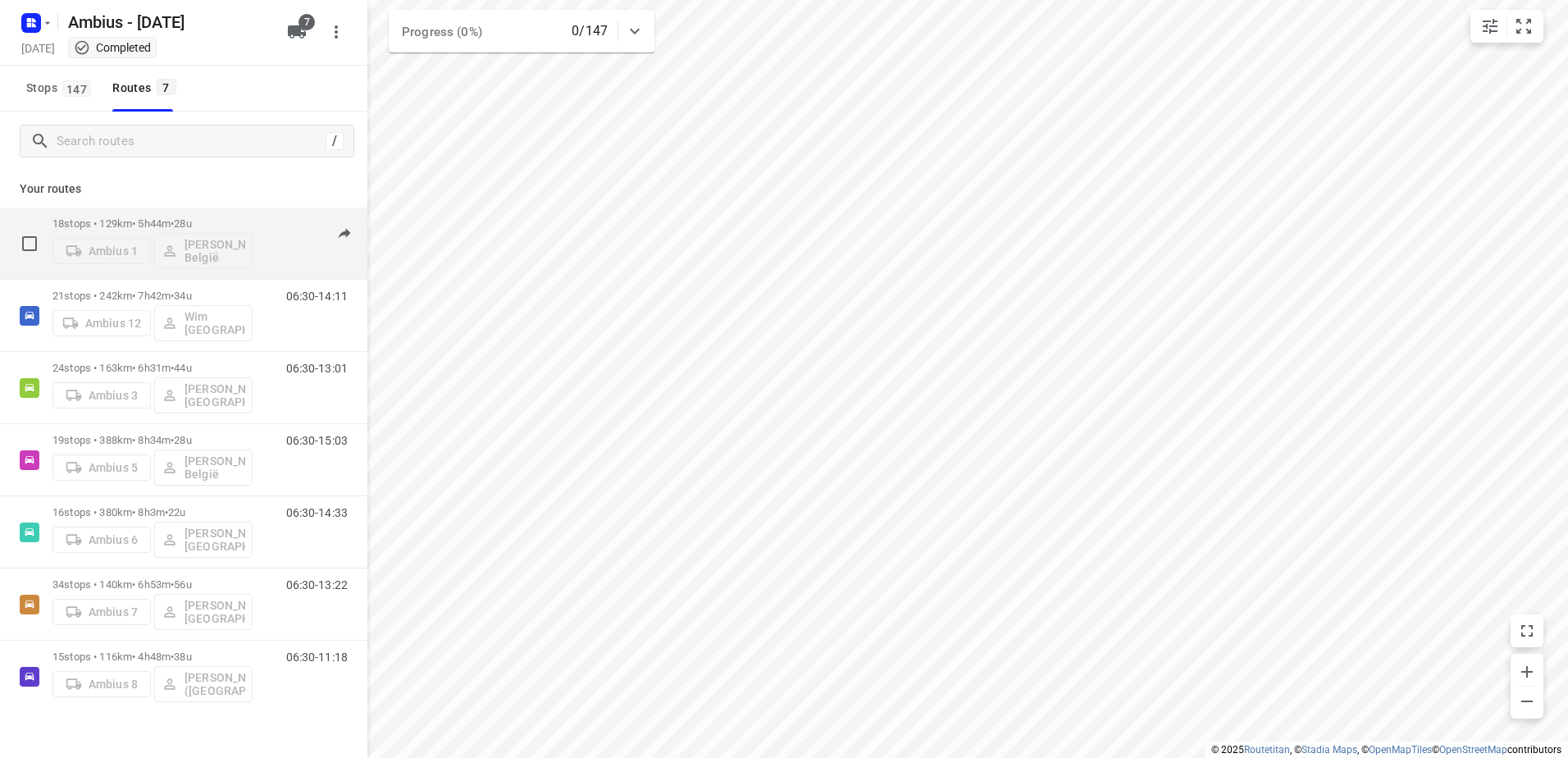
click at [162, 223] on p "18 stops • 129km • 5h44m • 28u" at bounding box center [152, 224] width 200 height 13
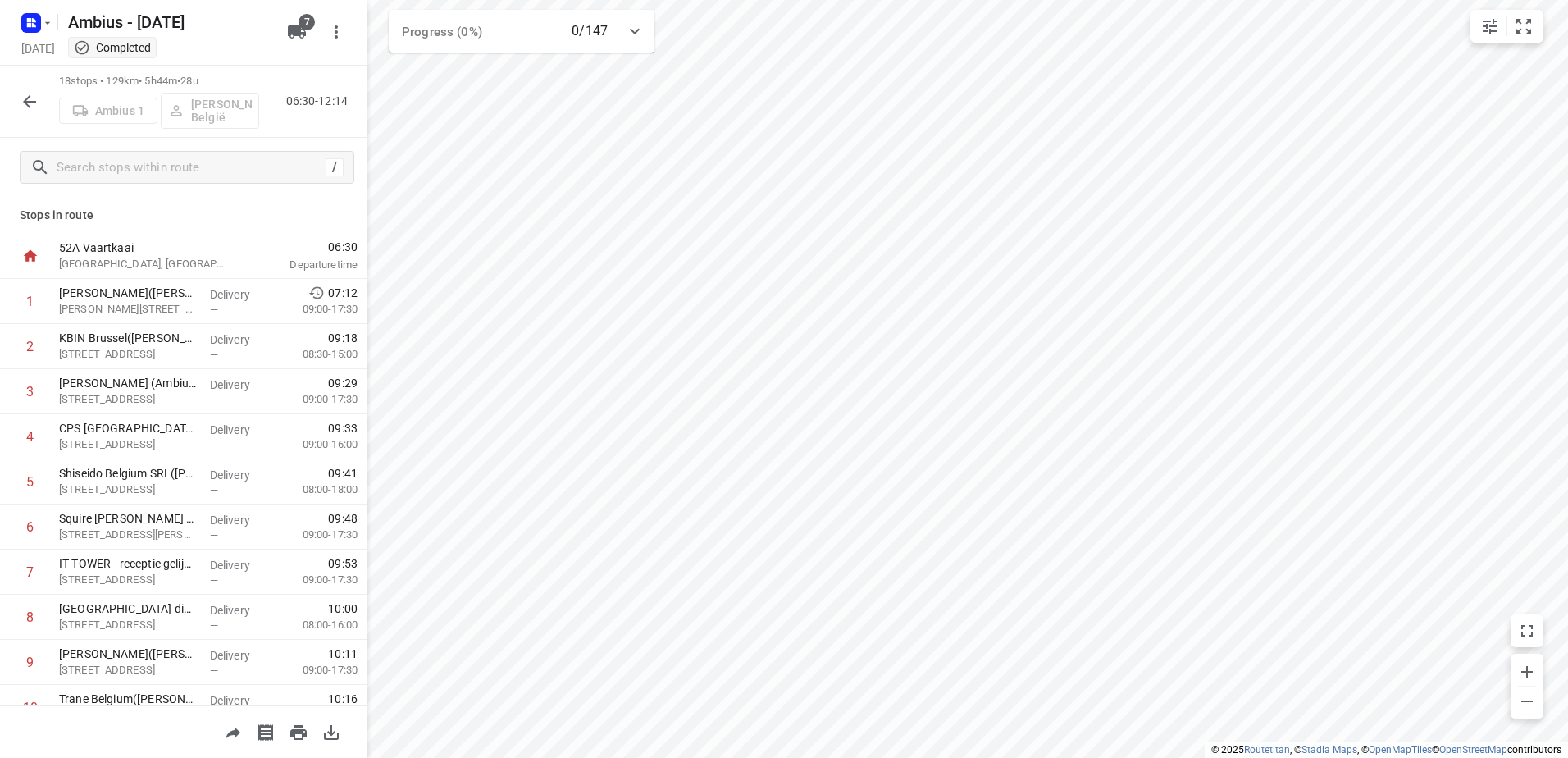
click at [29, 104] on icon "button" at bounding box center [30, 102] width 20 height 20
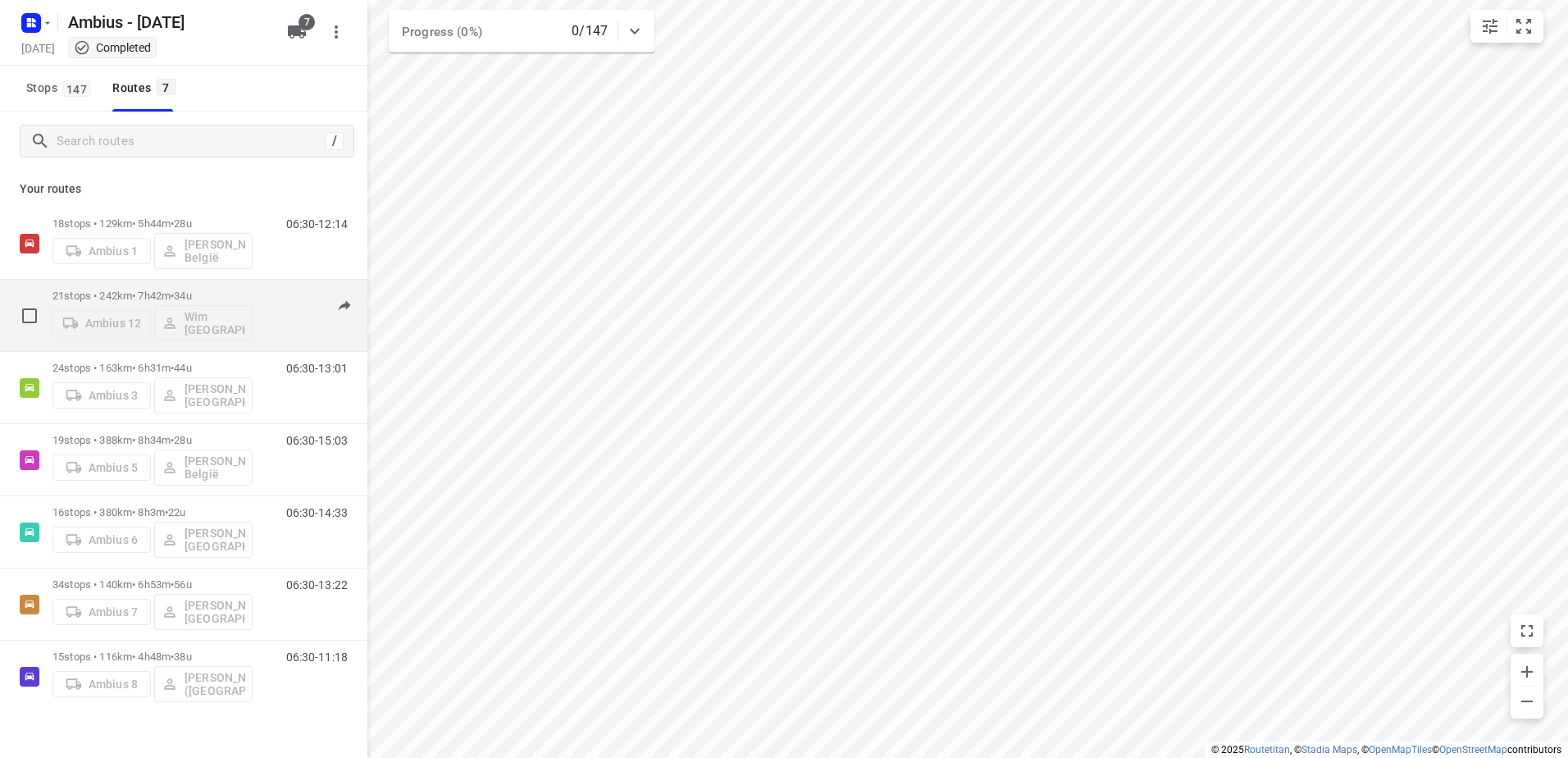
click at [101, 300] on p "21 stops • 242km • 7h42m • 34u" at bounding box center [152, 296] width 200 height 13
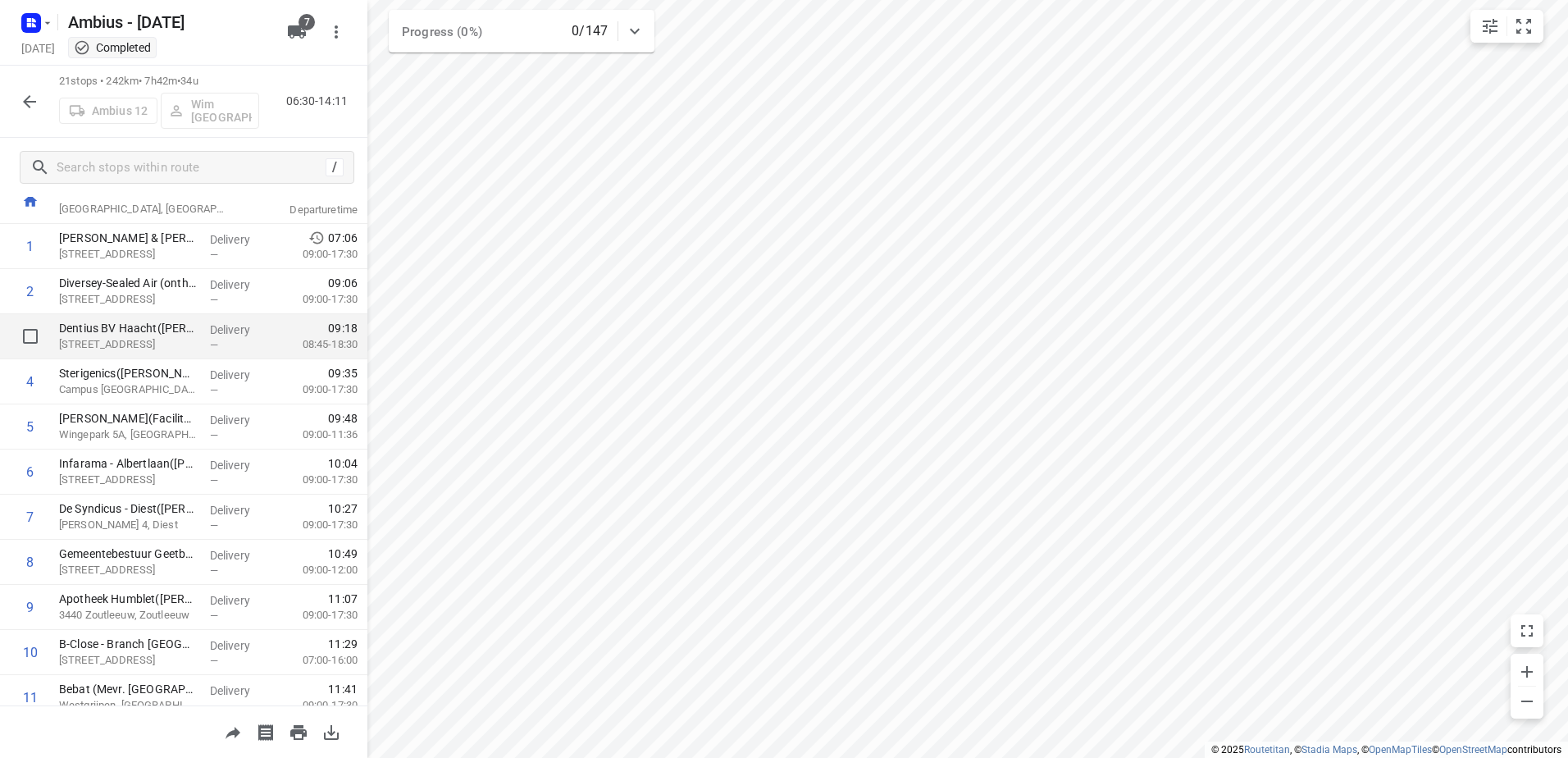
scroll to position [82, 0]
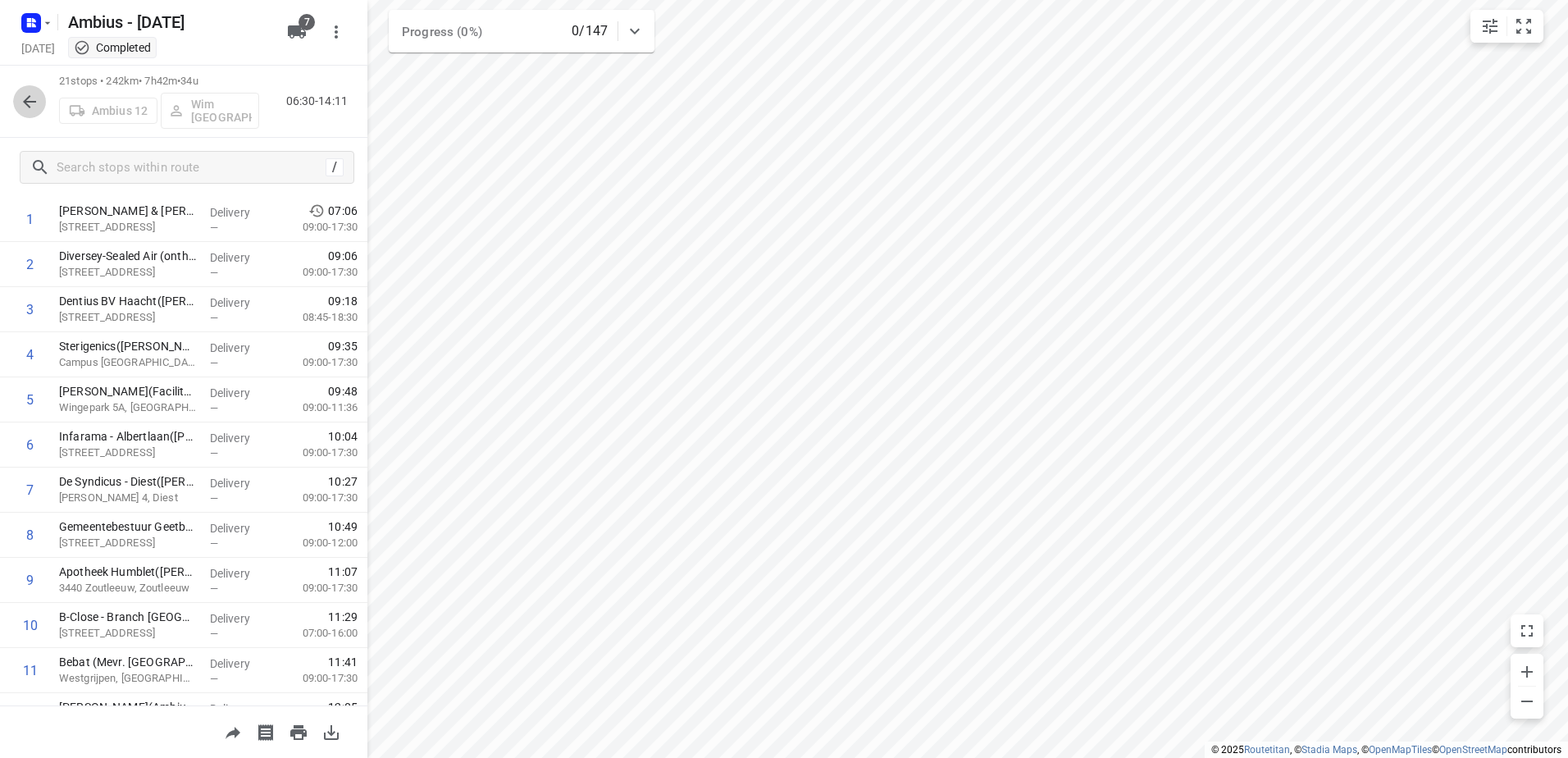
click at [34, 106] on icon "button" at bounding box center [30, 102] width 20 height 20
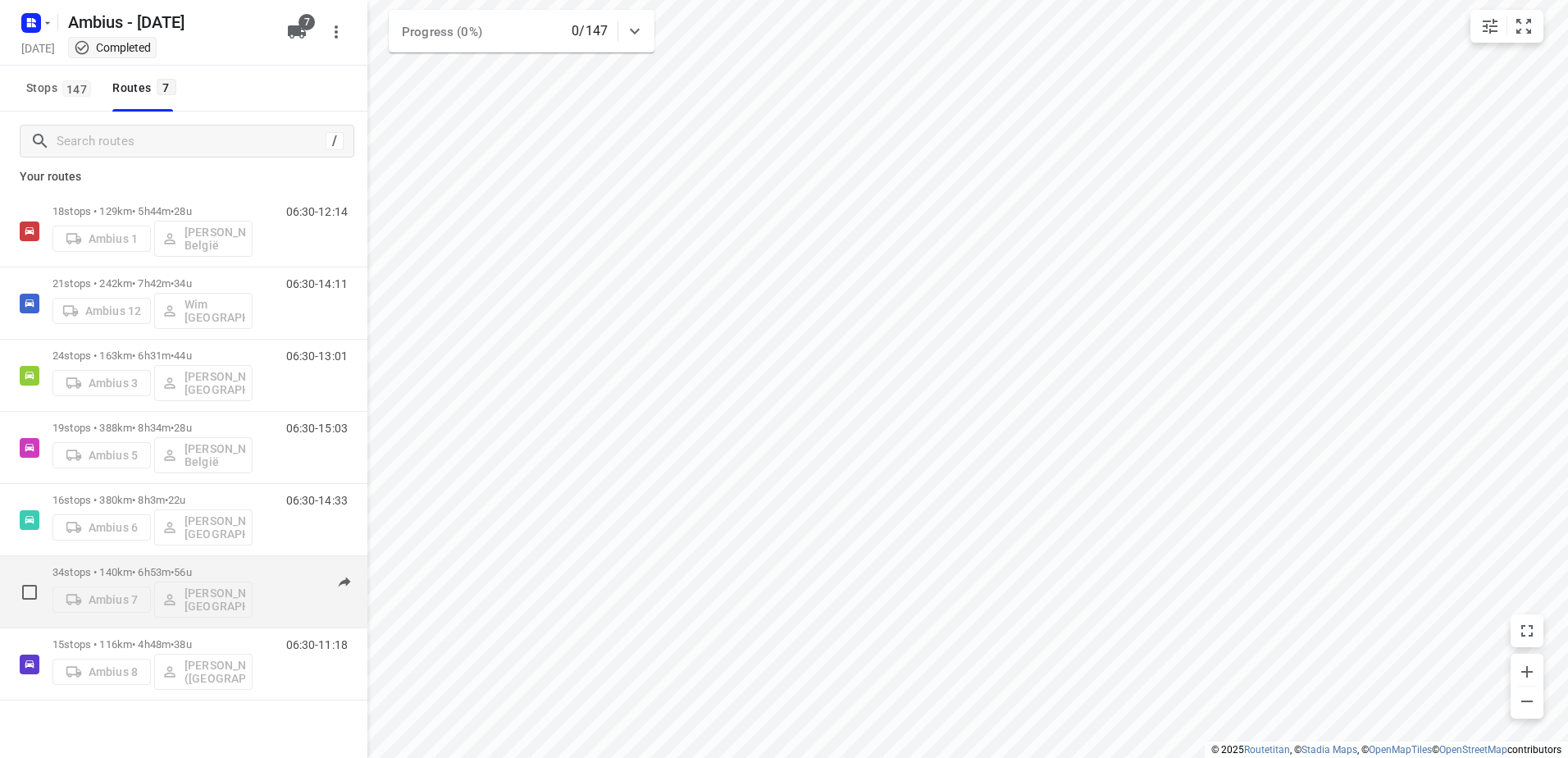
scroll to position [23, 0]
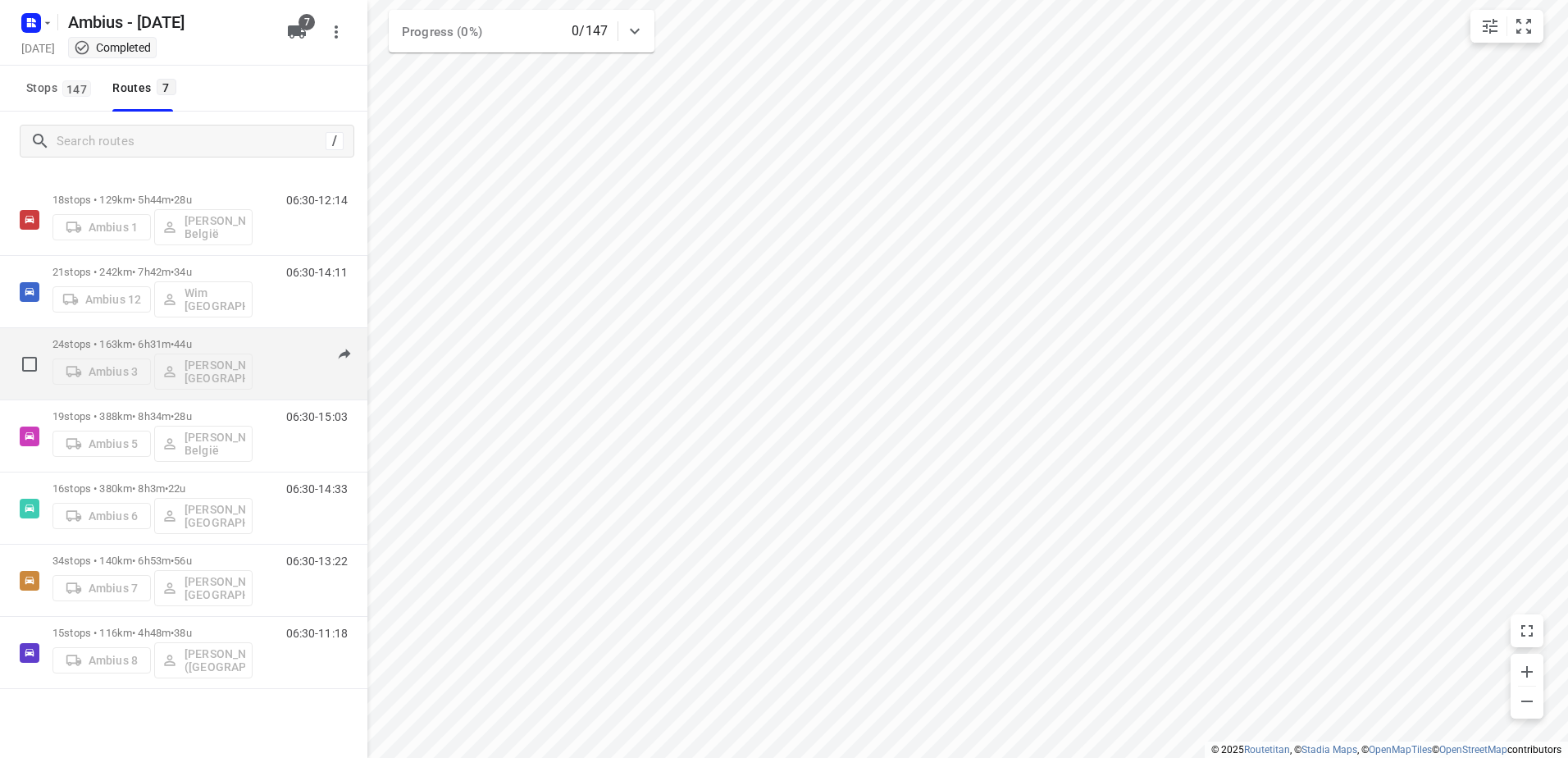
click at [151, 340] on p "24 stops • 163km • 6h31m • 44u" at bounding box center [152, 345] width 200 height 13
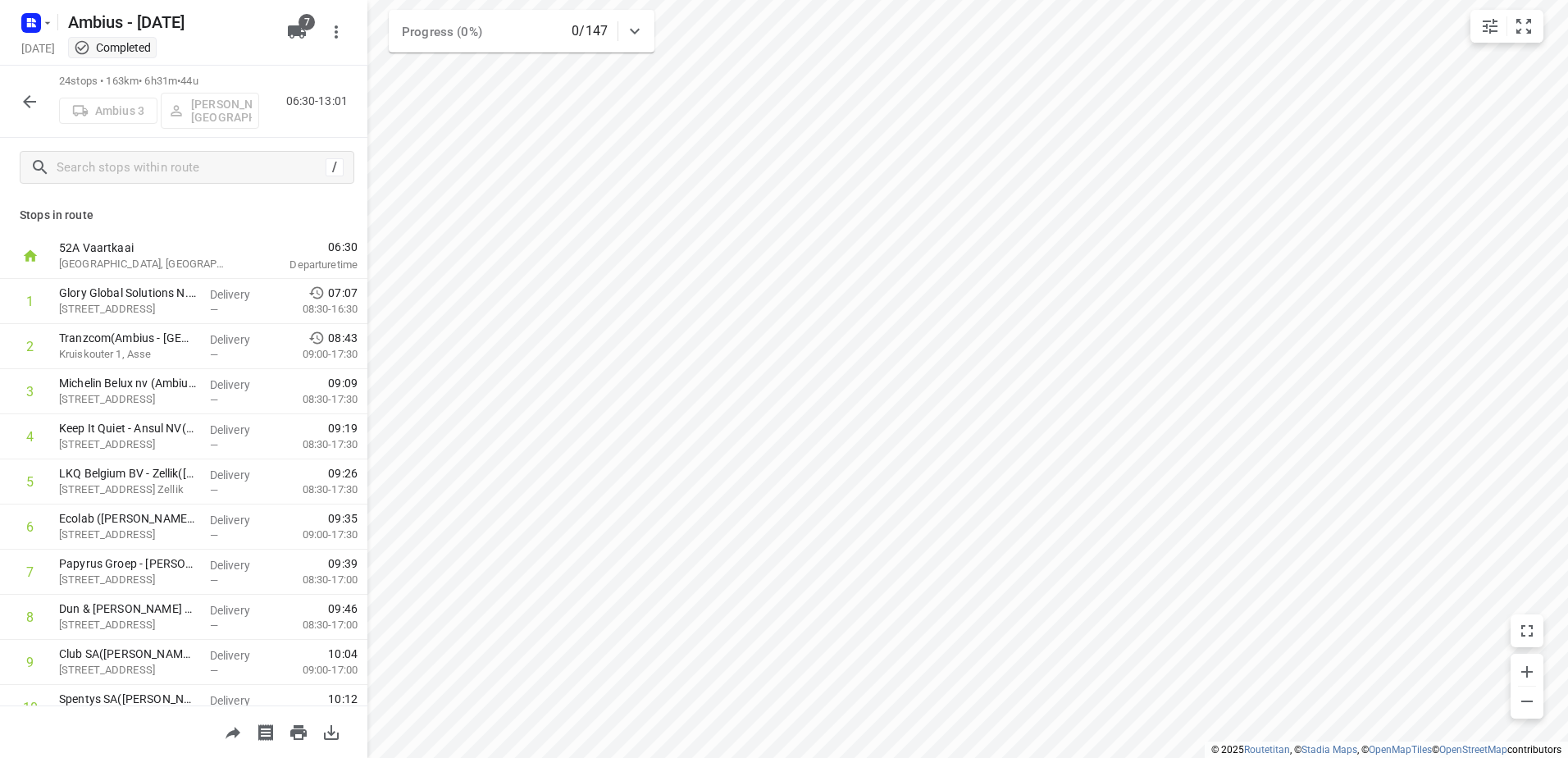
click at [34, 102] on icon "button" at bounding box center [29, 101] width 14 height 14
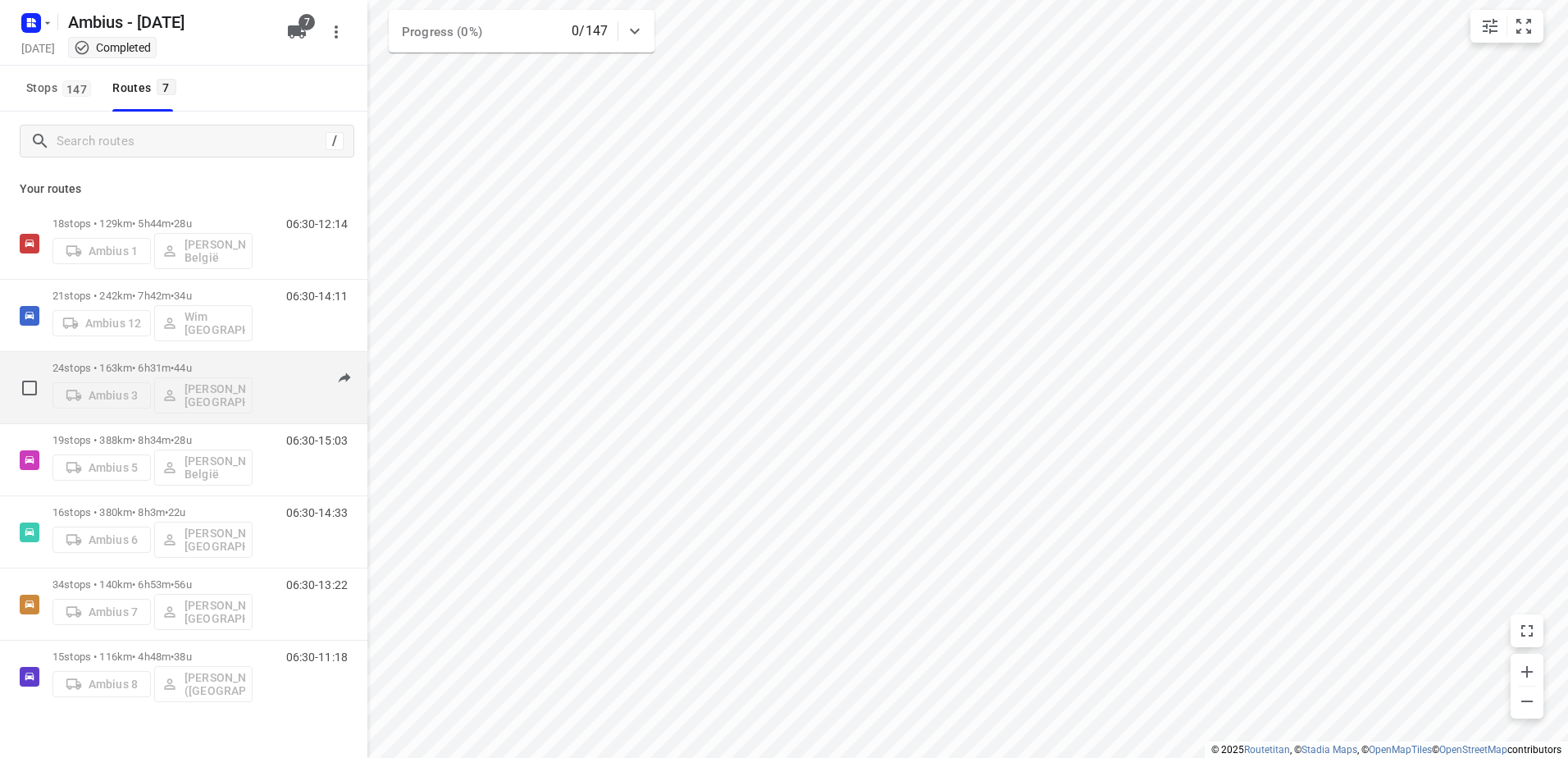
click at [109, 365] on p "24 stops • 163km • 6h31m • 44u" at bounding box center [152, 368] width 200 height 13
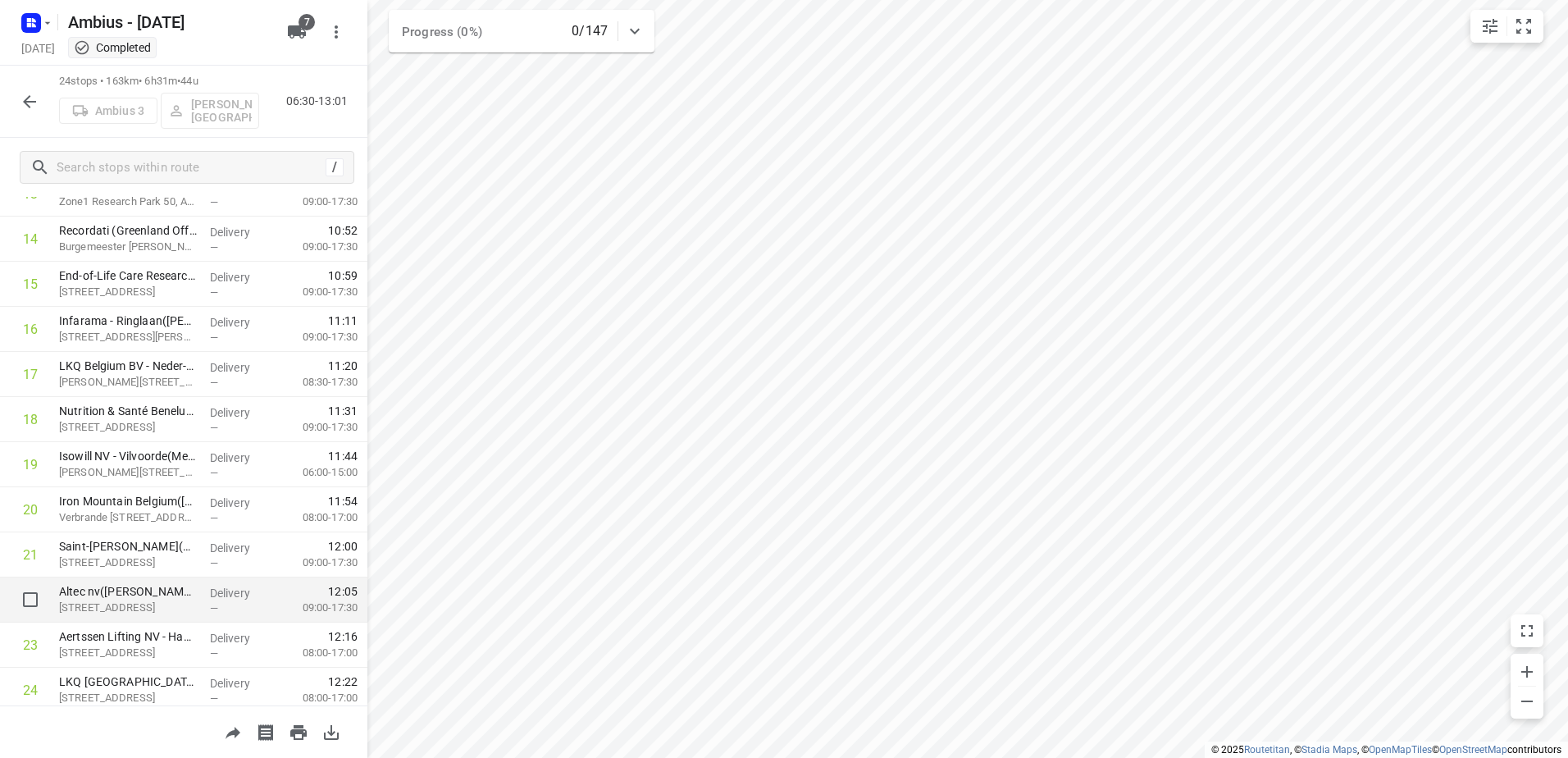
scroll to position [701, 0]
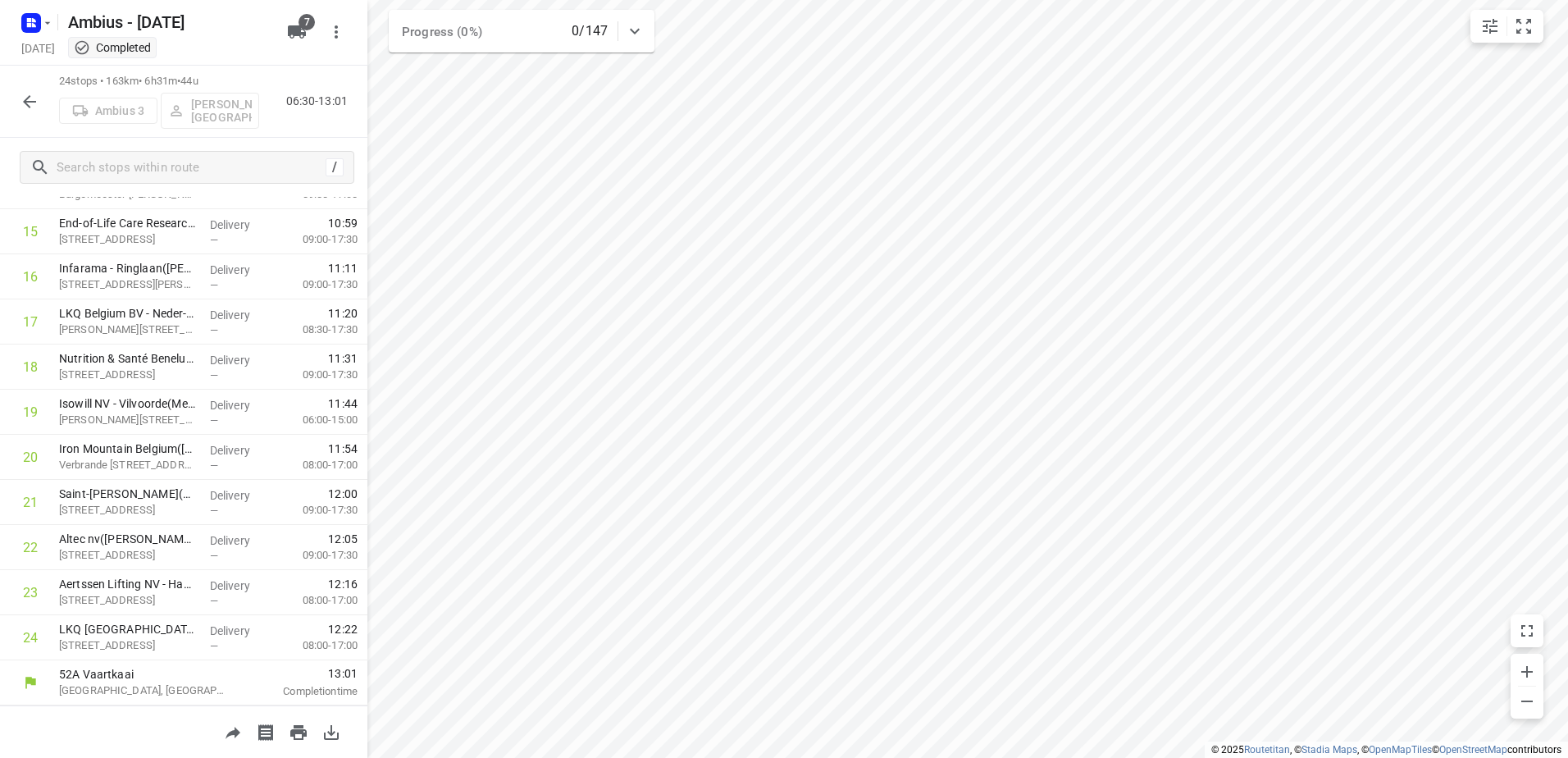
click at [32, 108] on icon "button" at bounding box center [30, 102] width 20 height 20
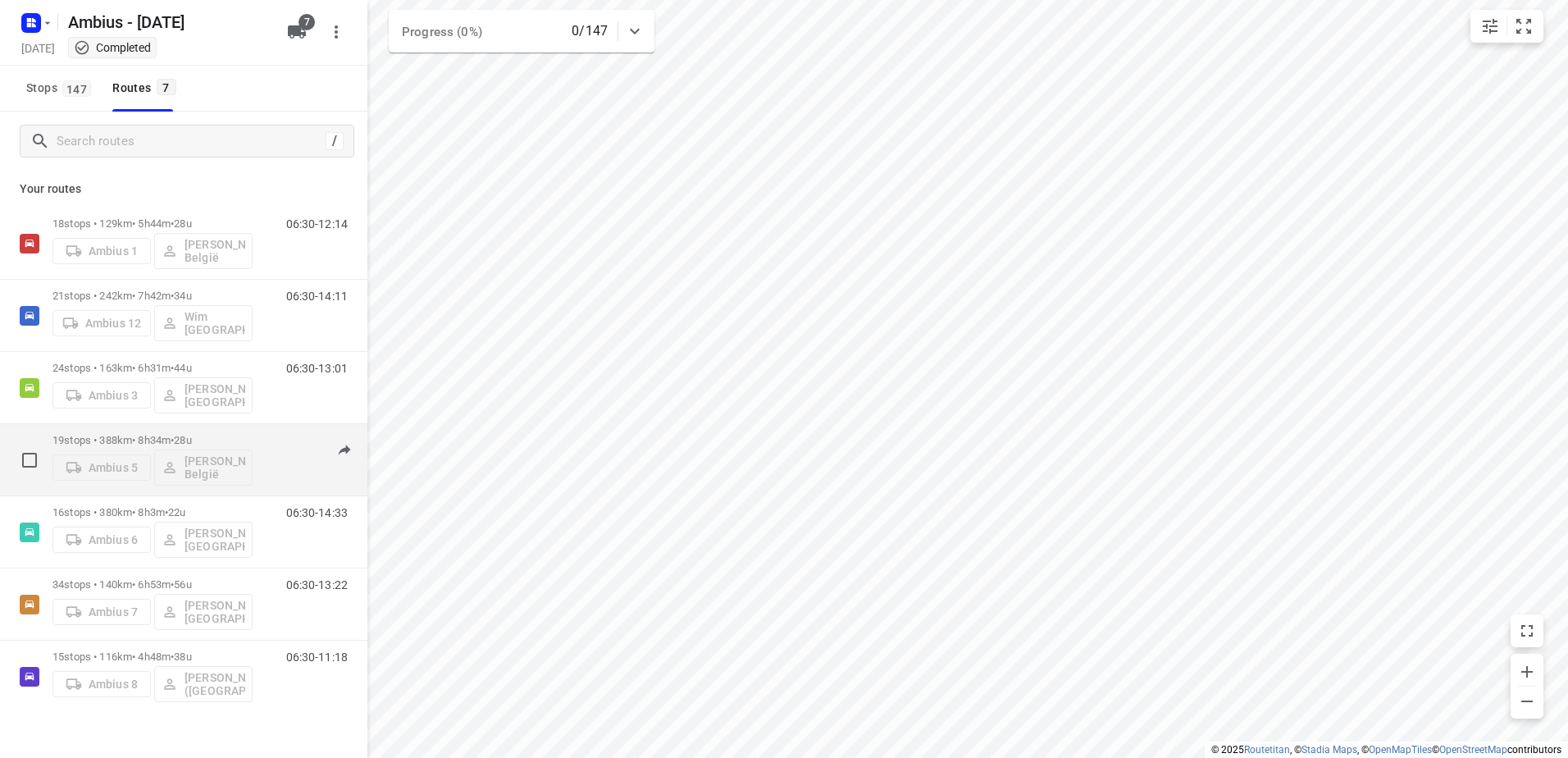
click at [121, 445] on p "19 stops • 388km • 8h34m • 28u" at bounding box center [152, 440] width 200 height 13
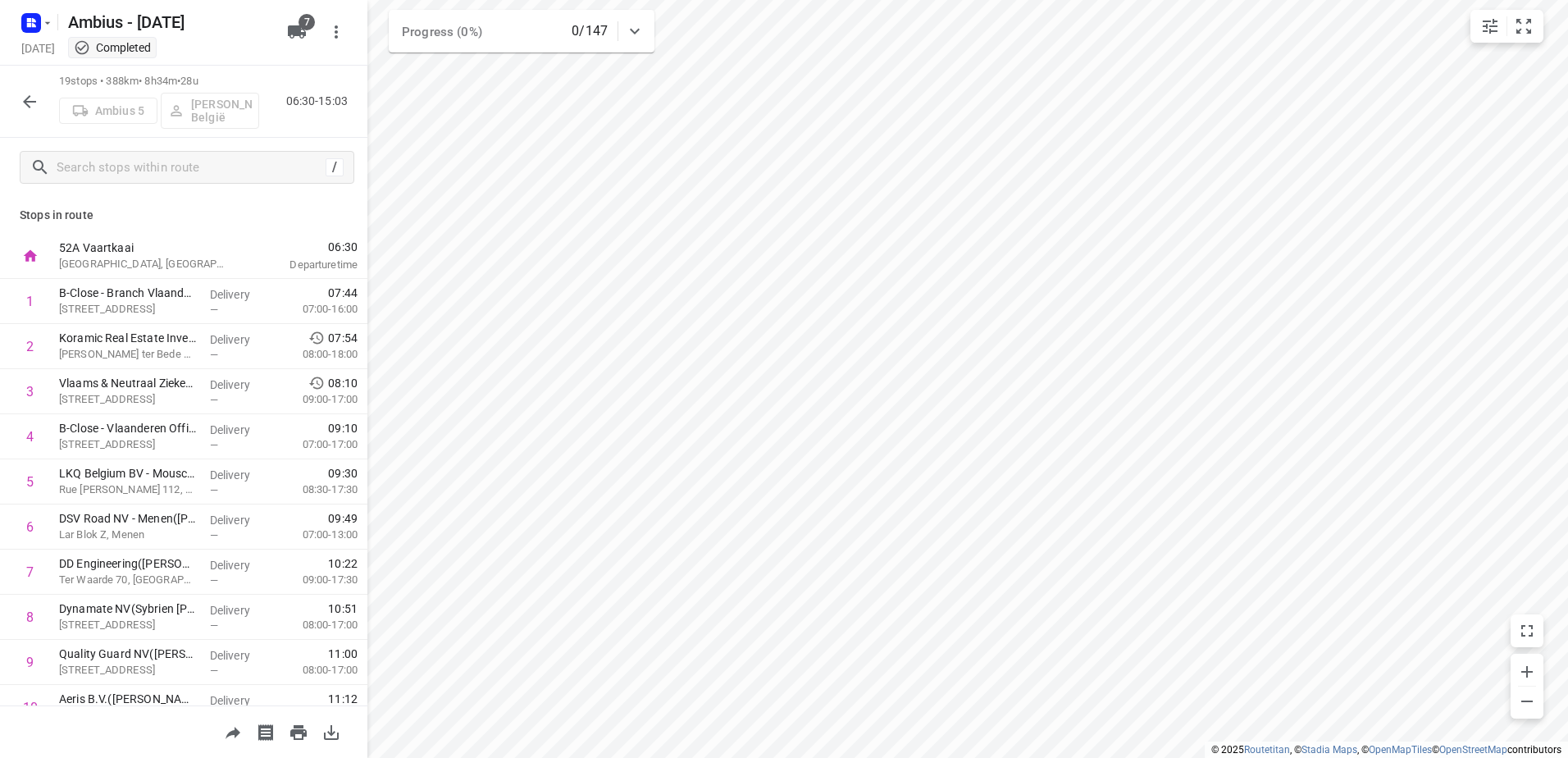
click at [31, 106] on icon "button" at bounding box center [29, 101] width 14 height 14
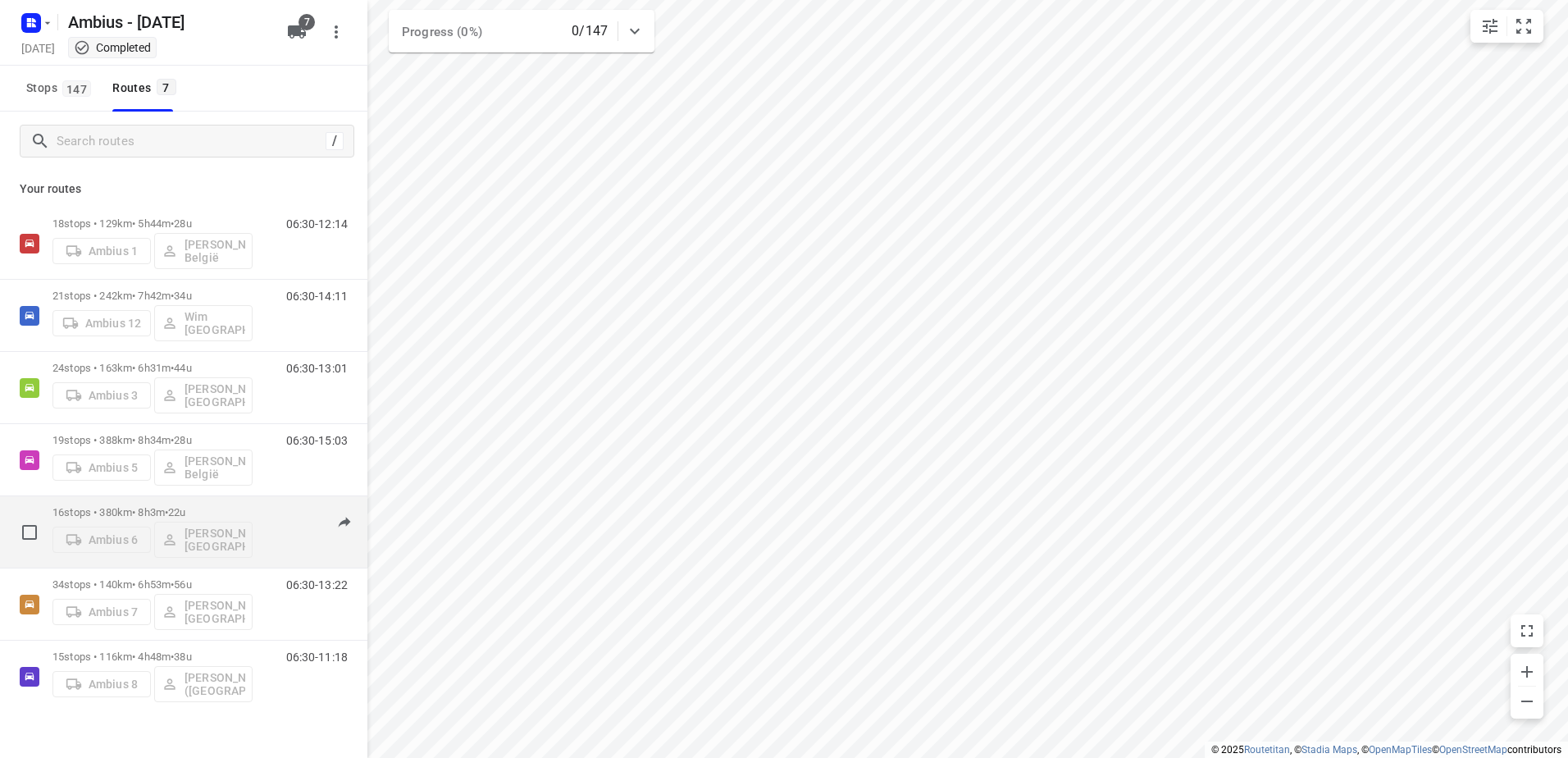
click at [97, 510] on p "16 stops • 380km • 8h3m • 22u" at bounding box center [152, 513] width 200 height 13
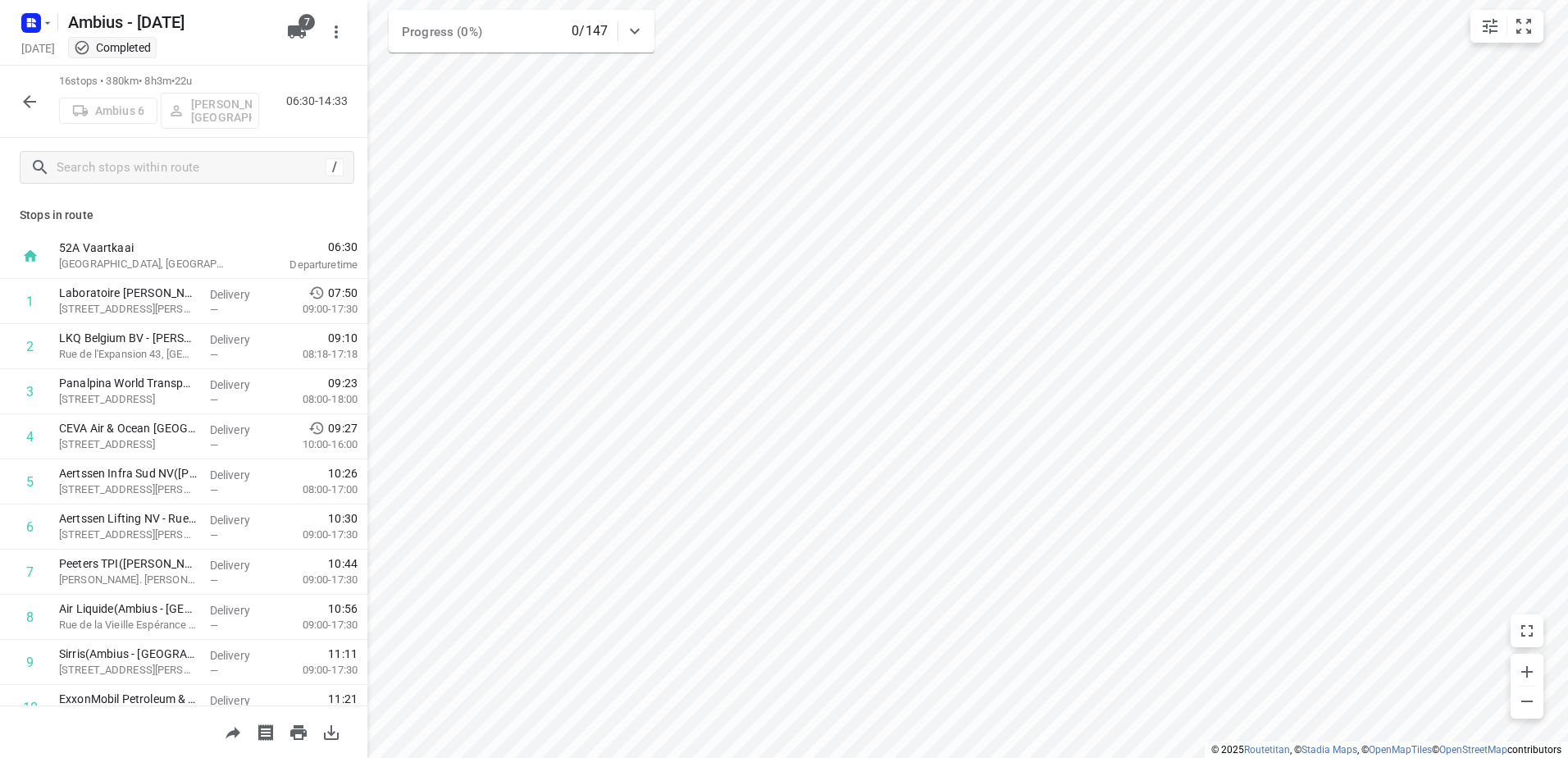
click at [31, 112] on button "button" at bounding box center [30, 102] width 32 height 32
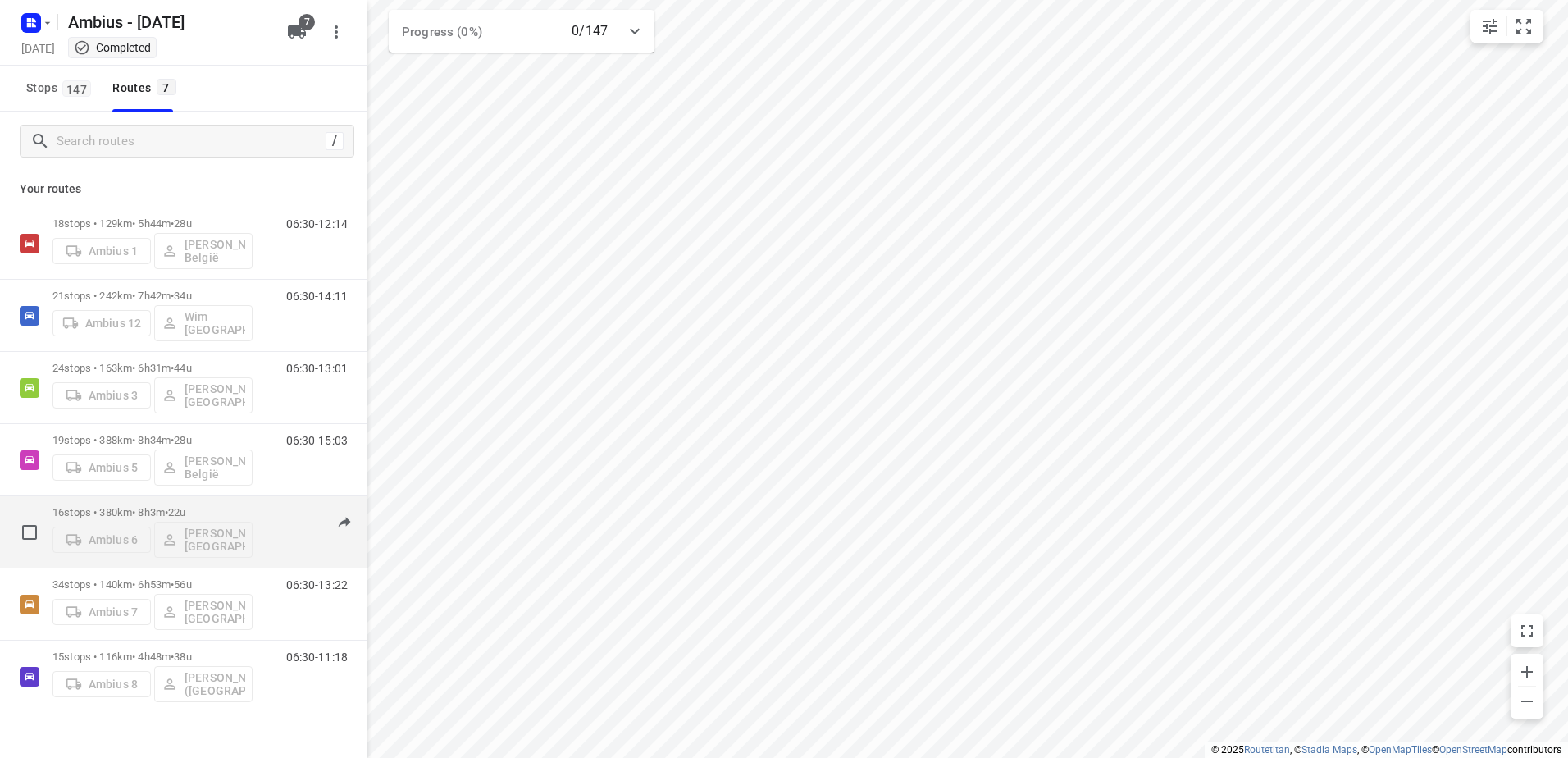
click at [88, 515] on p "16 stops • 380km • 8h3m • 22u" at bounding box center [152, 513] width 200 height 13
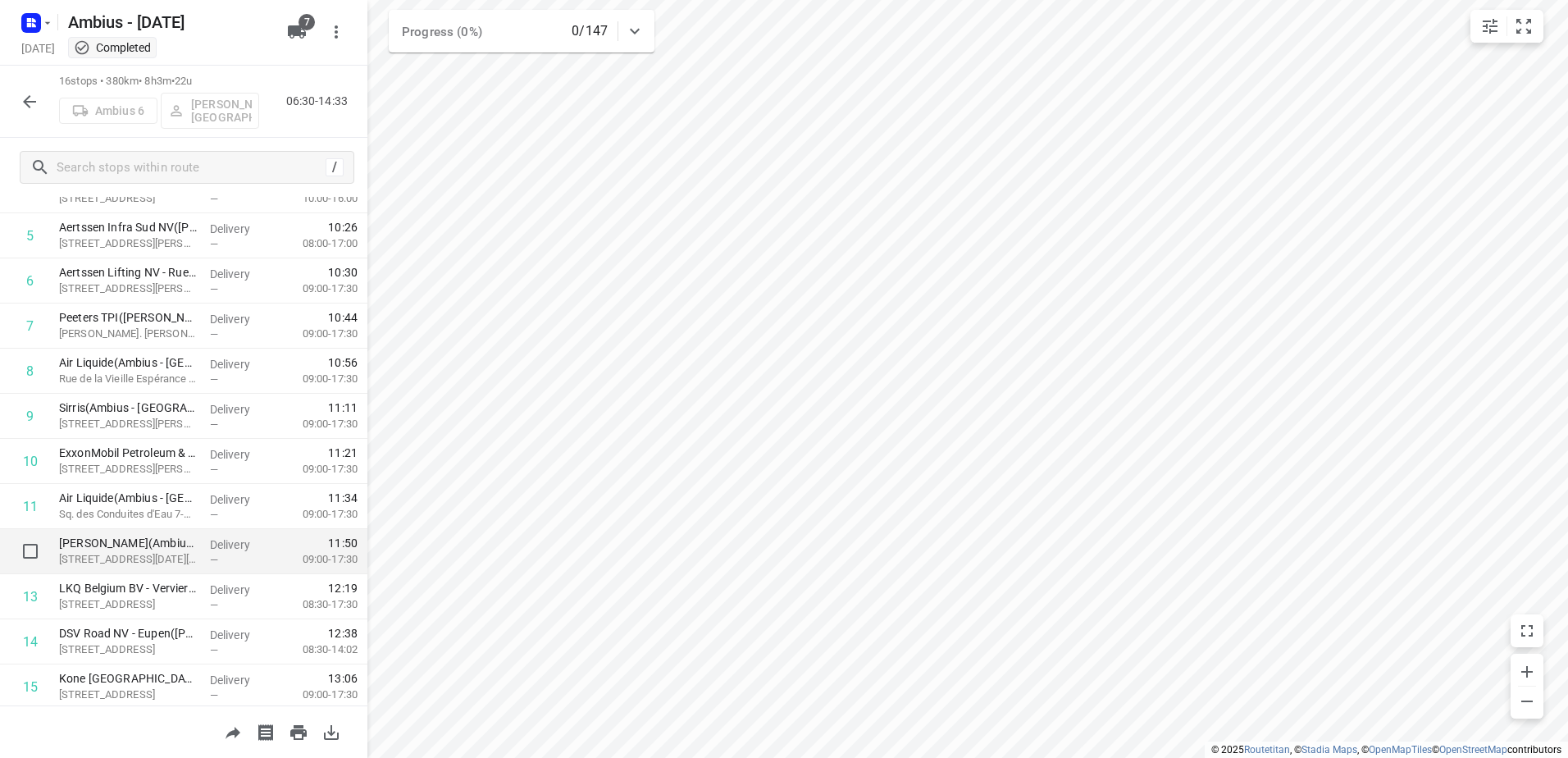
scroll to position [340, 0]
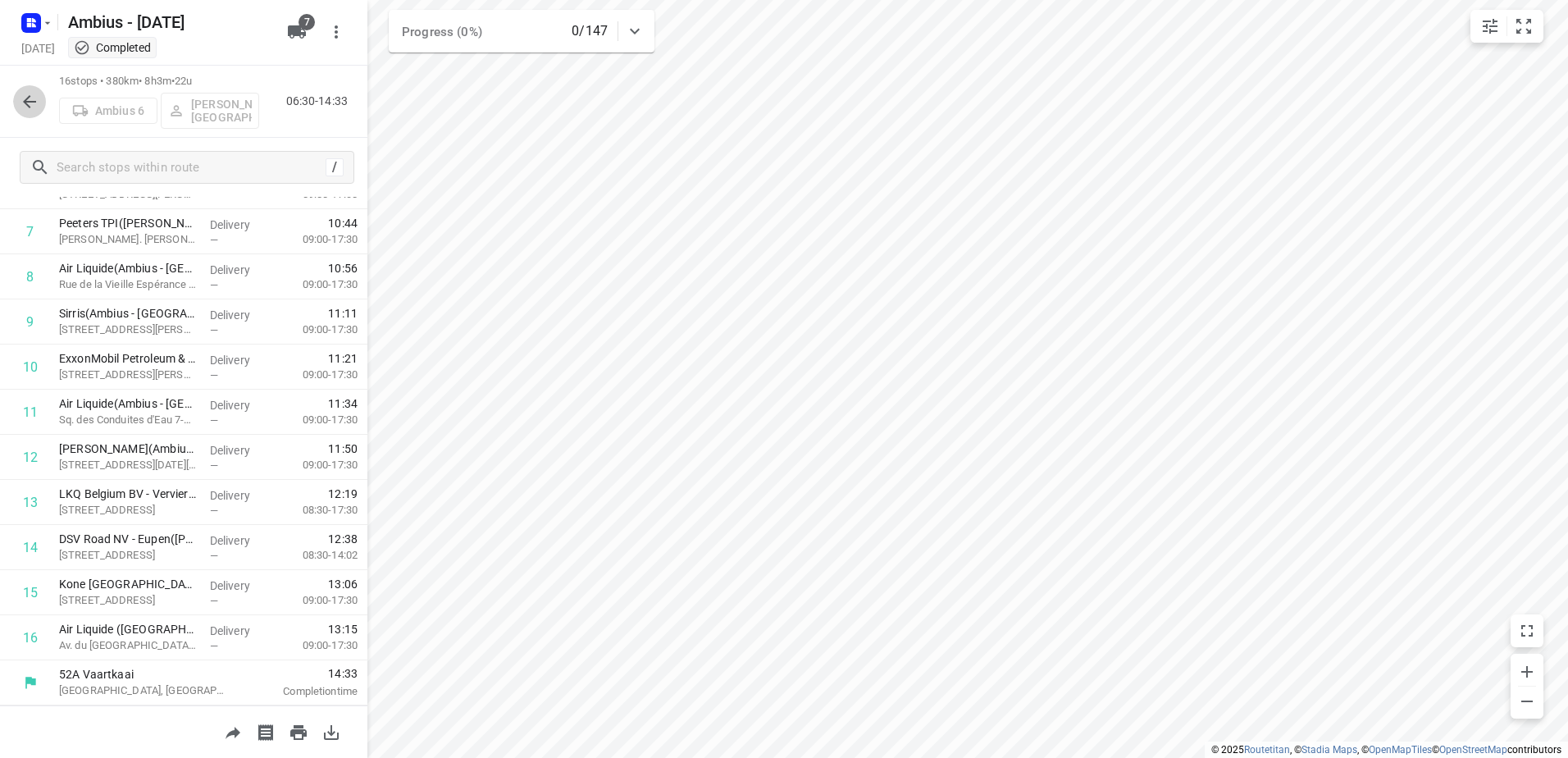
click at [32, 103] on icon "button" at bounding box center [30, 102] width 20 height 20
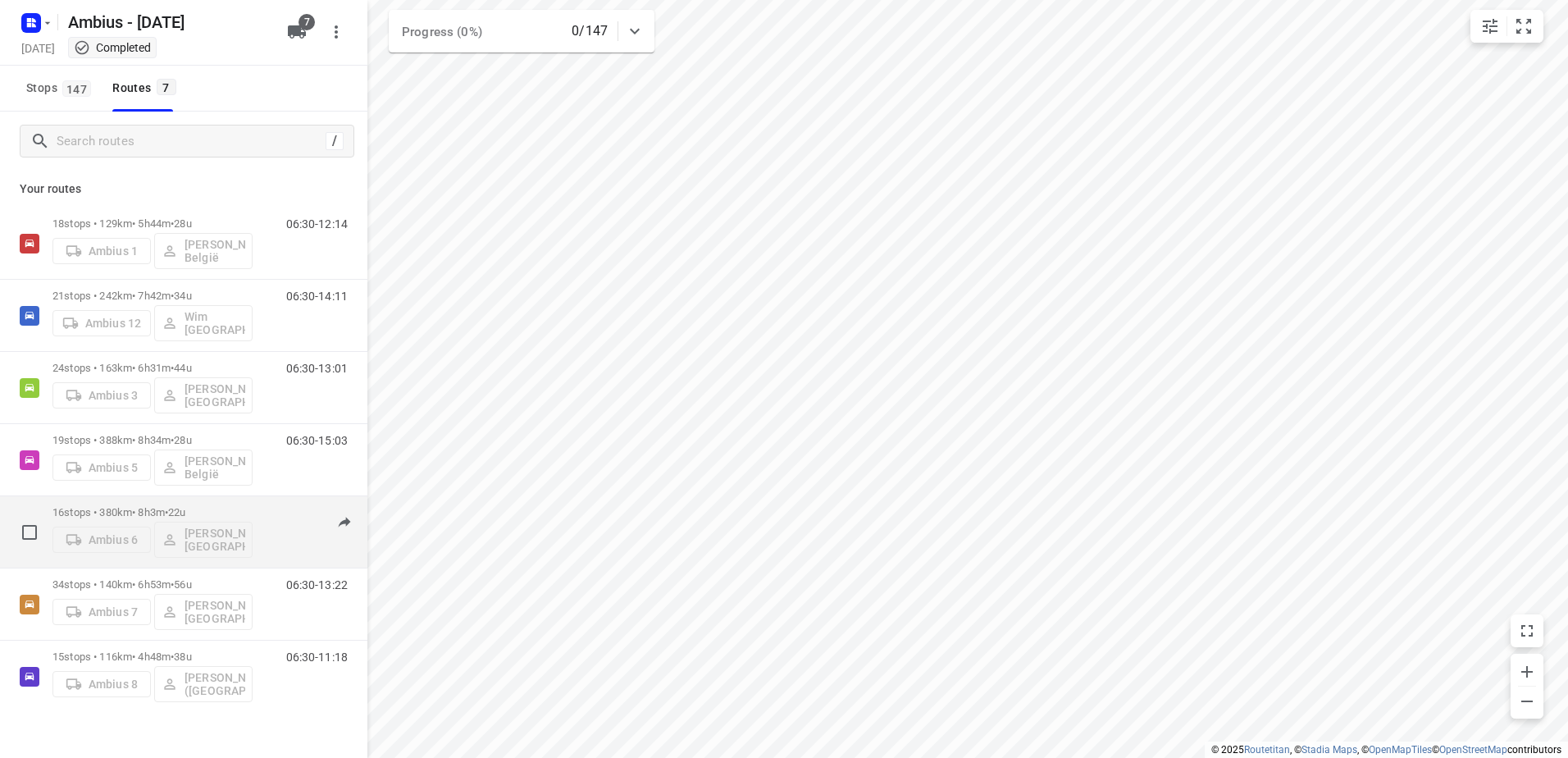
scroll to position [23, 0]
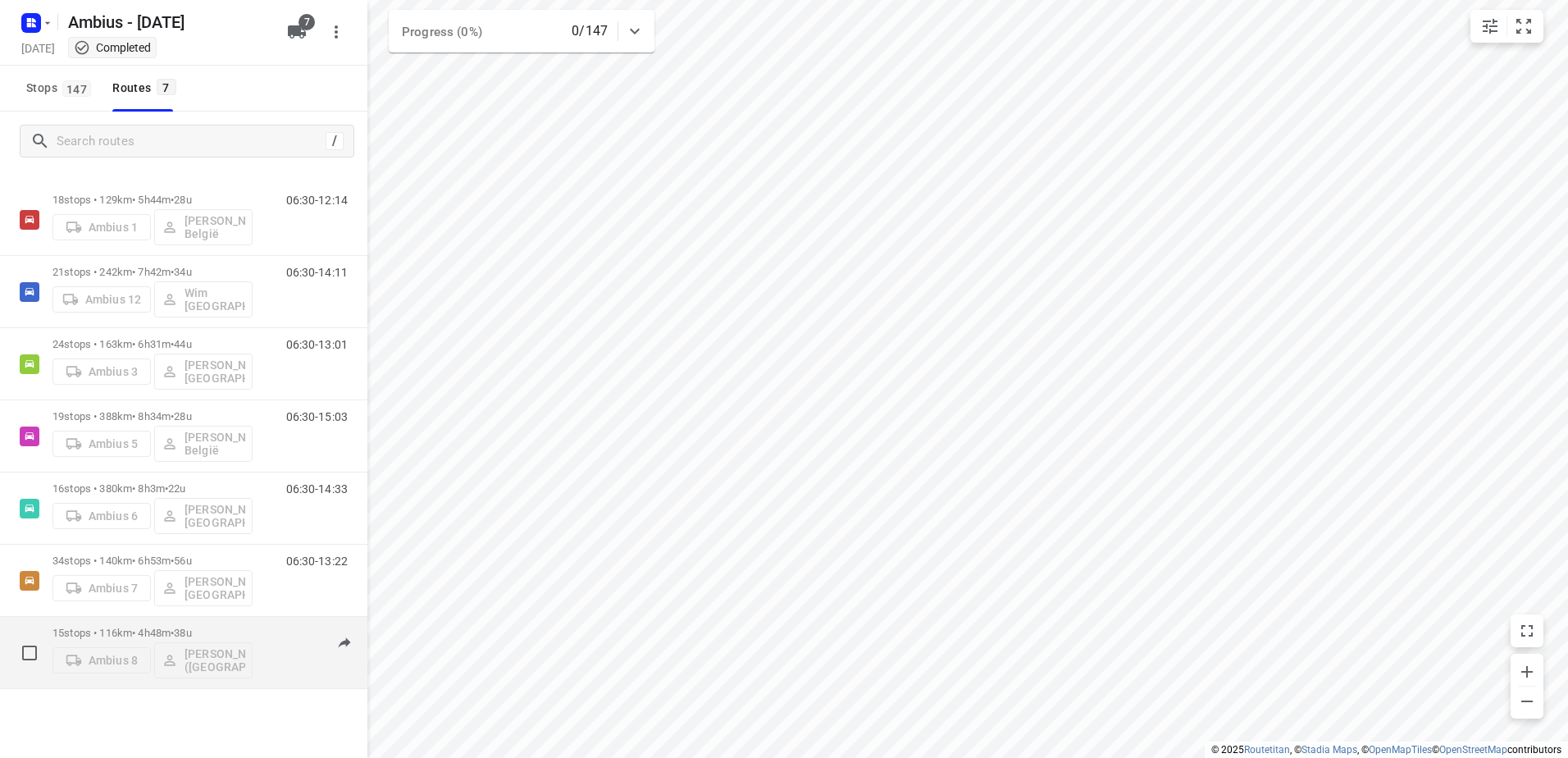
click at [129, 627] on p "15 stops • 116km • 4h48m • 38u" at bounding box center [152, 633] width 200 height 13
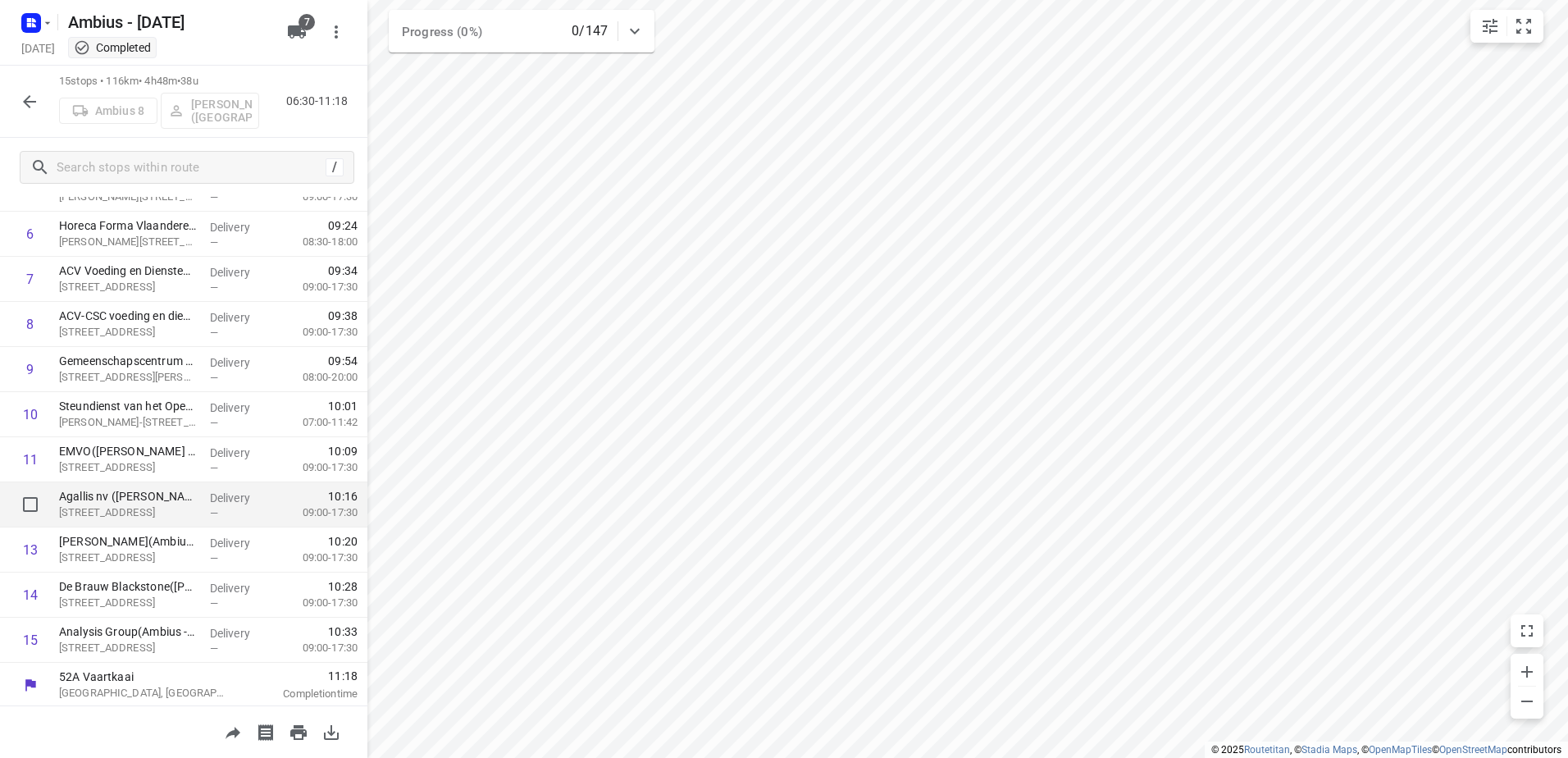
scroll to position [295, 0]
click at [23, 104] on icon "button" at bounding box center [30, 102] width 20 height 20
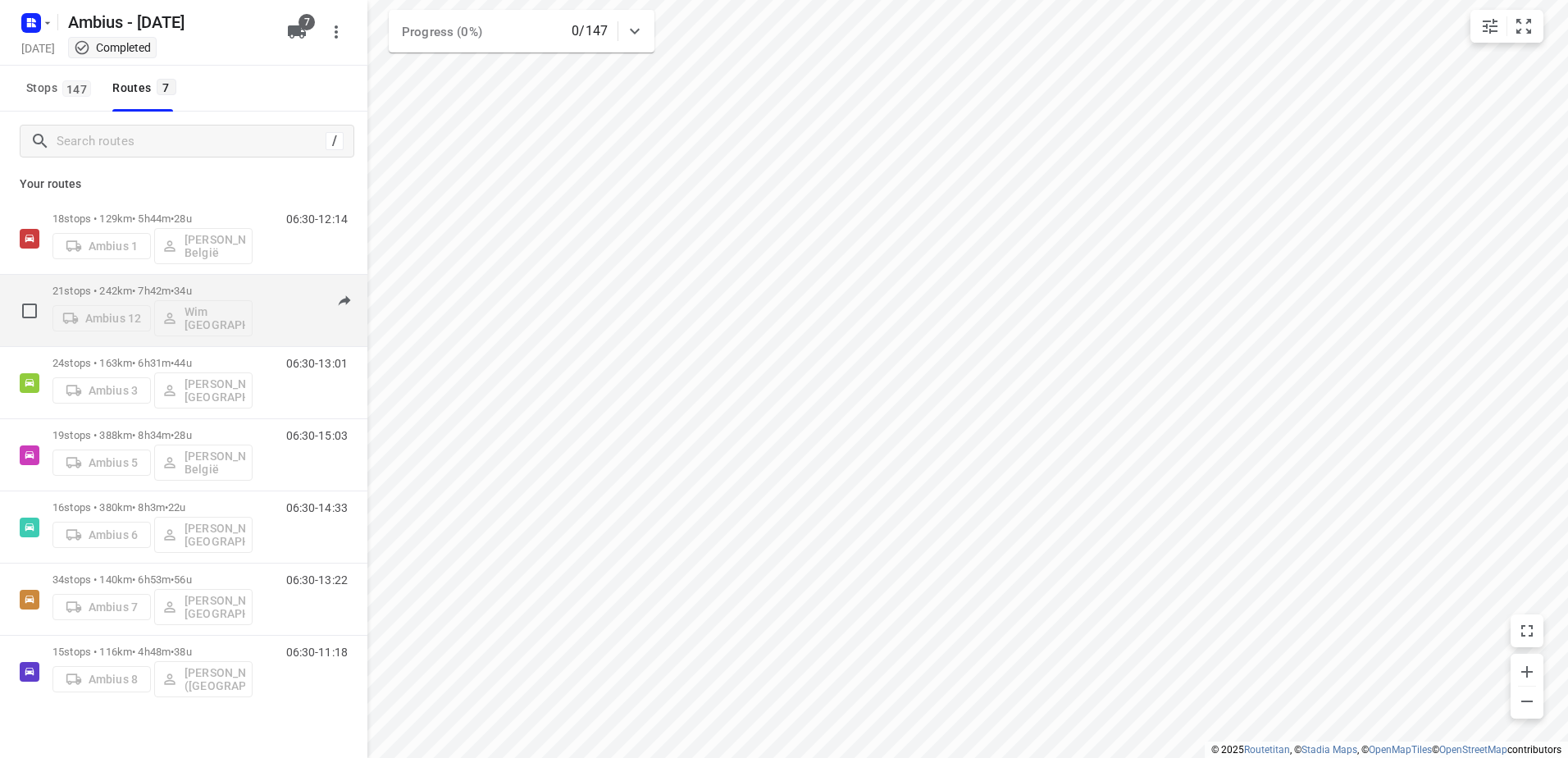
scroll to position [0, 0]
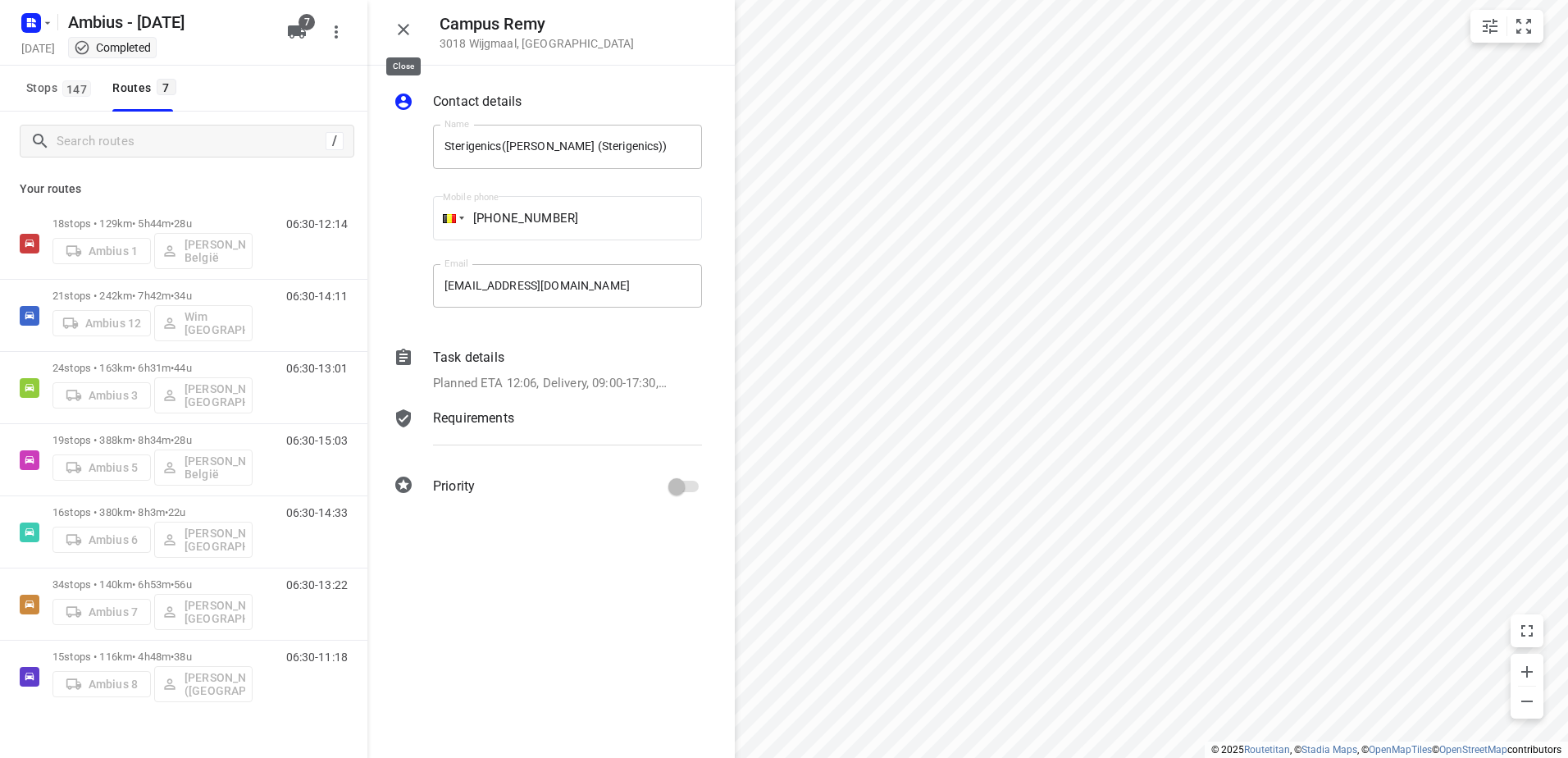
click at [401, 32] on icon "button" at bounding box center [403, 29] width 12 height 12
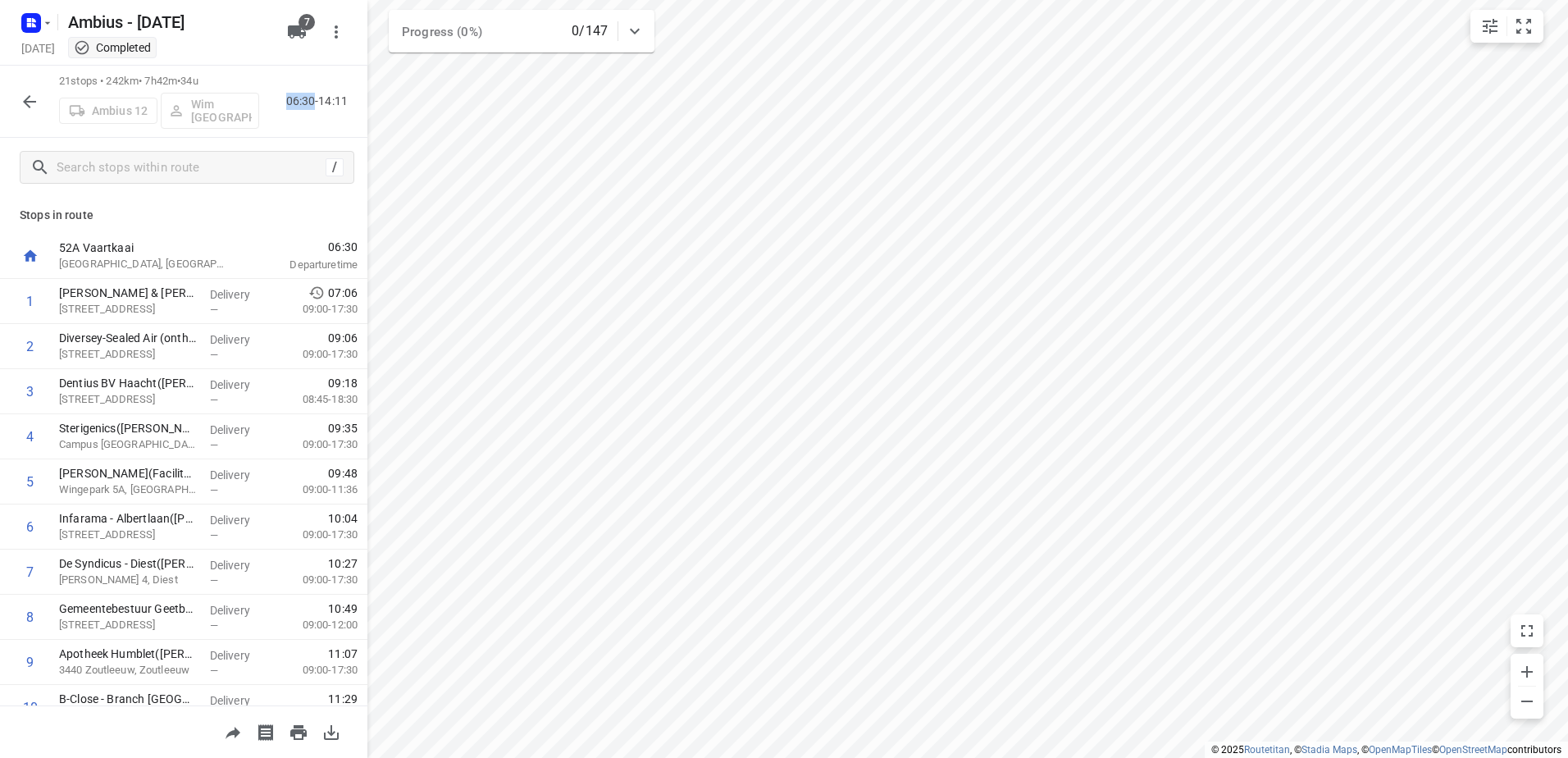
drag, startPoint x: 317, startPoint y: 100, endPoint x: 284, endPoint y: 99, distance: 33.0
click at [284, 99] on div "06:30-14:11" at bounding box center [313, 101] width 82 height 17
drag, startPoint x: 284, startPoint y: 99, endPoint x: 288, endPoint y: 113, distance: 14.6
click at [288, 113] on div "21 stops • 242km • 7h42m • 34u Ambius 12 Wim België 06:30-14:11" at bounding box center [183, 102] width 367 height 72
drag, startPoint x: 313, startPoint y: 101, endPoint x: 289, endPoint y: 102, distance: 24.0
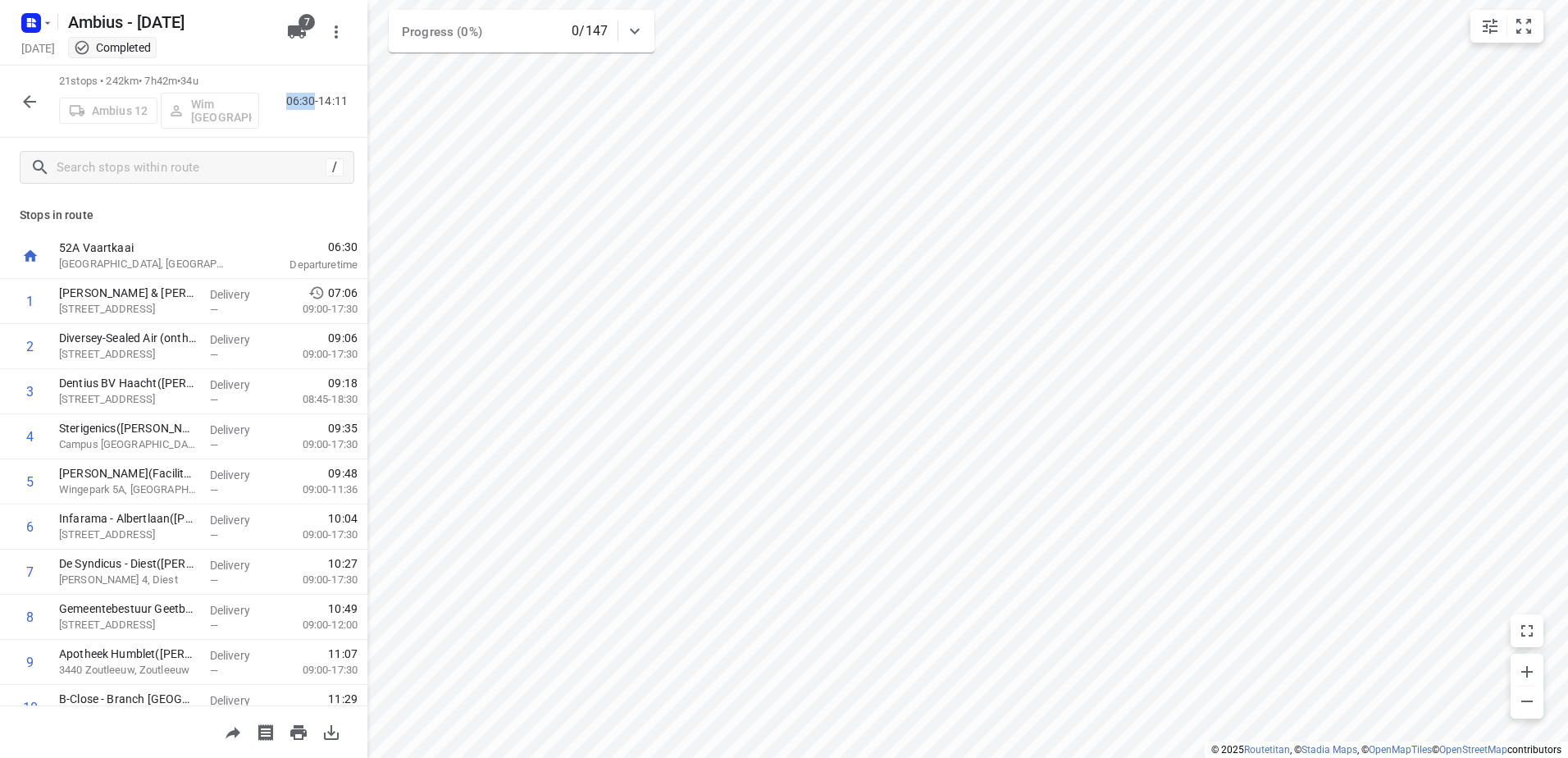
click at [289, 102] on p "06:30-14:11" at bounding box center [319, 101] width 68 height 17
click at [289, 104] on p "06:30-14:11" at bounding box center [319, 101] width 68 height 17
drag, startPoint x: 321, startPoint y: 103, endPoint x: 339, endPoint y: 102, distance: 18.0
click at [339, 102] on p "06:30-14:11" at bounding box center [319, 101] width 68 height 17
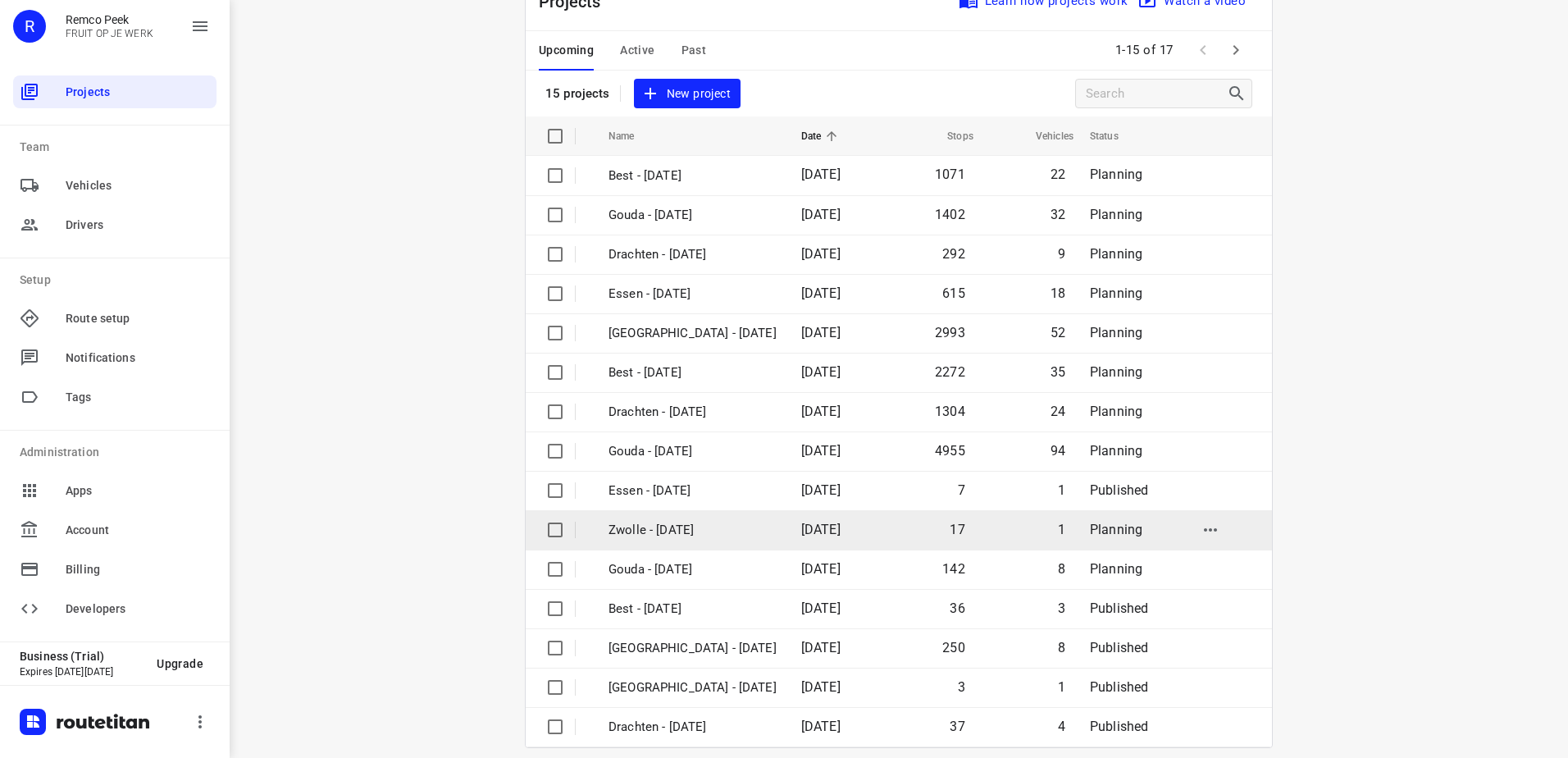
scroll to position [71, 0]
